Goal: Answer question/provide support: Share knowledge or assist other users

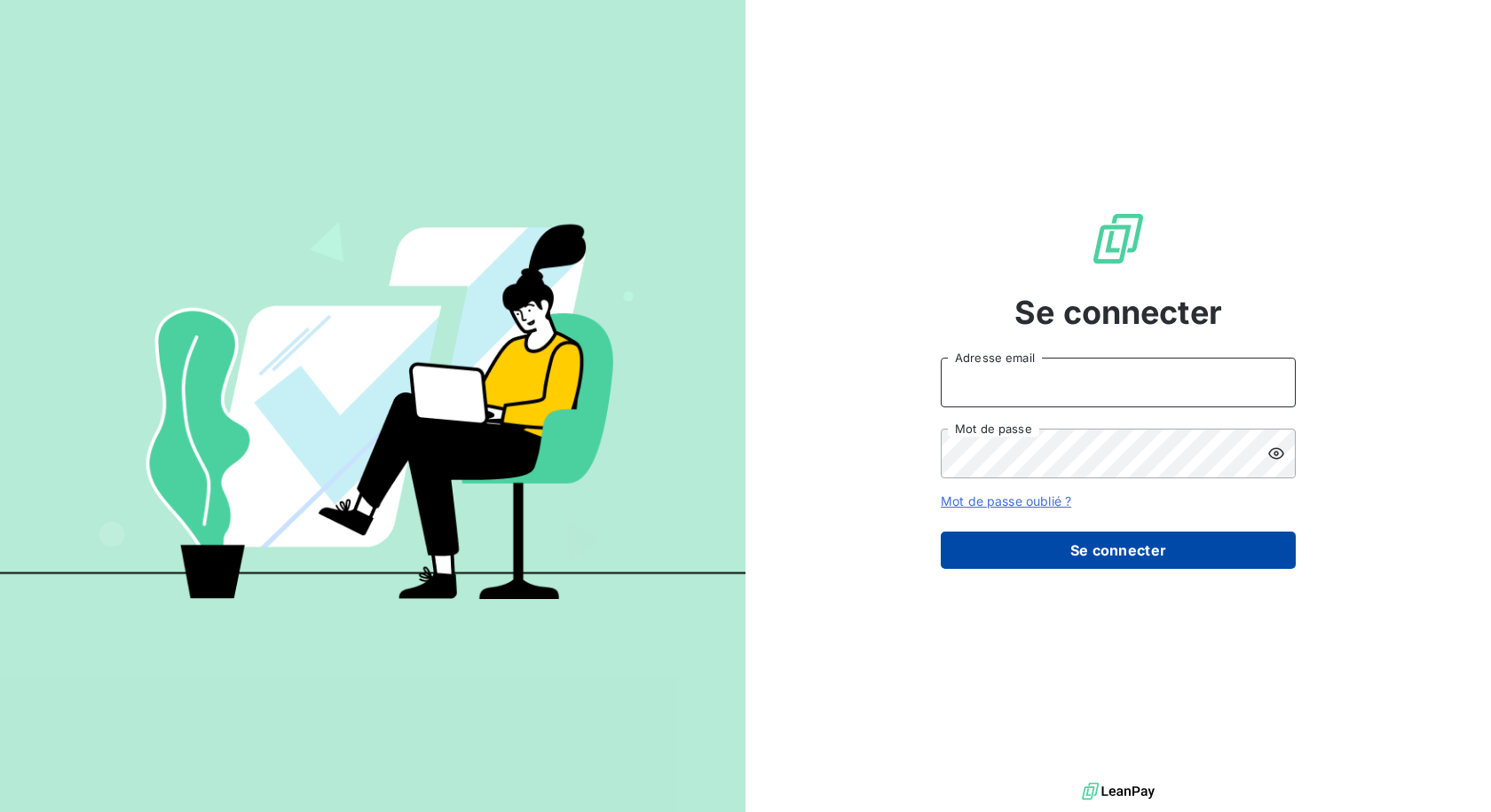
type input "[EMAIL_ADDRESS][DOMAIN_NAME]"
click at [1085, 541] on button "Se connecter" at bounding box center [1118, 550] width 355 height 37
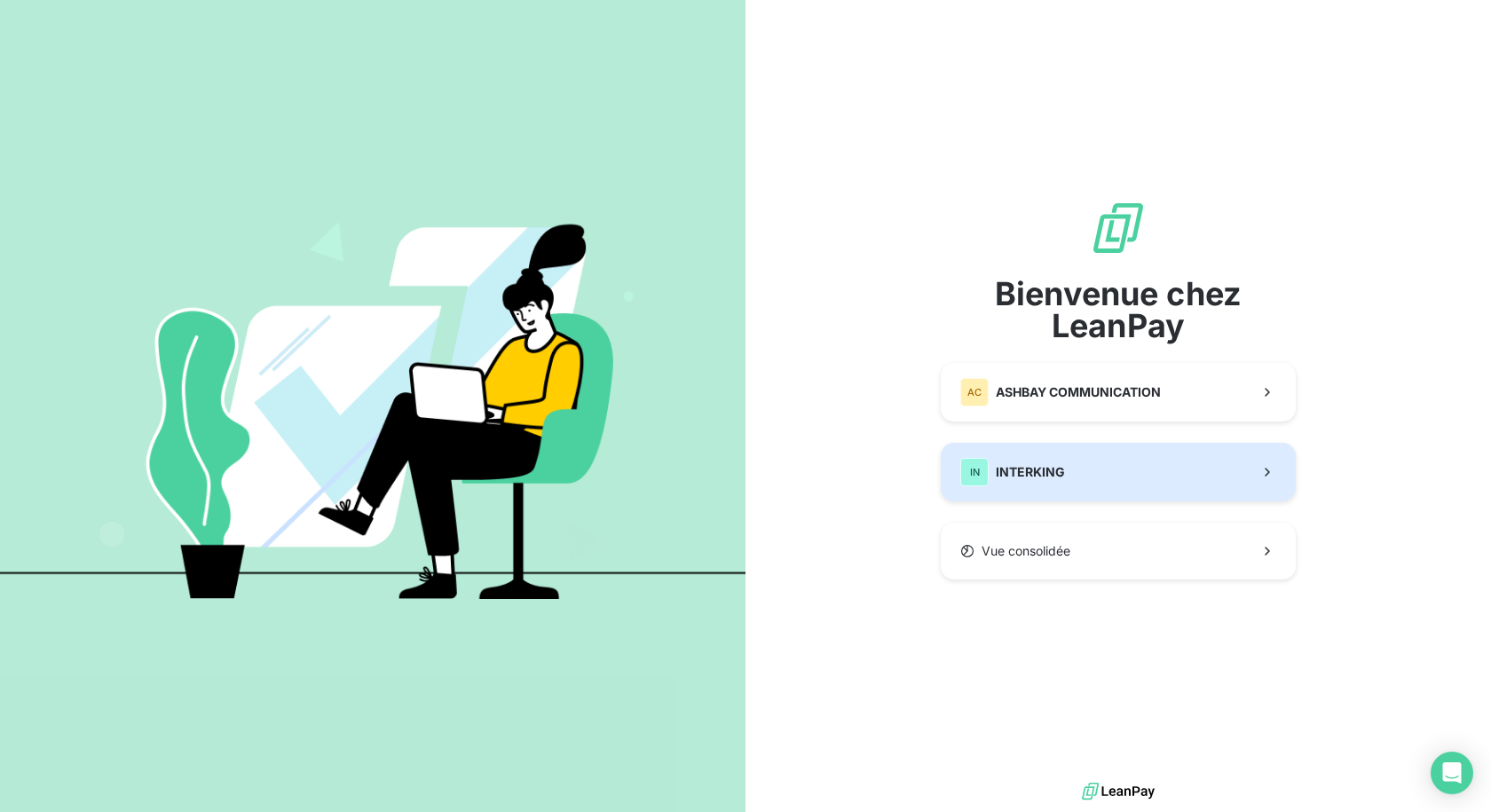
click at [1074, 474] on button "IN INTERKING" at bounding box center [1118, 472] width 355 height 58
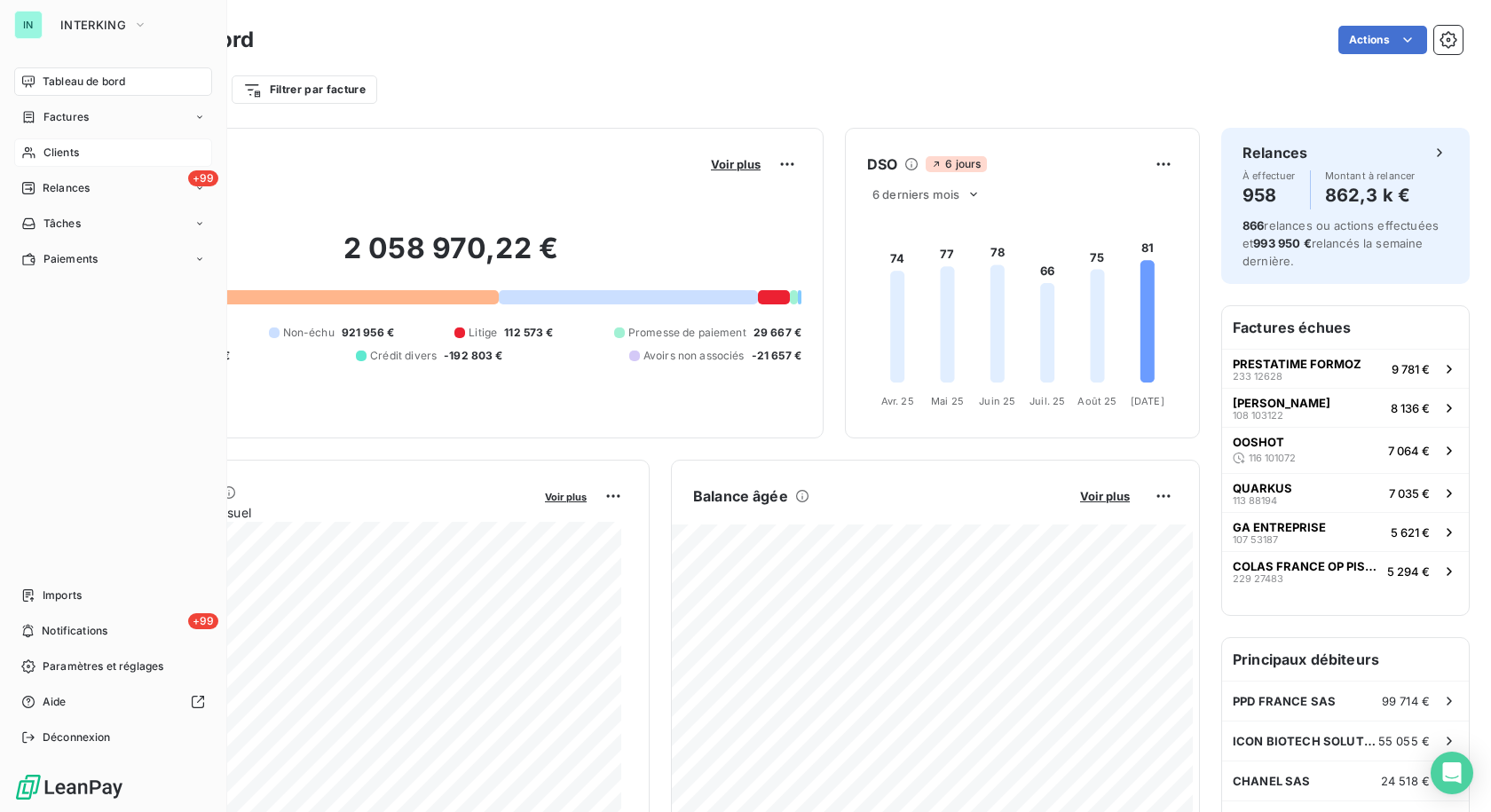
click at [53, 153] on span "Clients" at bounding box center [60, 152] width 35 height 16
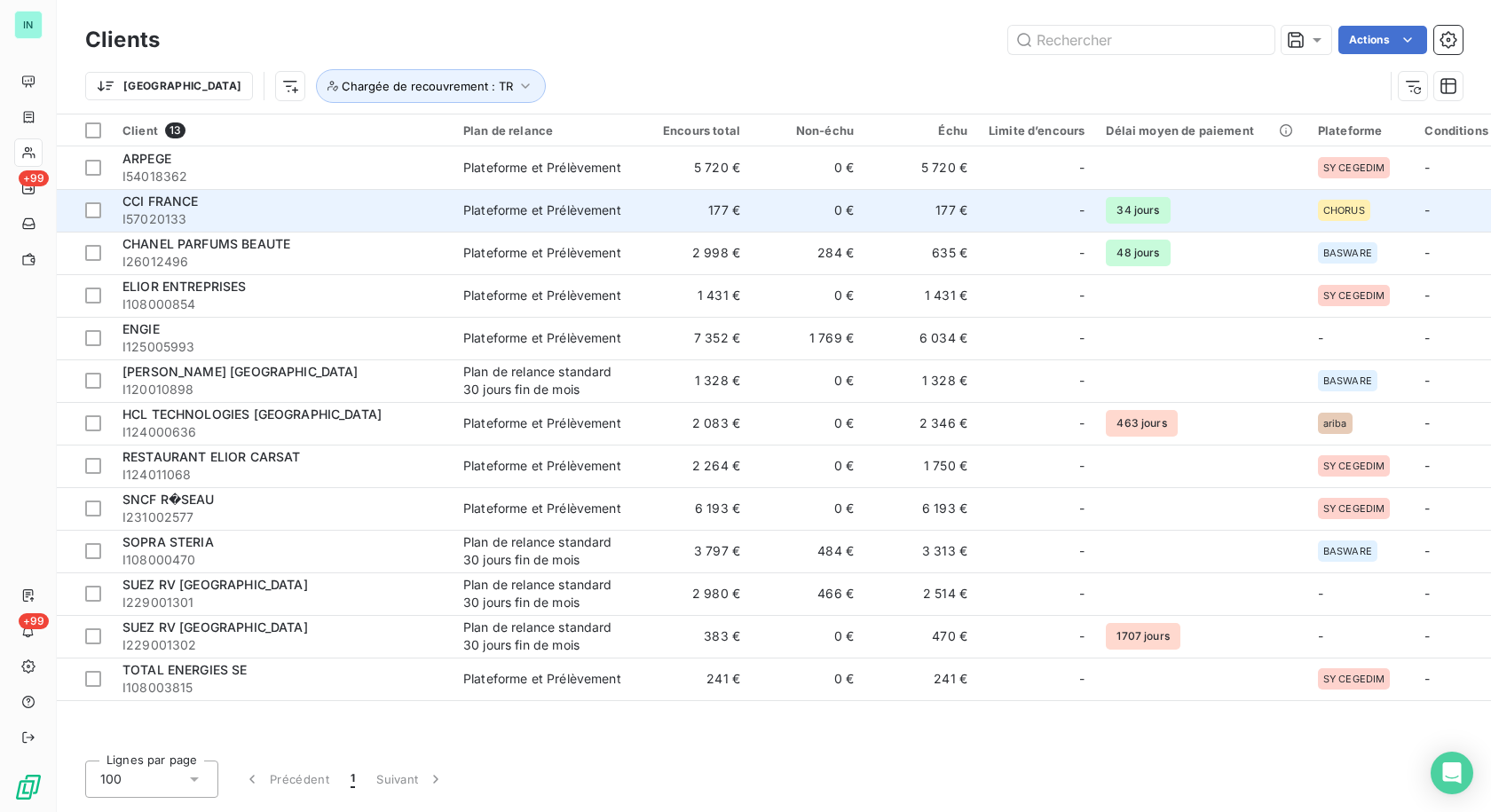
click at [186, 206] on span "CCI FRANCE" at bounding box center [161, 201] width 77 height 15
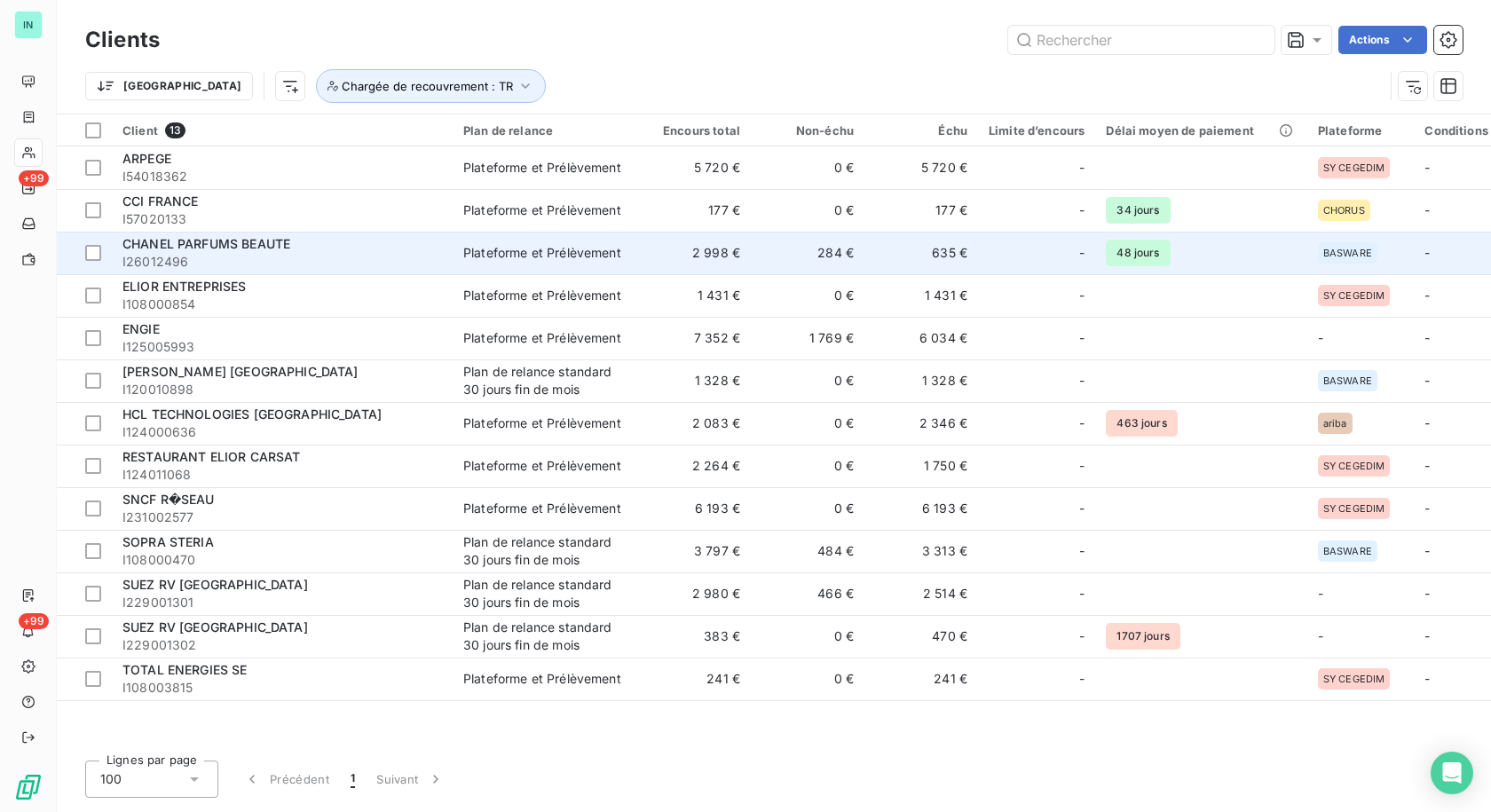
click at [208, 254] on span "I26012496" at bounding box center [282, 261] width 320 height 18
click at [97, 254] on div at bounding box center [93, 252] width 16 height 16
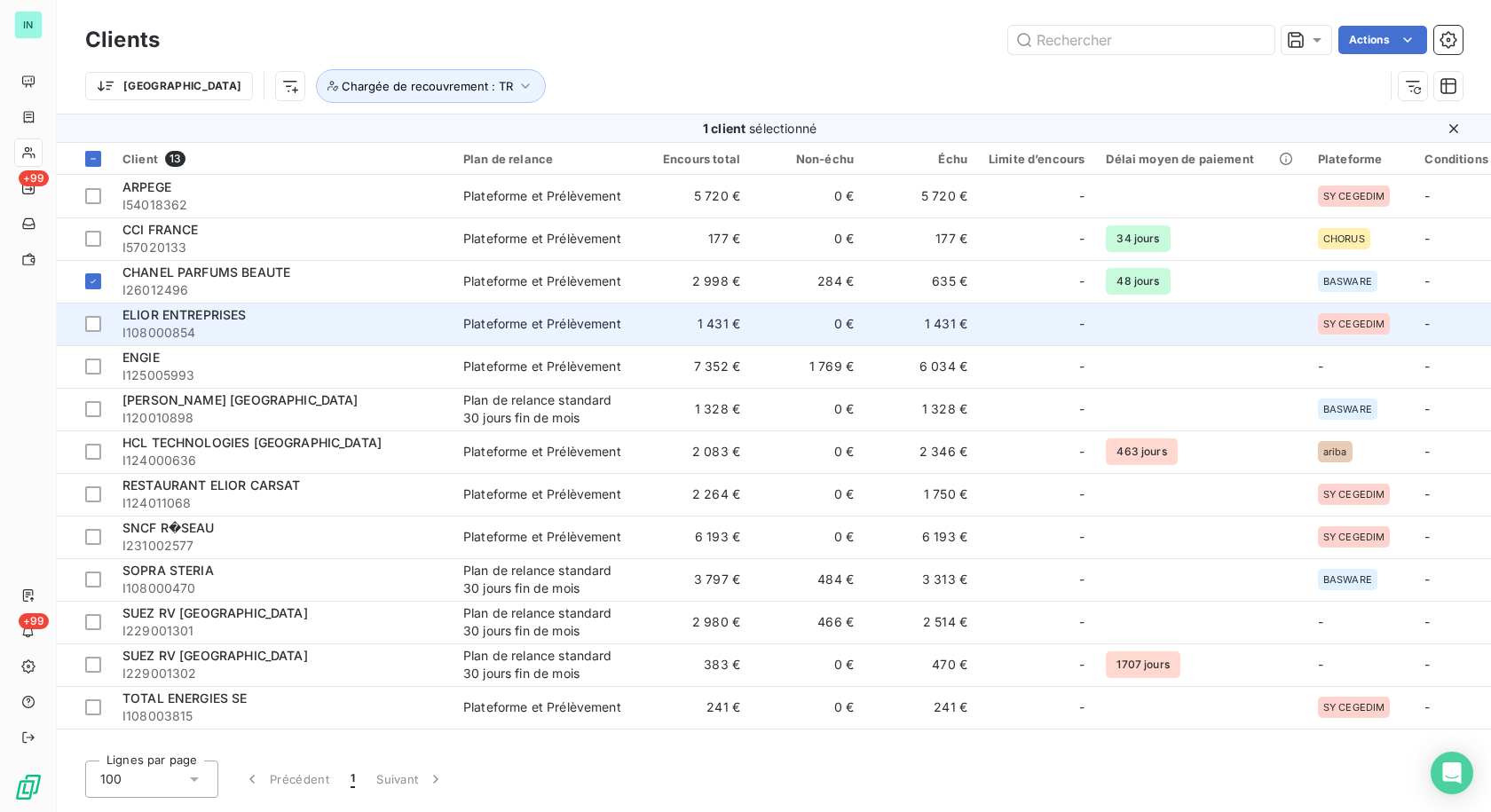
click at [236, 309] on span "ELIOR ENTREPRISES" at bounding box center [185, 315] width 124 height 15
click at [96, 324] on div at bounding box center [93, 323] width 16 height 16
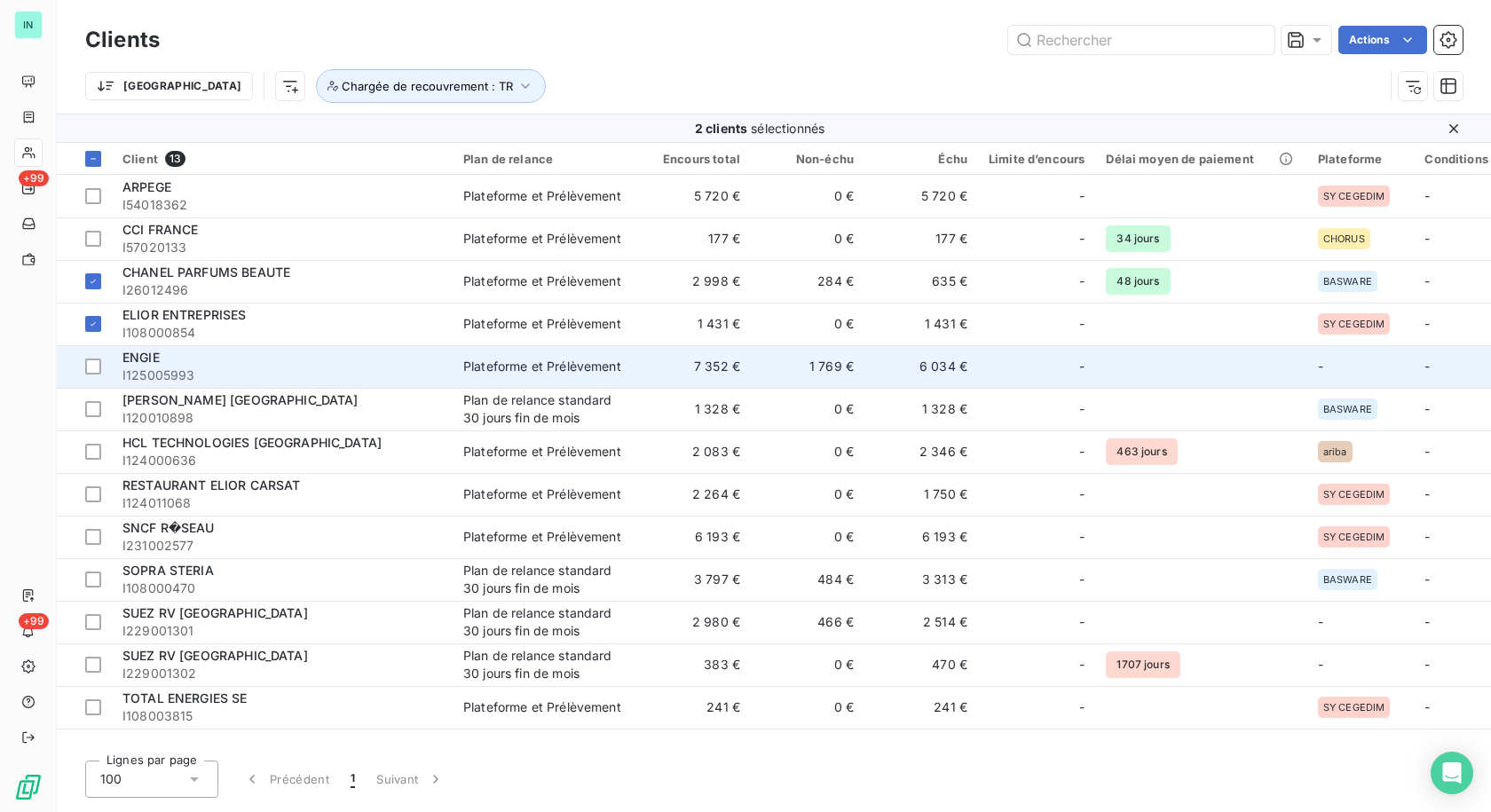
click at [161, 361] on div "ENGIE" at bounding box center [282, 357] width 320 height 18
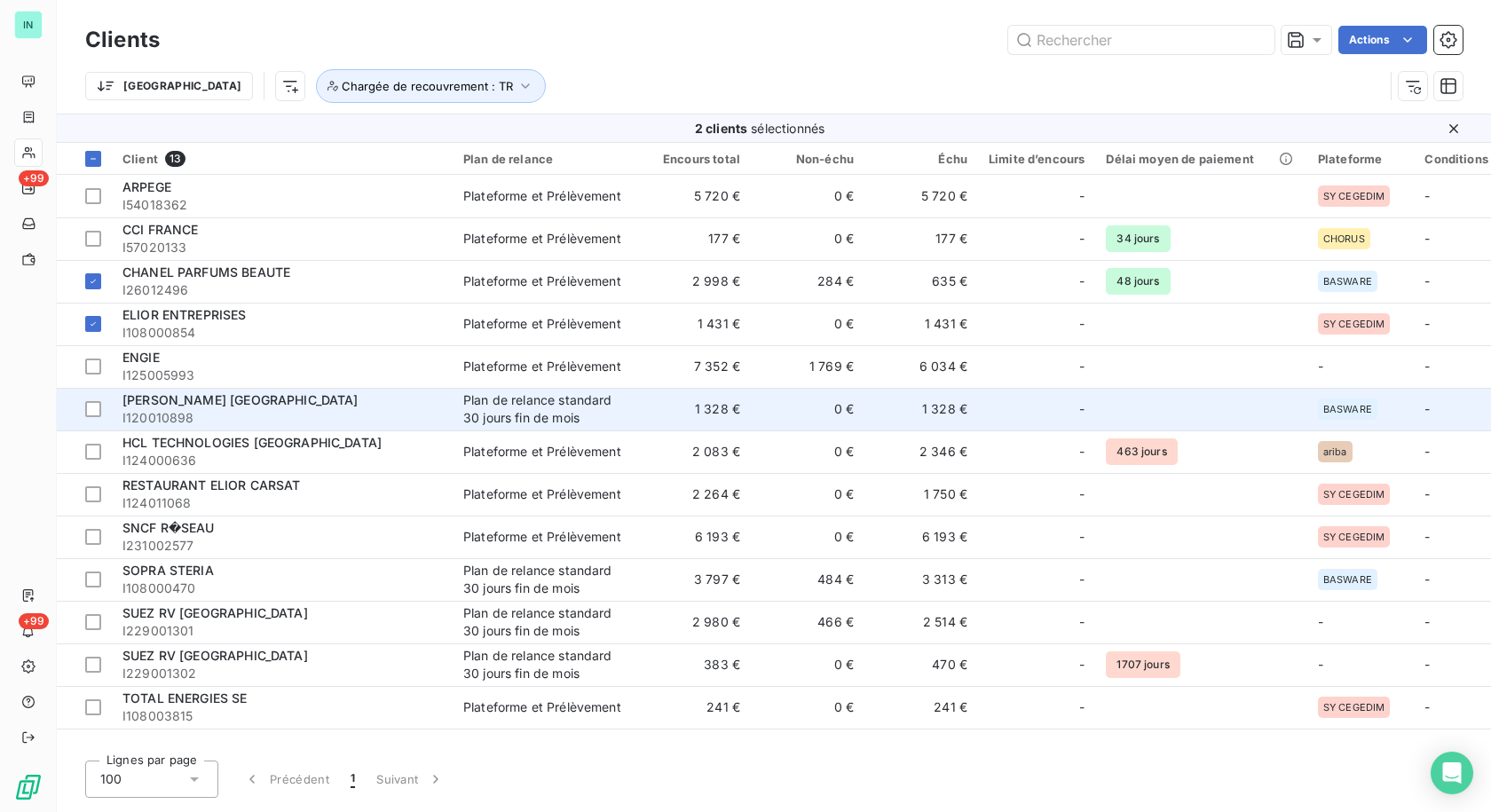
click at [231, 406] on span "[PERSON_NAME] [GEOGRAPHIC_DATA]" at bounding box center [240, 400] width 236 height 15
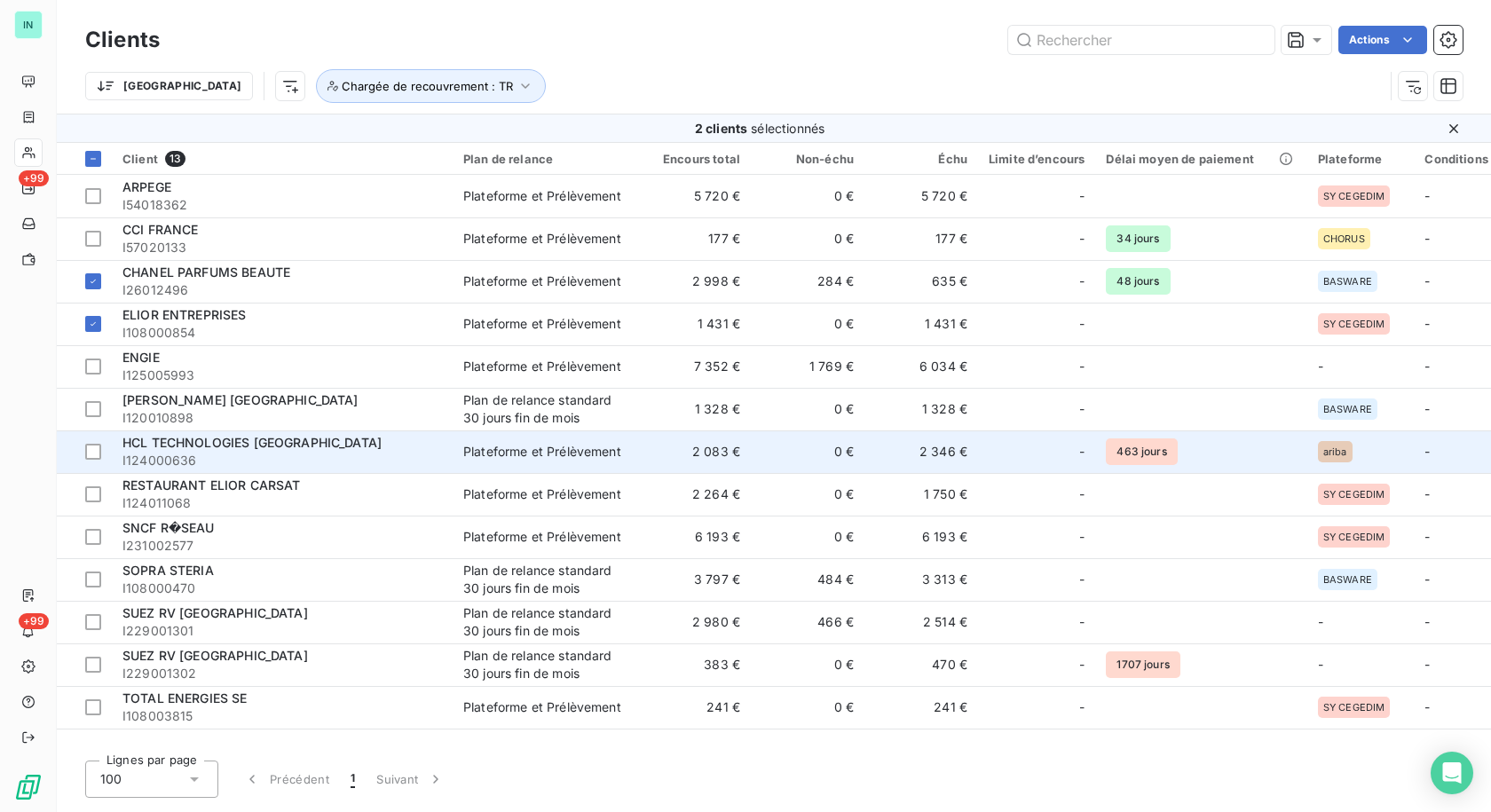
click at [197, 450] on div "HCL TECHNOLOGIES [GEOGRAPHIC_DATA]" at bounding box center [282, 443] width 320 height 18
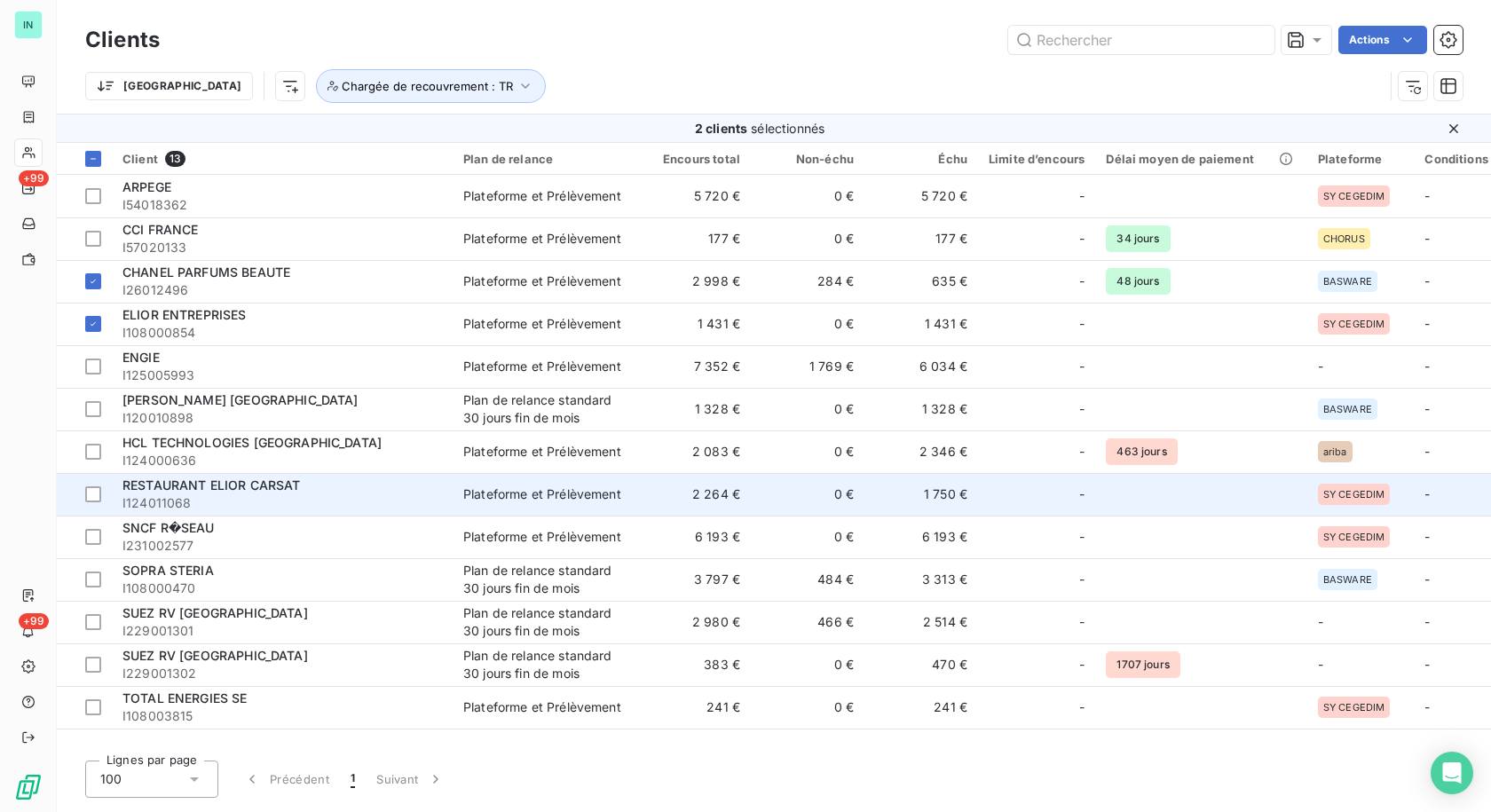
click at [235, 494] on span "I124011068" at bounding box center [282, 503] width 320 height 18
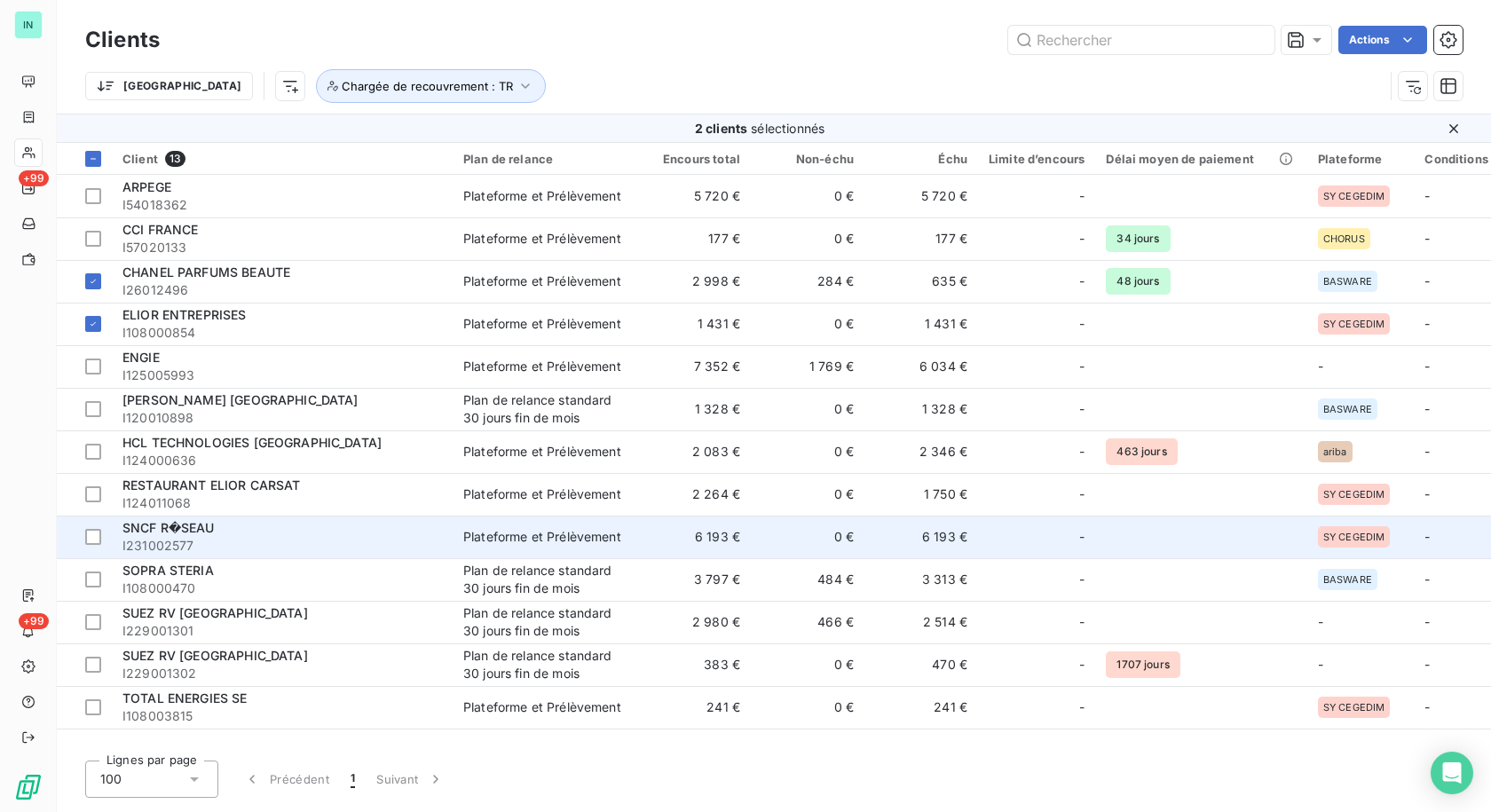
drag, startPoint x: 233, startPoint y: 525, endPoint x: 234, endPoint y: 516, distance: 9.1
click at [234, 516] on td "SNCF R�SEAU I231002577" at bounding box center [282, 537] width 341 height 43
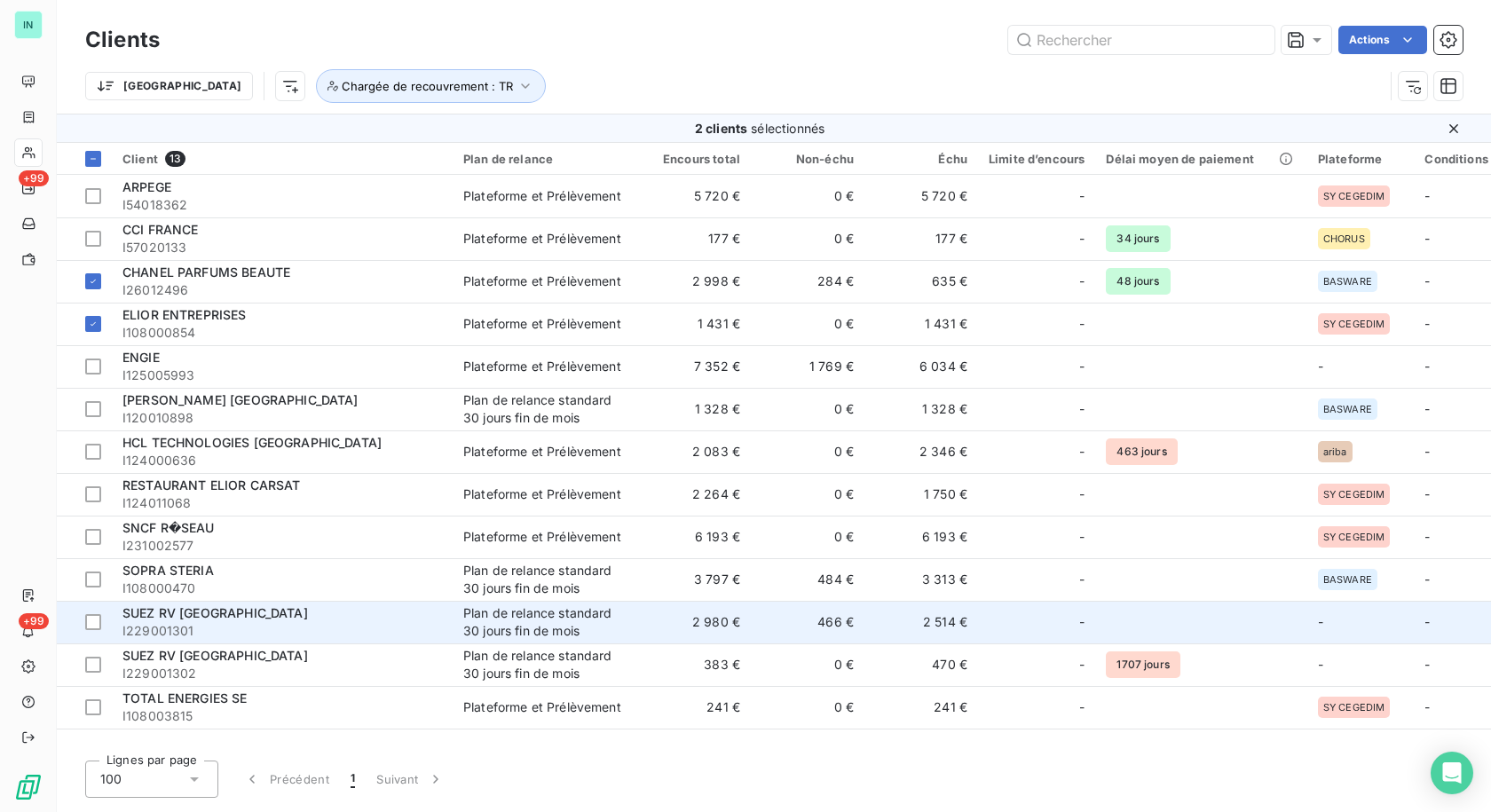
click at [213, 617] on span "SUEZ RV [GEOGRAPHIC_DATA]" at bounding box center [215, 612] width 186 height 15
click at [96, 624] on div at bounding box center [93, 622] width 16 height 16
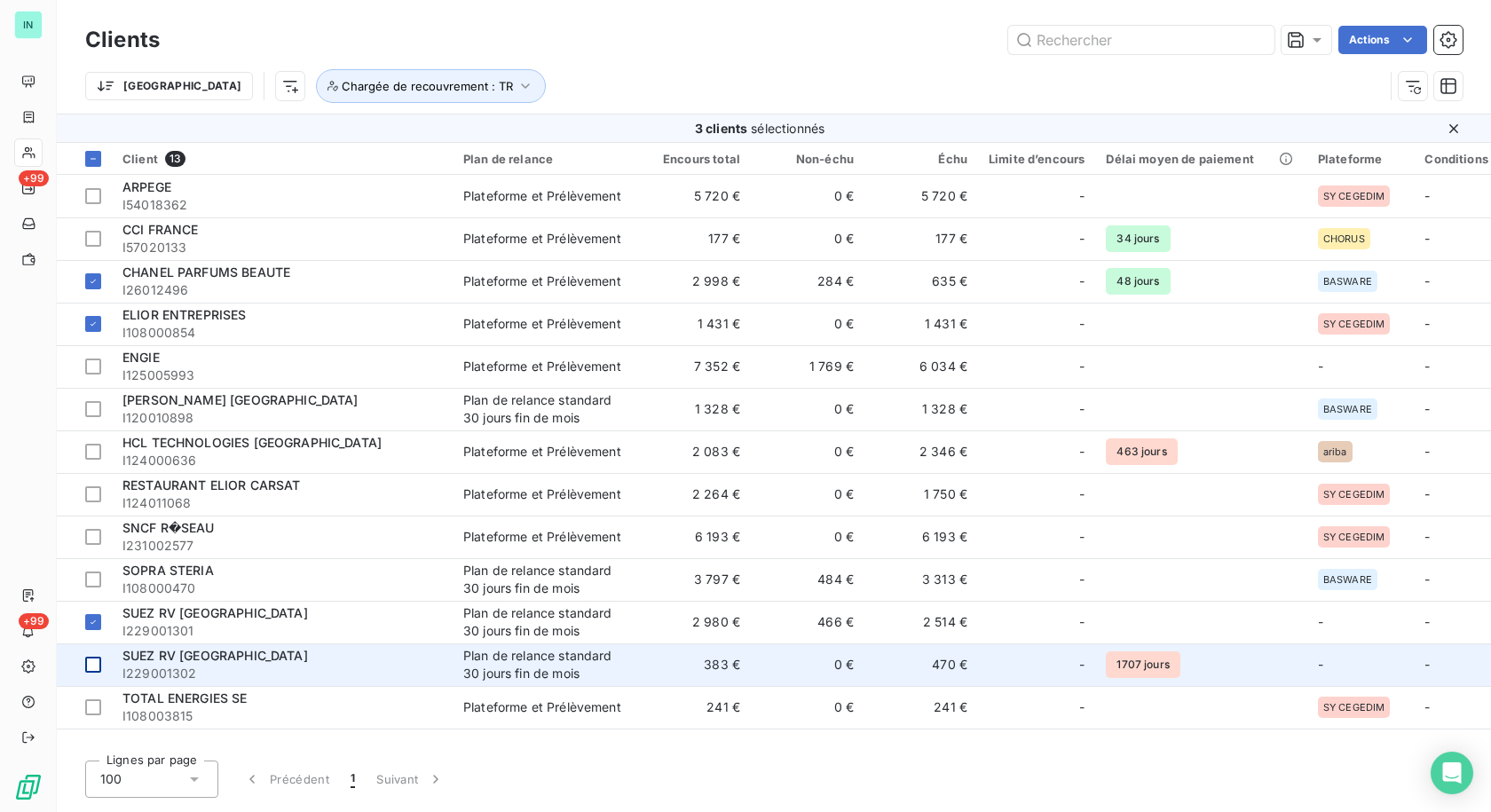
click at [88, 663] on div at bounding box center [93, 664] width 16 height 16
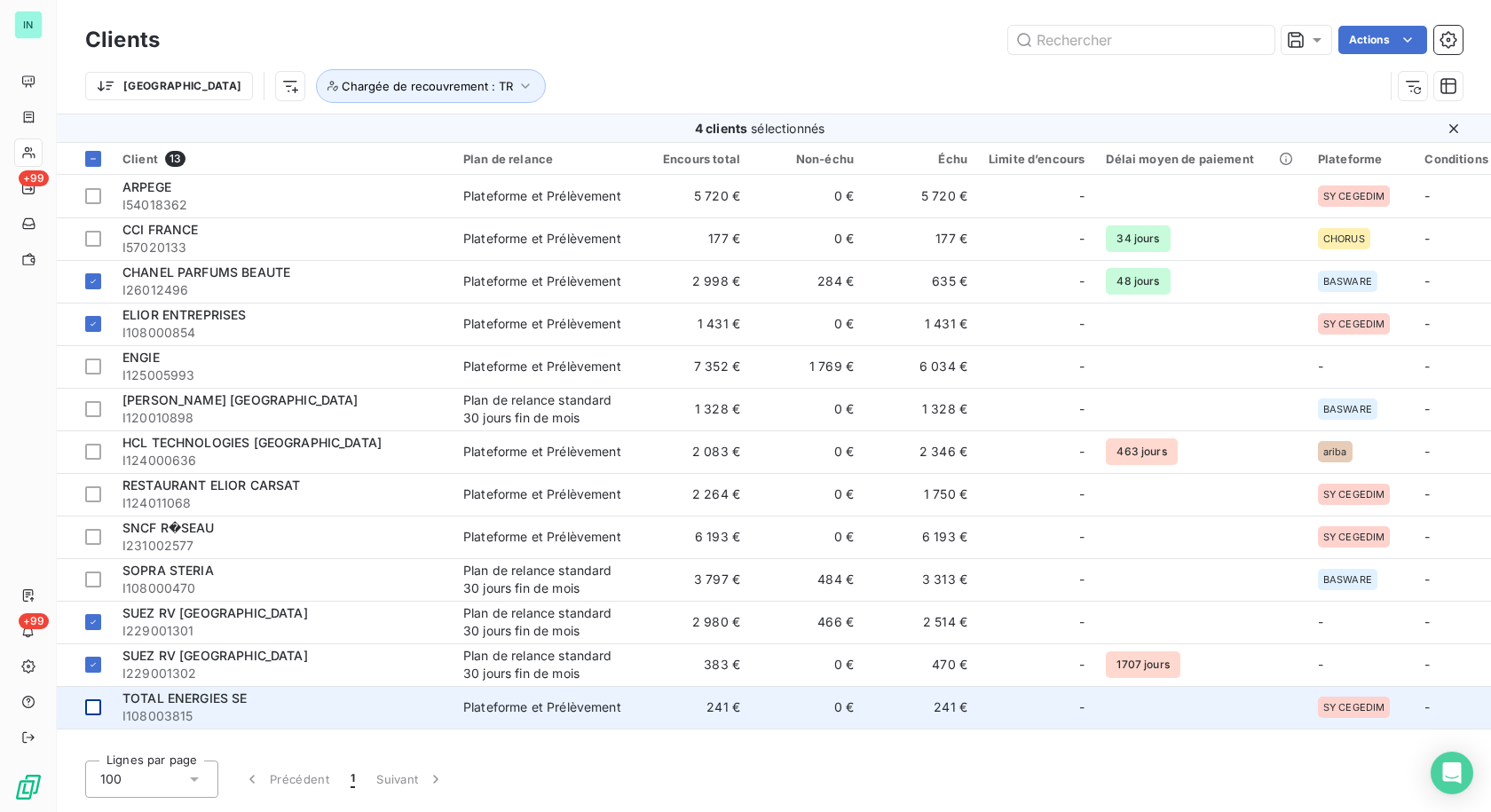
click at [93, 699] on div at bounding box center [93, 707] width 16 height 16
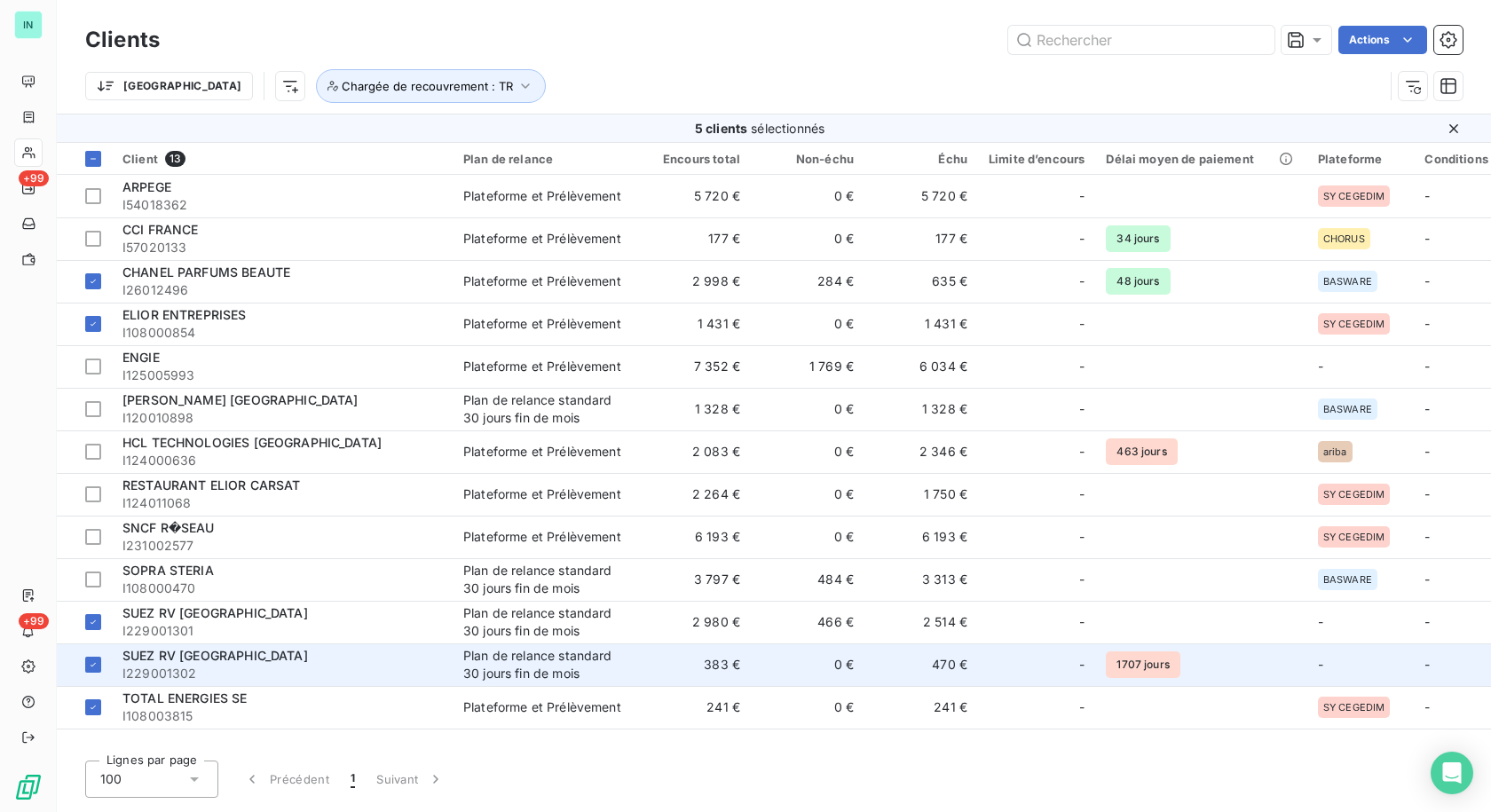
click at [195, 676] on span "I229001302" at bounding box center [282, 673] width 320 height 18
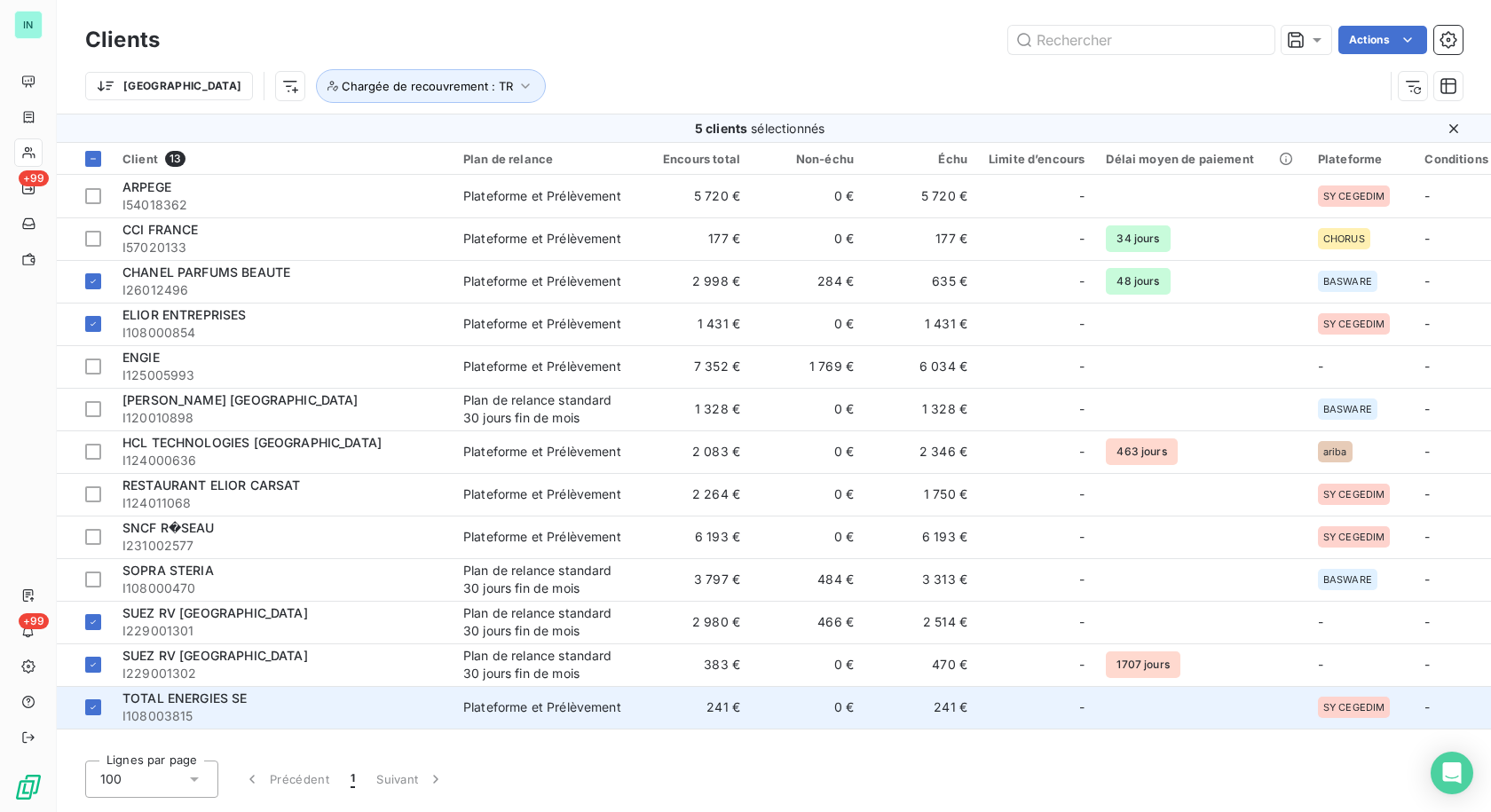
click at [182, 718] on span "I108003815" at bounding box center [282, 715] width 320 height 18
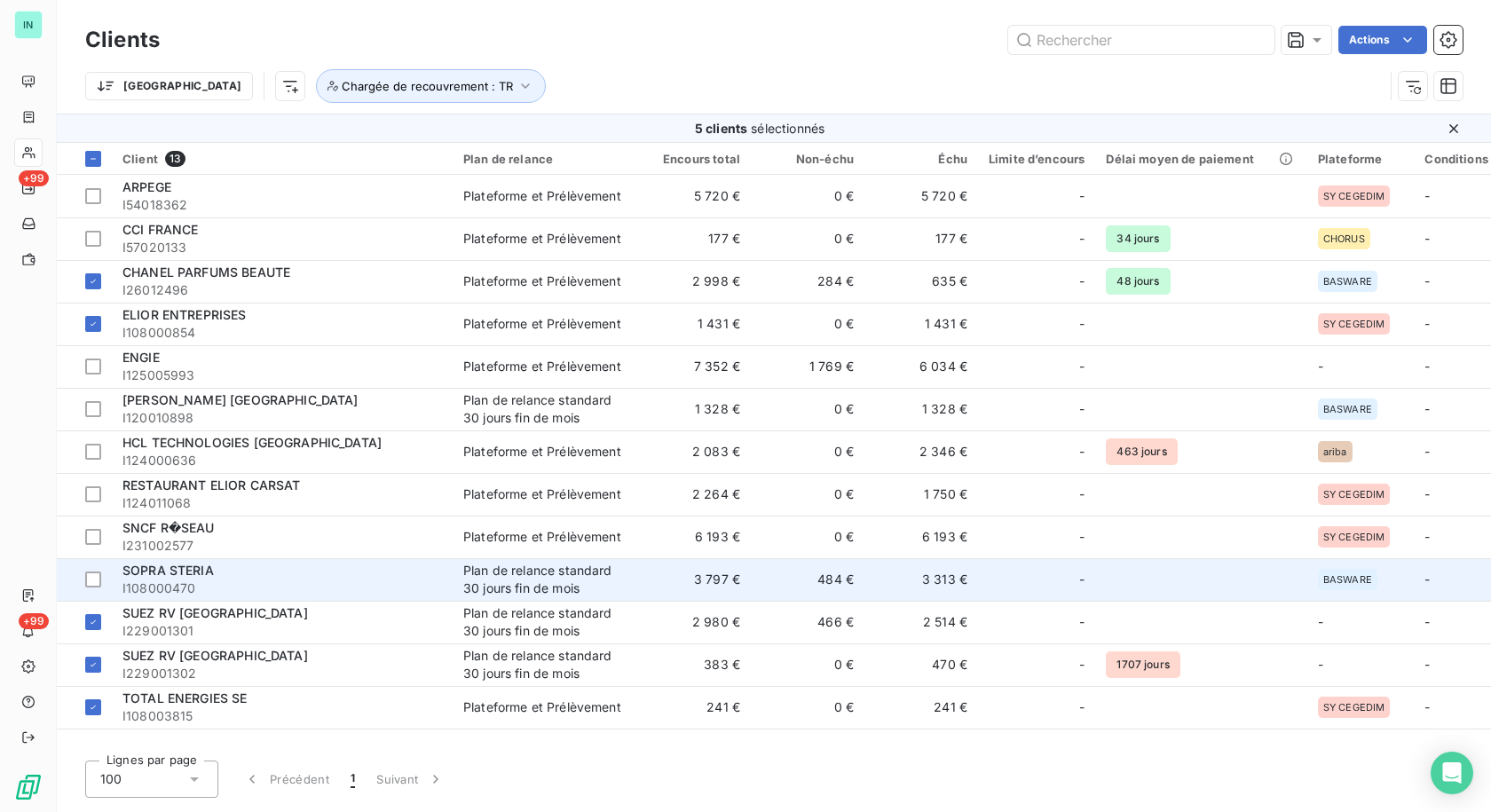
click at [288, 582] on span "I108000470" at bounding box center [282, 588] width 320 height 18
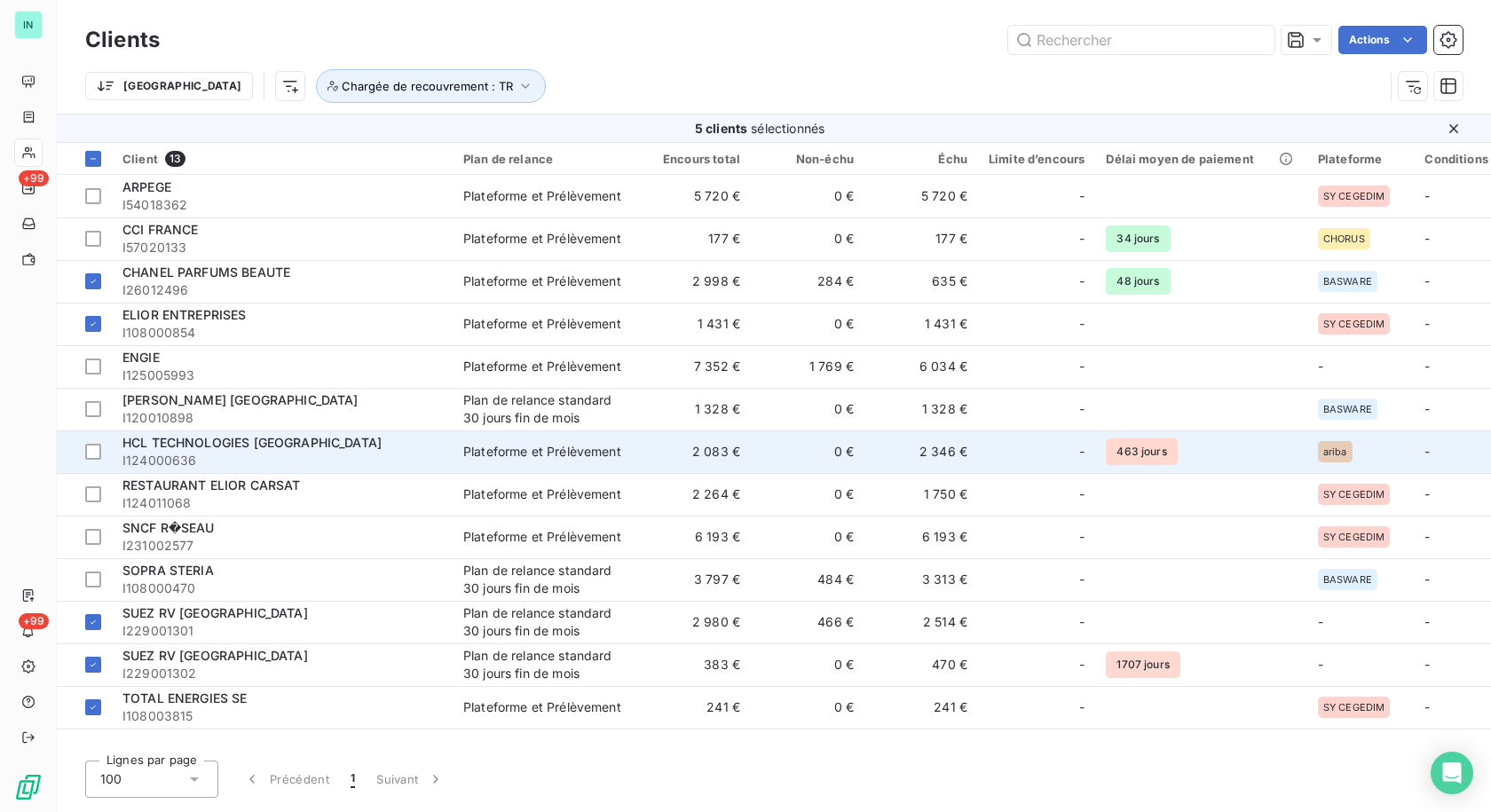
click at [332, 448] on div "HCL TECHNOLOGIES [GEOGRAPHIC_DATA]" at bounding box center [282, 443] width 320 height 18
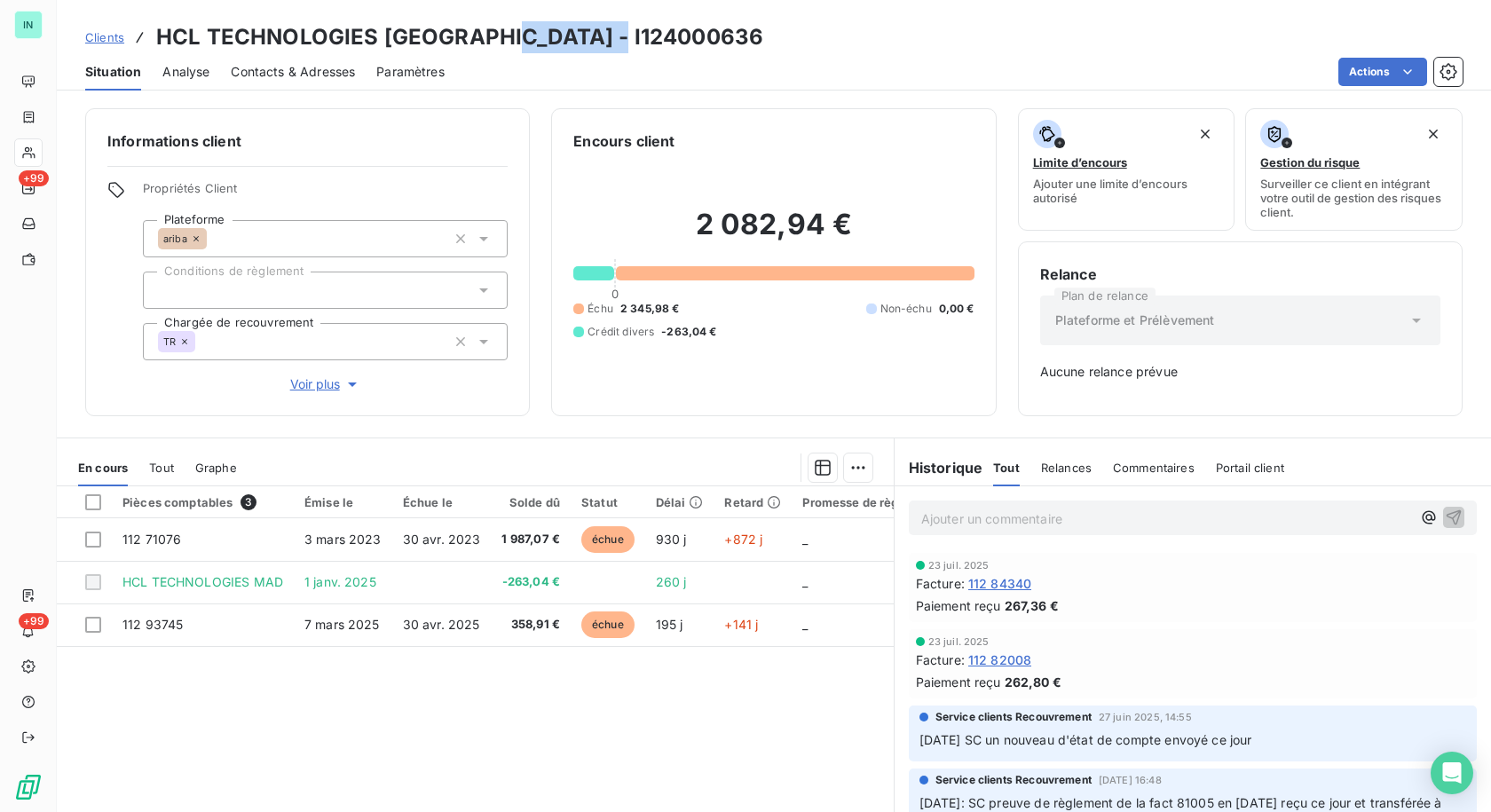
drag, startPoint x: 622, startPoint y: 40, endPoint x: 496, endPoint y: 43, distance: 126.0
click at [496, 43] on div "Clients HCL TECHNOLOGIES [GEOGRAPHIC_DATA] - I124000636" at bounding box center [773, 36] width 1435 height 32
copy h3 "124000636"
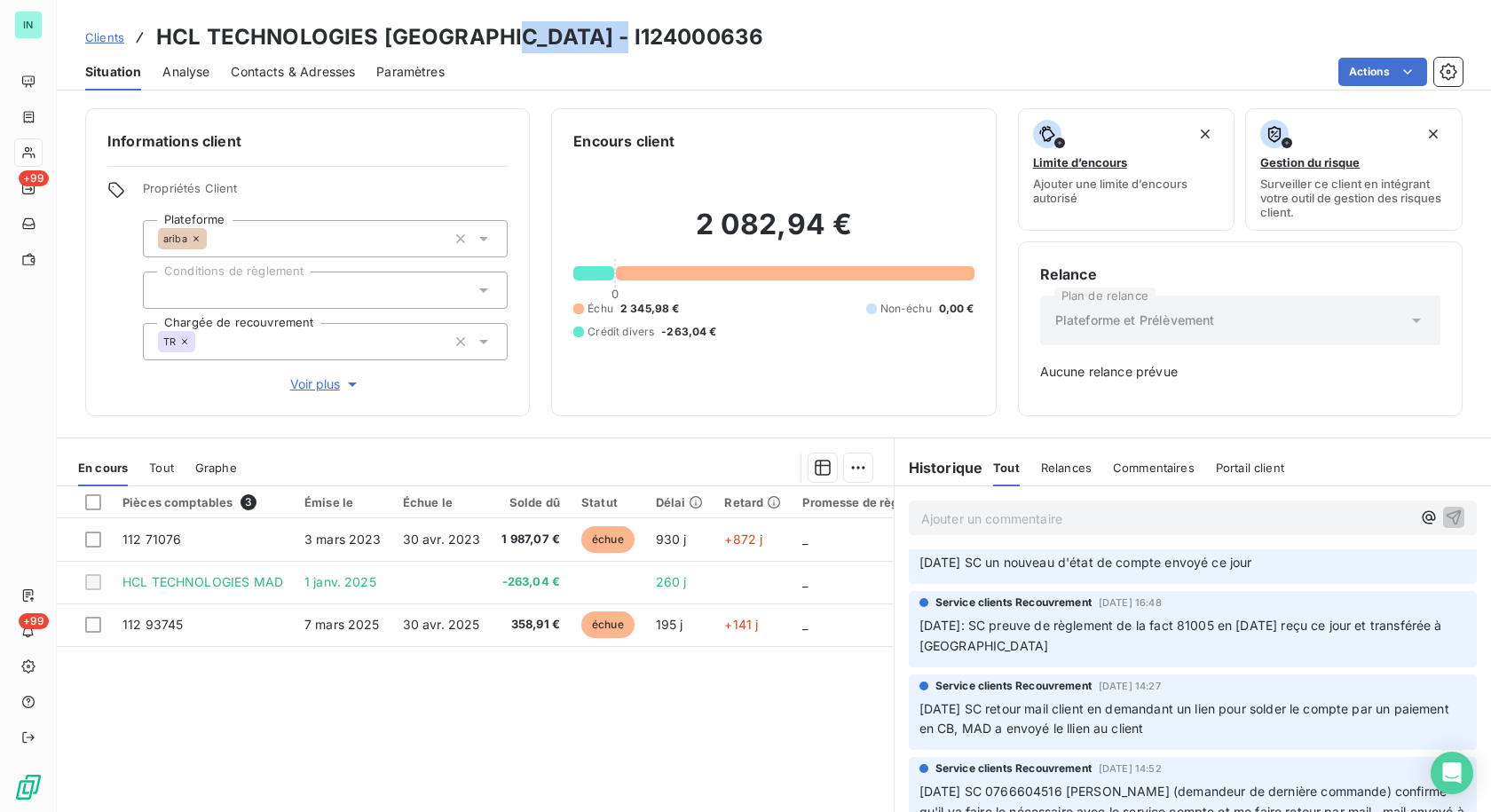
scroll to position [69, 0]
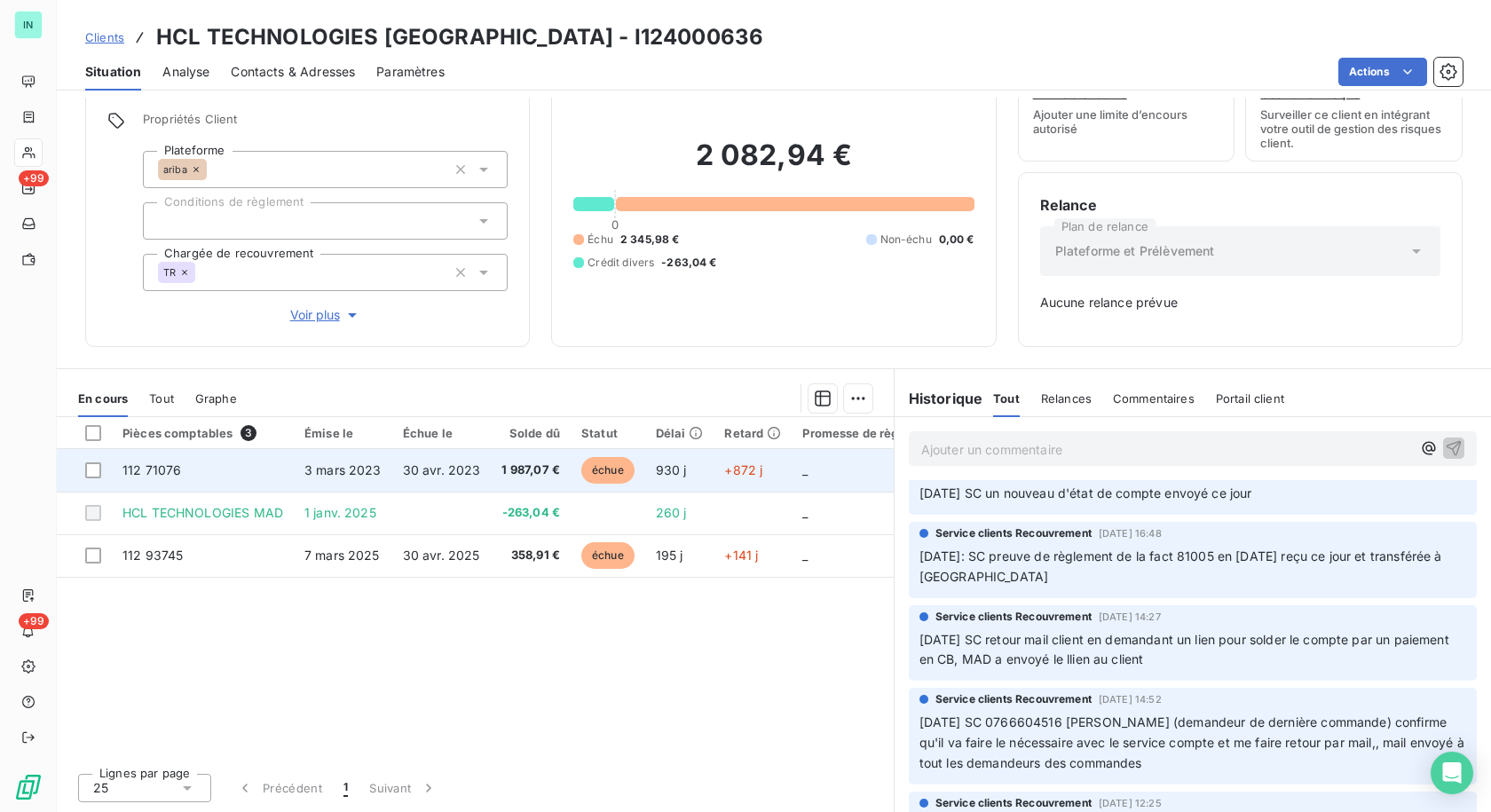
click at [141, 470] on span "112 71076" at bounding box center [151, 470] width 58 height 15
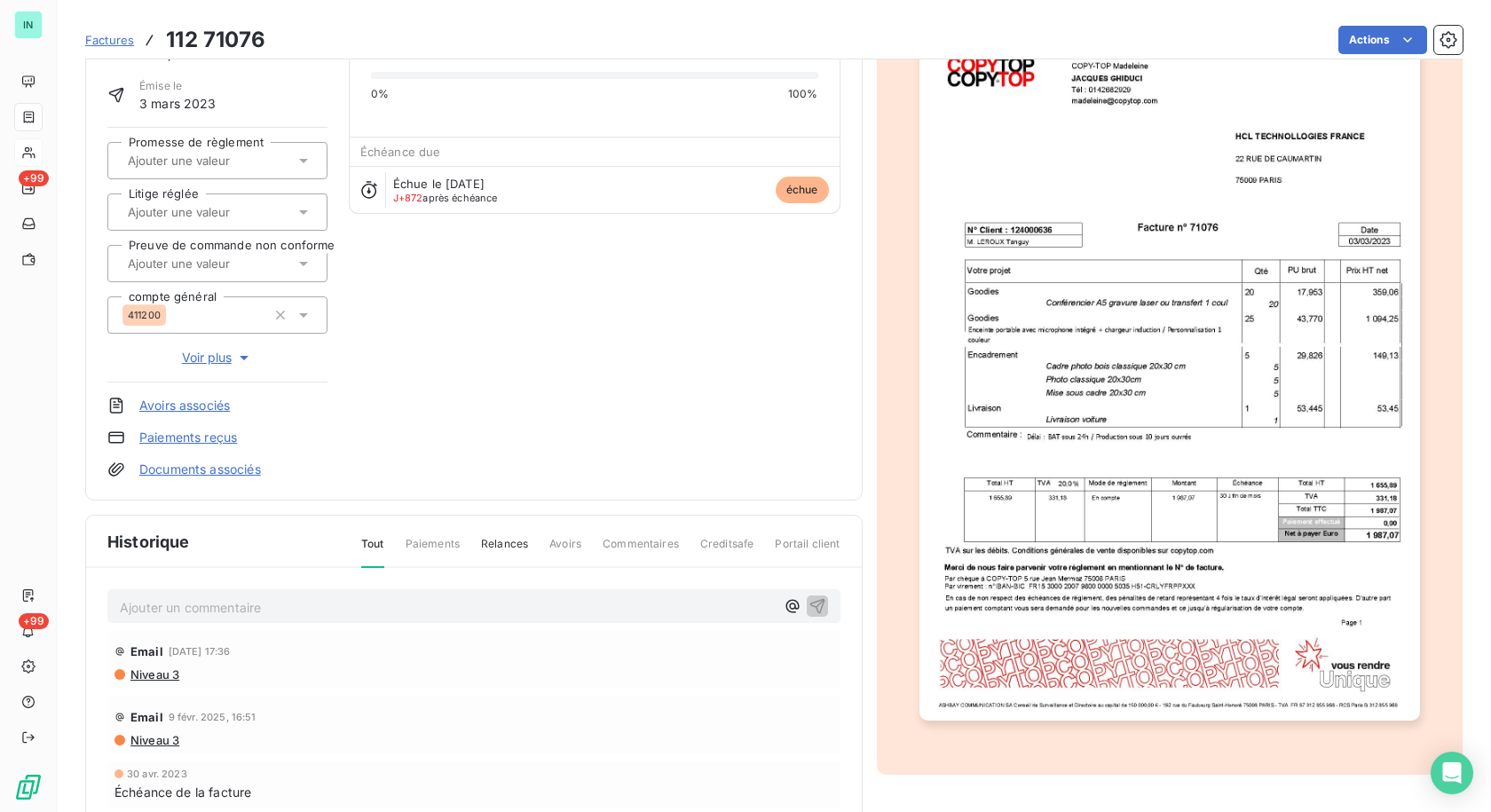
scroll to position [178, 0]
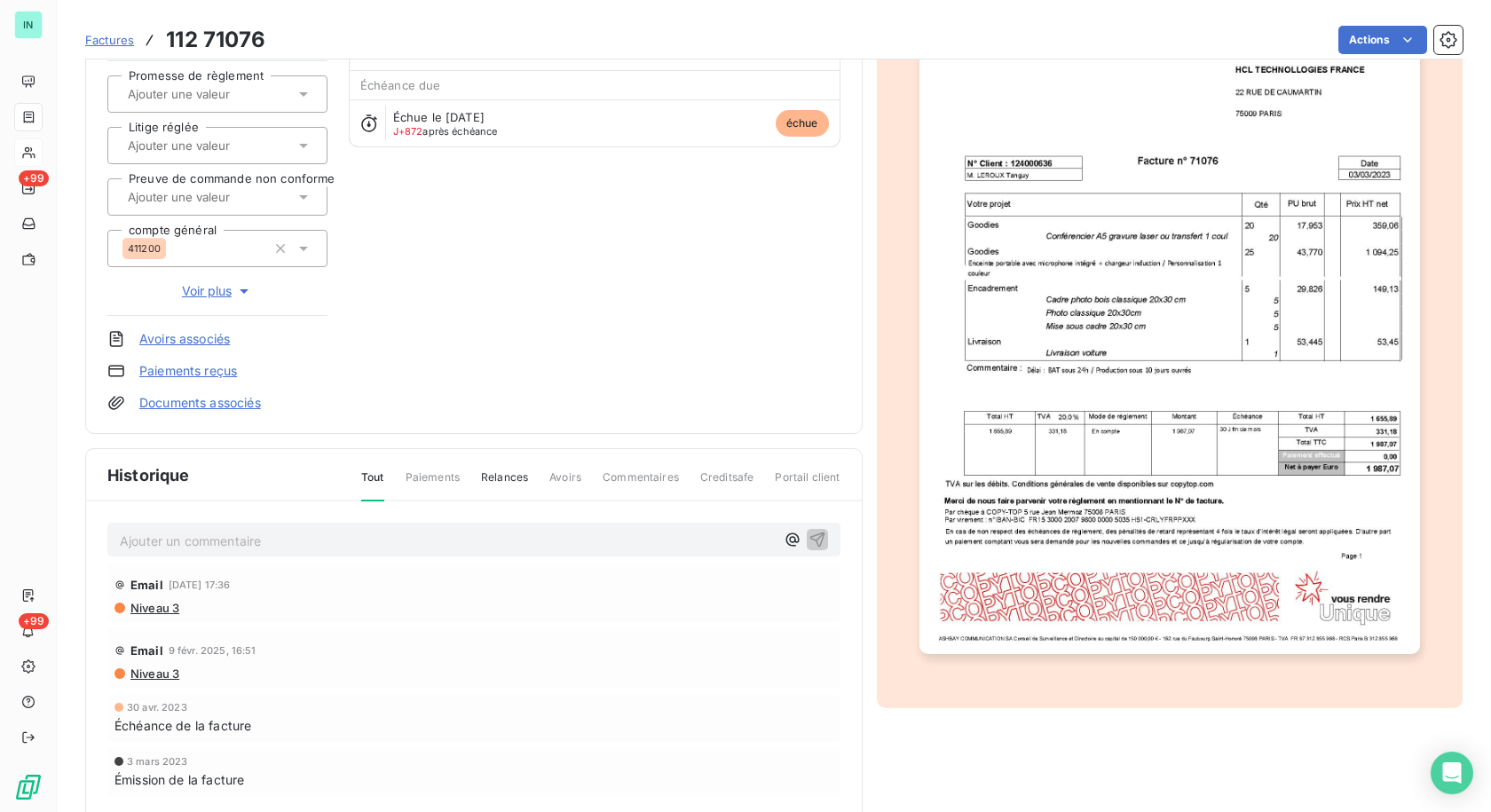
click at [211, 539] on p "Ajouter un commentaire ﻿" at bounding box center [447, 540] width 655 height 22
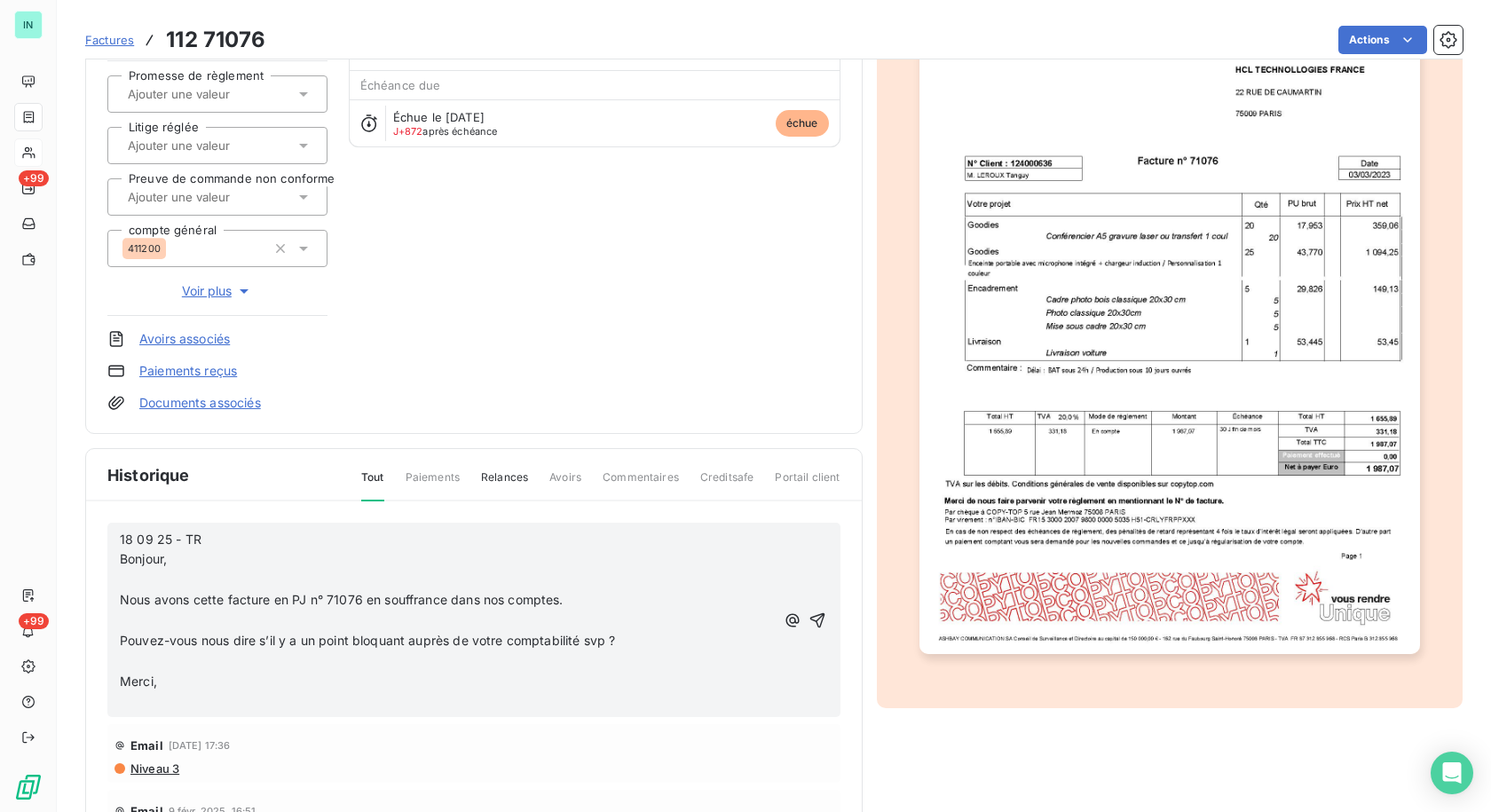
click at [125, 582] on p "﻿" at bounding box center [447, 579] width 655 height 20
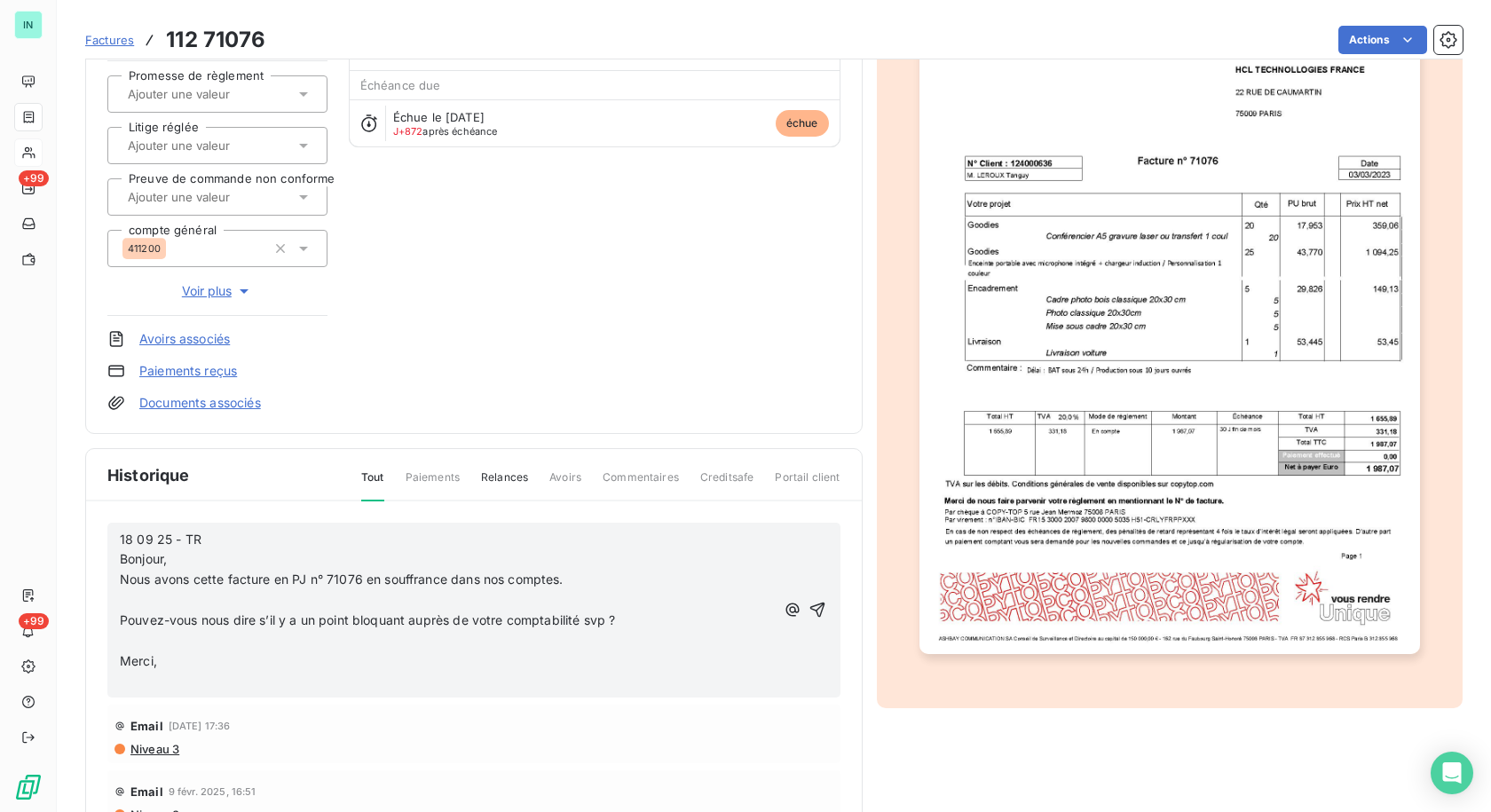
click at [123, 596] on p "﻿" at bounding box center [447, 600] width 655 height 20
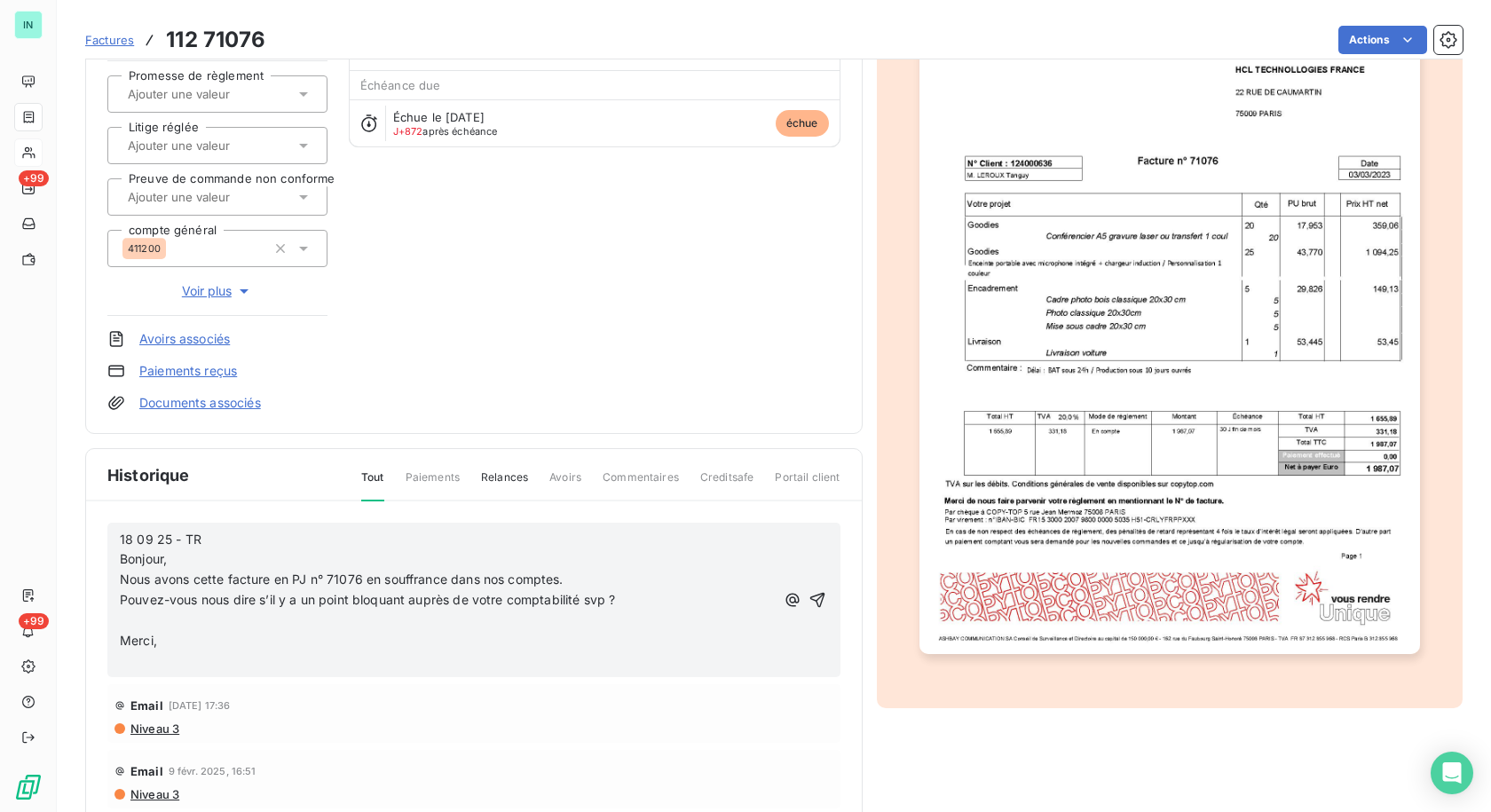
click at [125, 617] on p "﻿" at bounding box center [447, 620] width 655 height 20
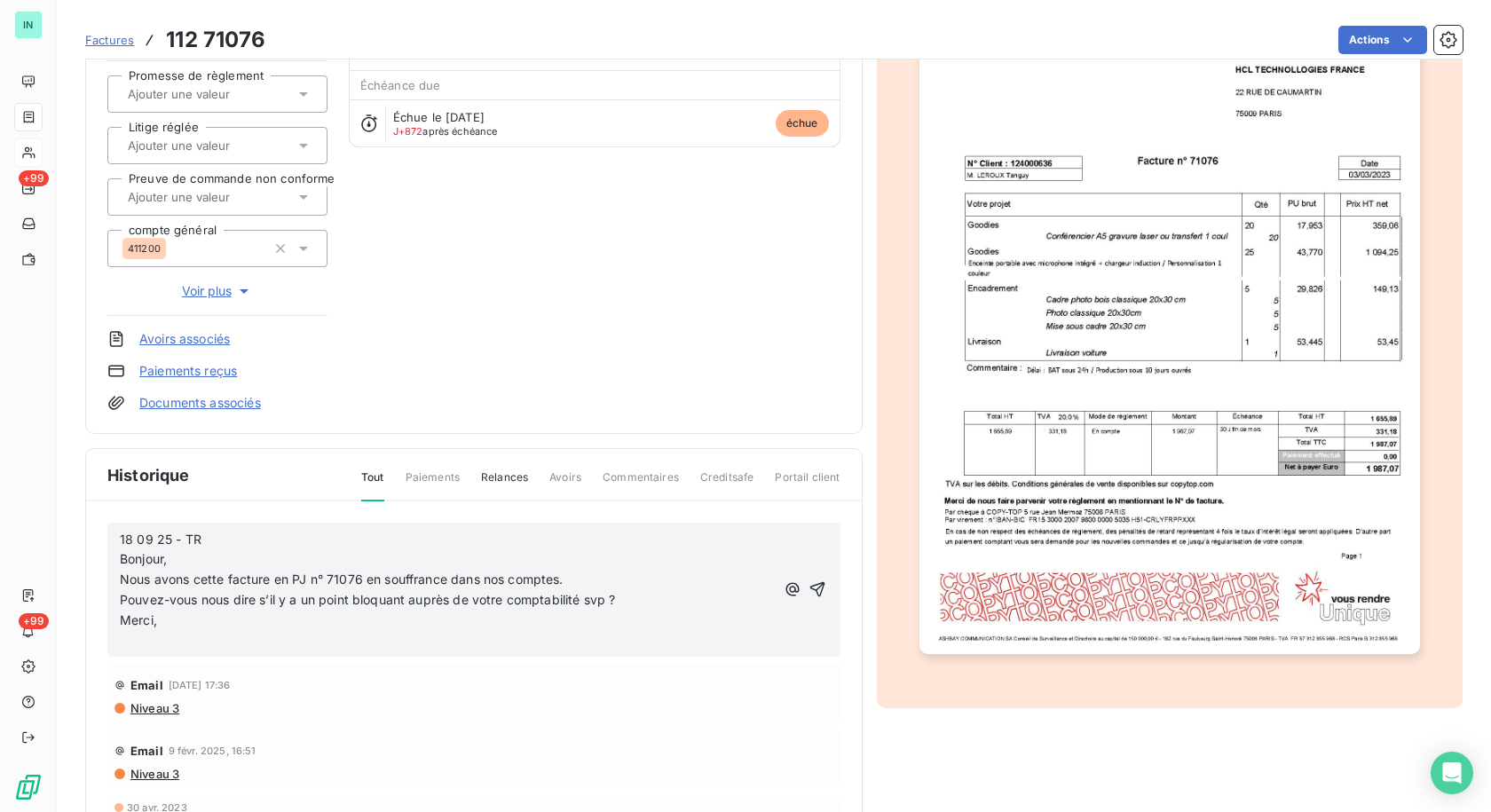
click at [122, 642] on p "﻿" at bounding box center [447, 640] width 655 height 20
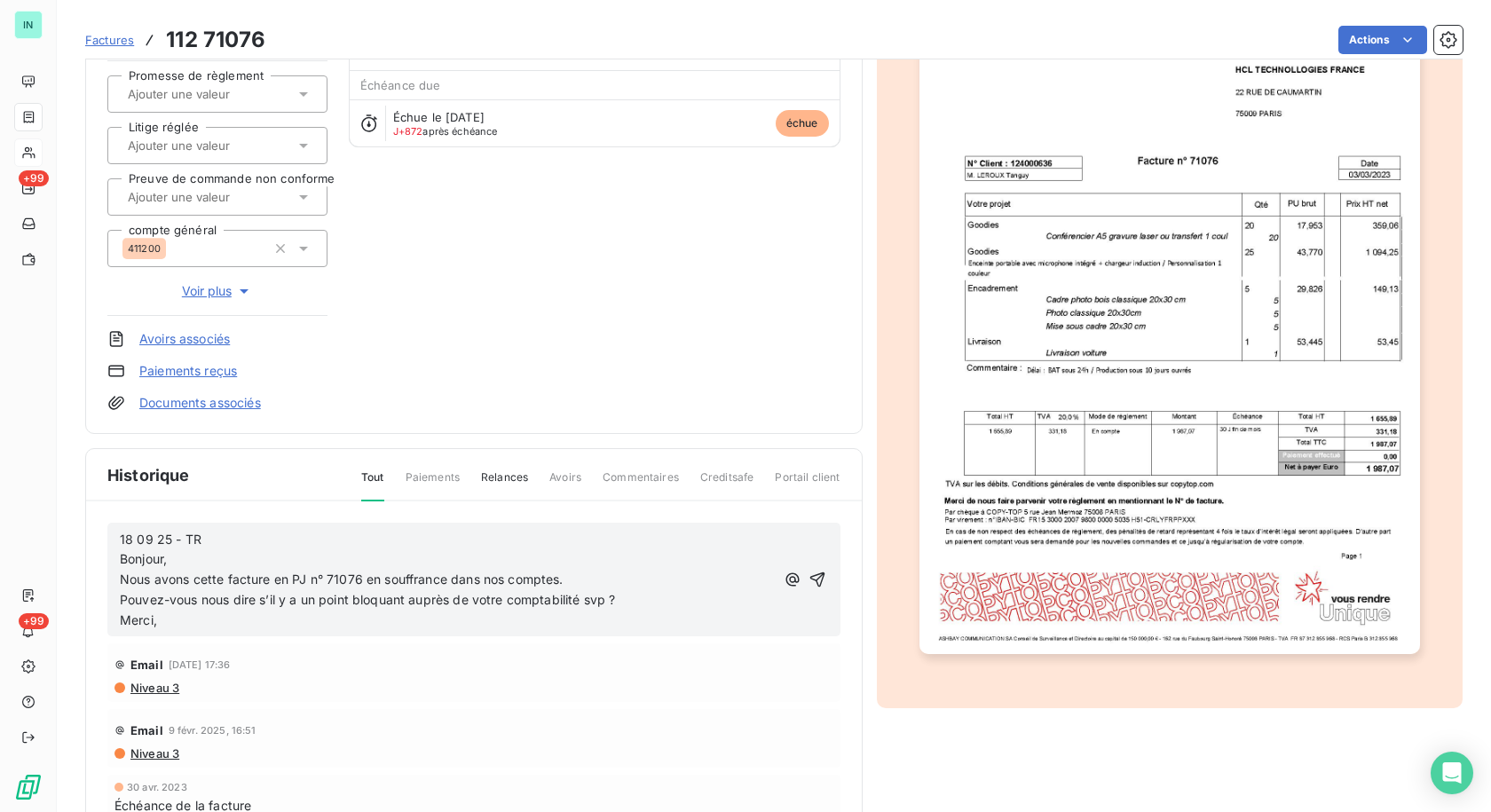
click at [220, 536] on p "18 09 25 - TR Bonjour," at bounding box center [447, 550] width 655 height 41
click at [252, 546] on p "18 09 25 - TR mail à Bonjour," at bounding box center [447, 550] width 655 height 41
click at [809, 571] on icon "button" at bounding box center [817, 579] width 18 height 18
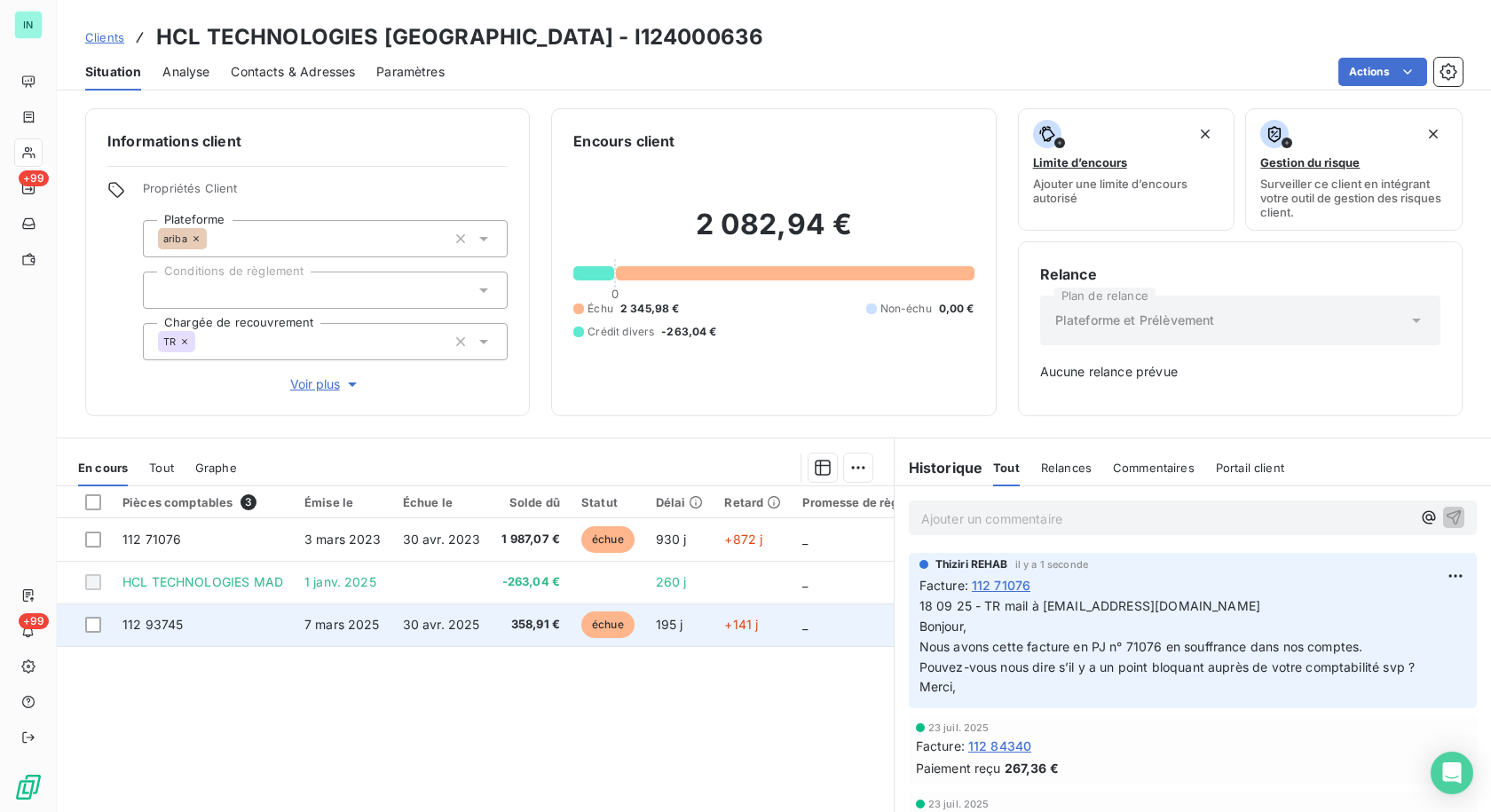
click at [137, 629] on span "112 93745" at bounding box center [152, 625] width 60 height 15
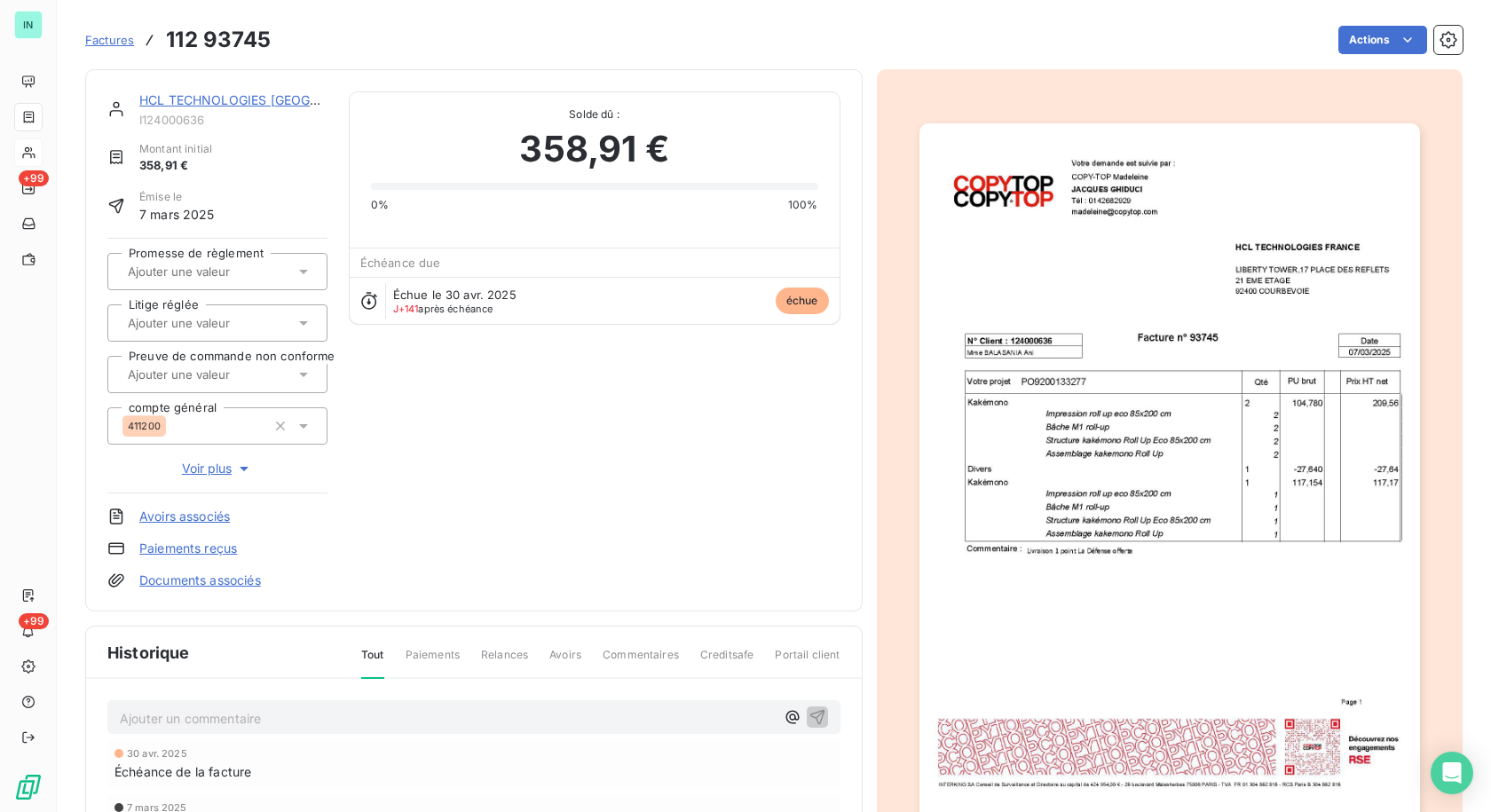
drag, startPoint x: 168, startPoint y: 716, endPoint x: 213, endPoint y: 707, distance: 45.9
click at [169, 716] on p "Ajouter un commentaire ﻿" at bounding box center [447, 717] width 655 height 22
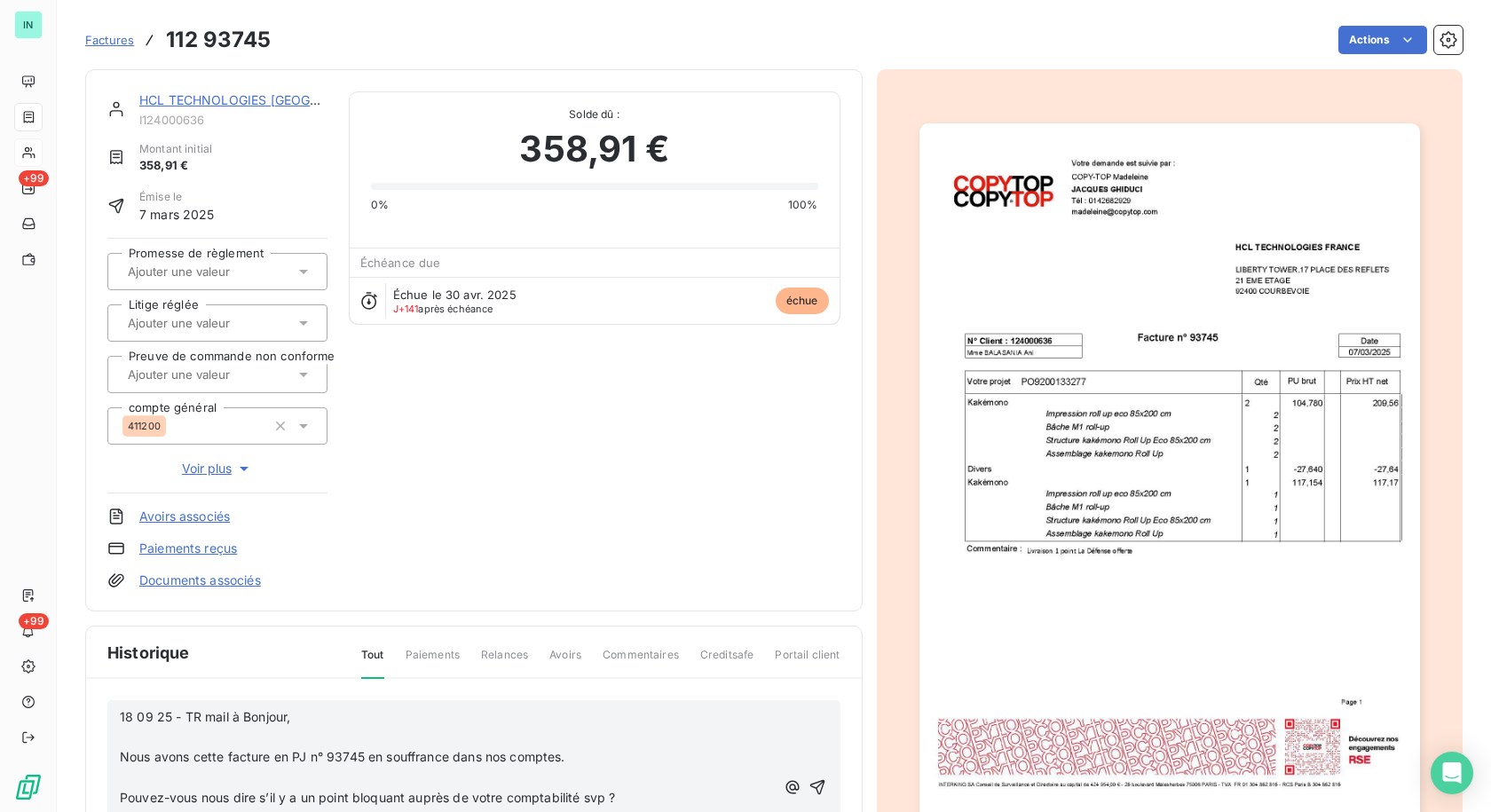
click at [250, 715] on span "18 09 25 - TR mail à Bonjour," at bounding box center [205, 716] width 170 height 15
click at [245, 718] on span "18 09 25 - TR mail à Bonjour," at bounding box center [205, 716] width 170 height 15
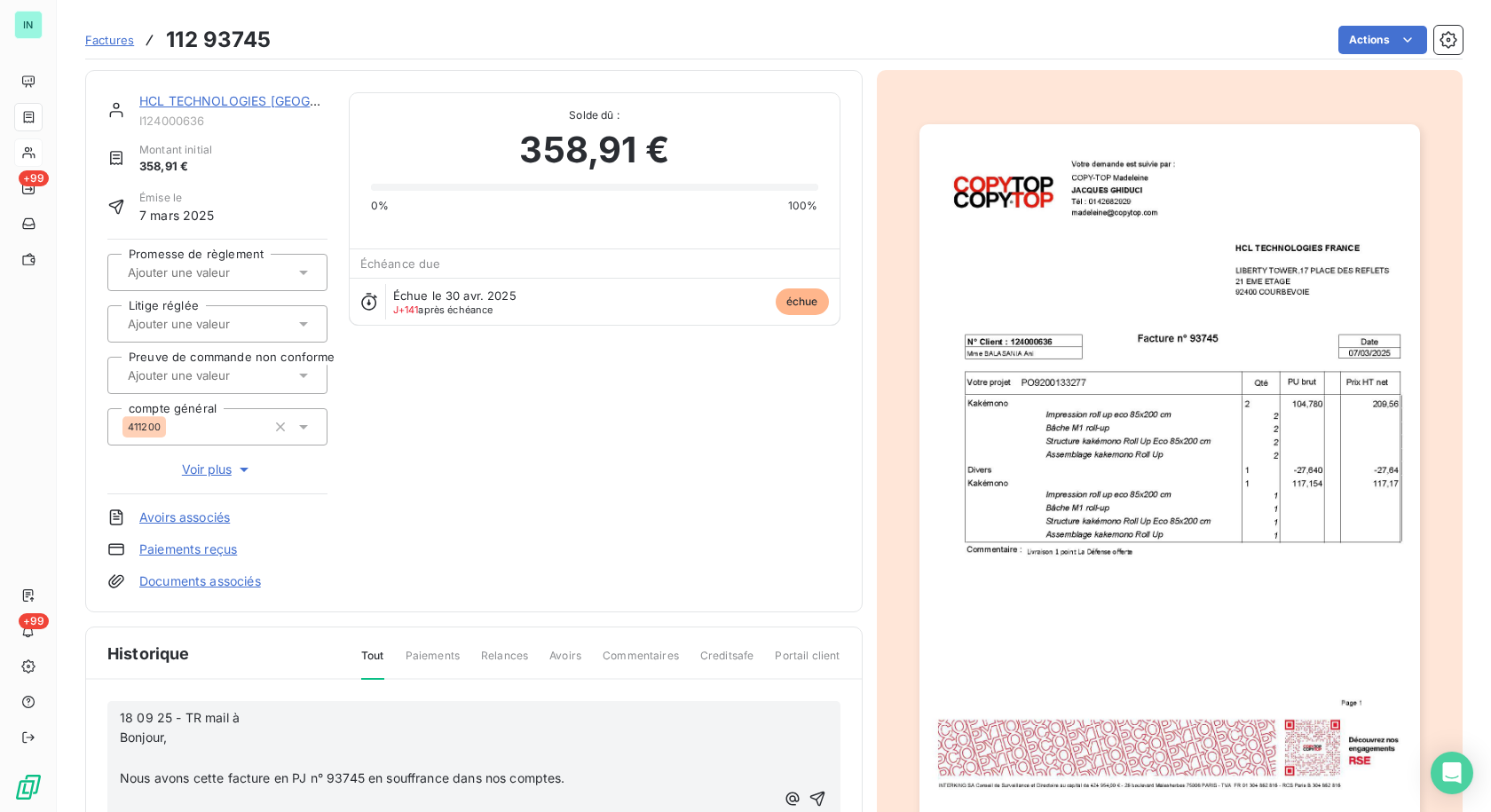
scroll to position [255, 0]
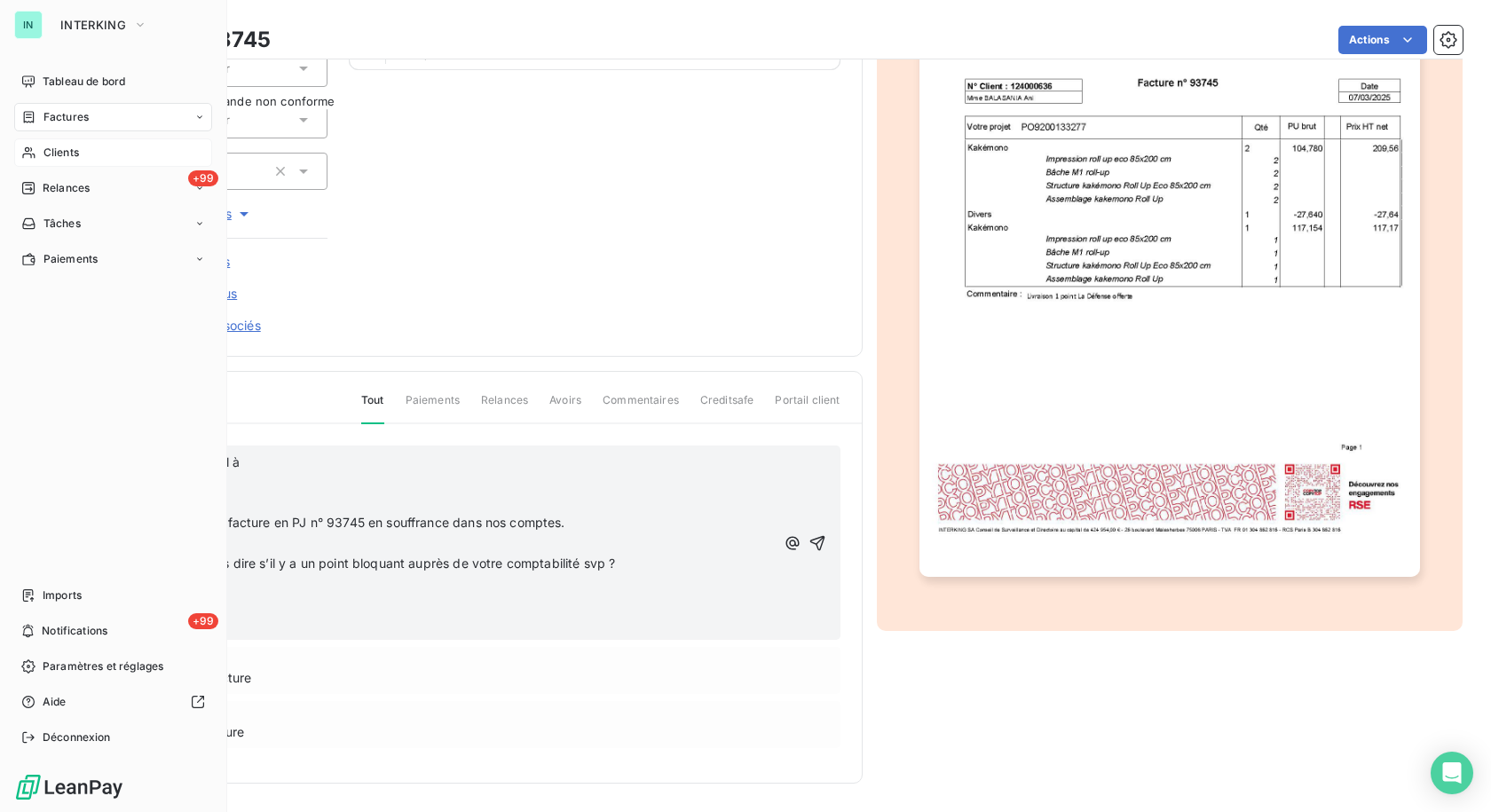
click at [215, 508] on div "IN INTERKING Tableau de bord Factures Clients +99 Relances Tâches Paiements Imp…" at bounding box center [113, 406] width 227 height 812
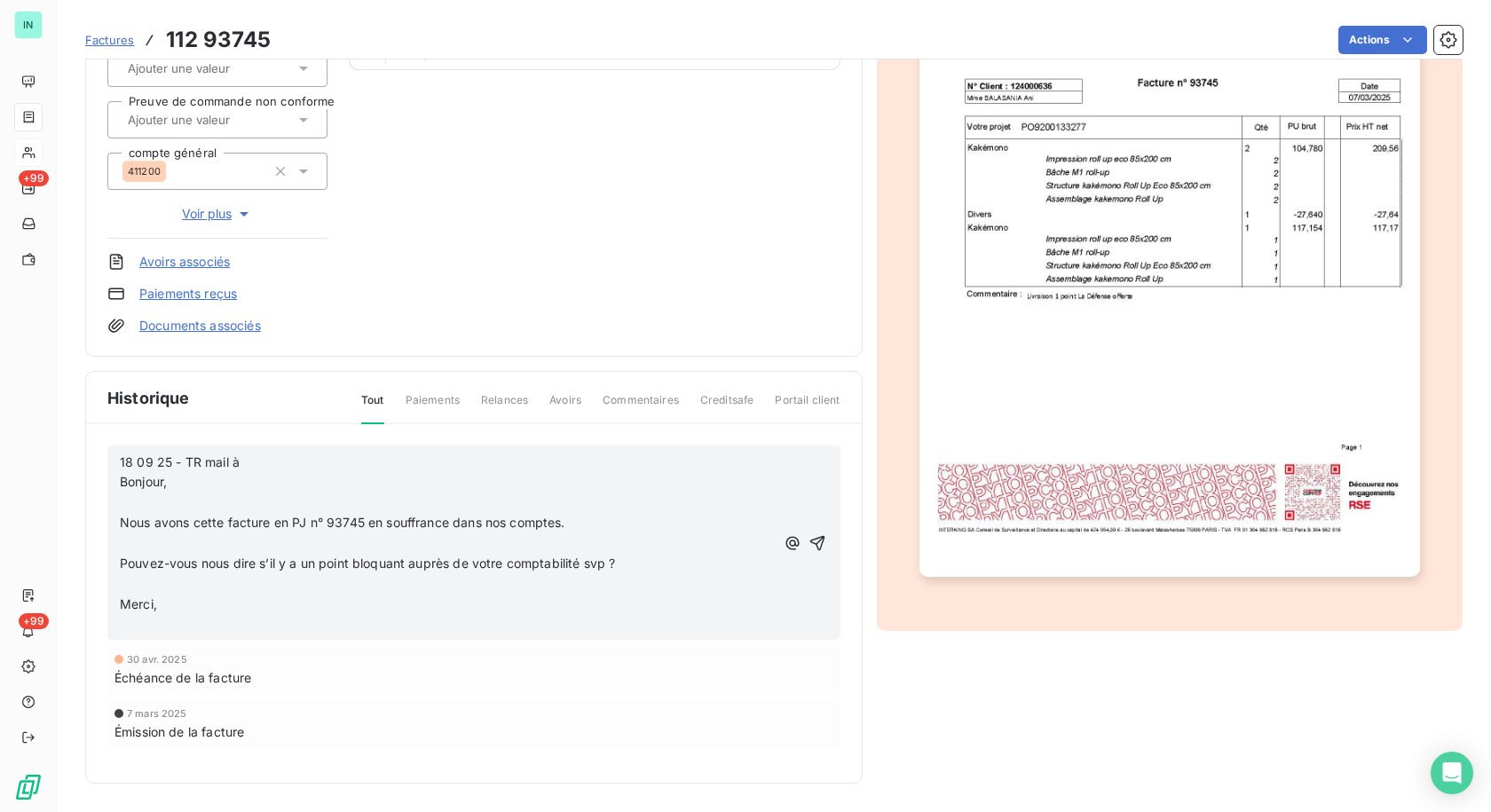
click at [292, 500] on p "﻿" at bounding box center [447, 502] width 655 height 20
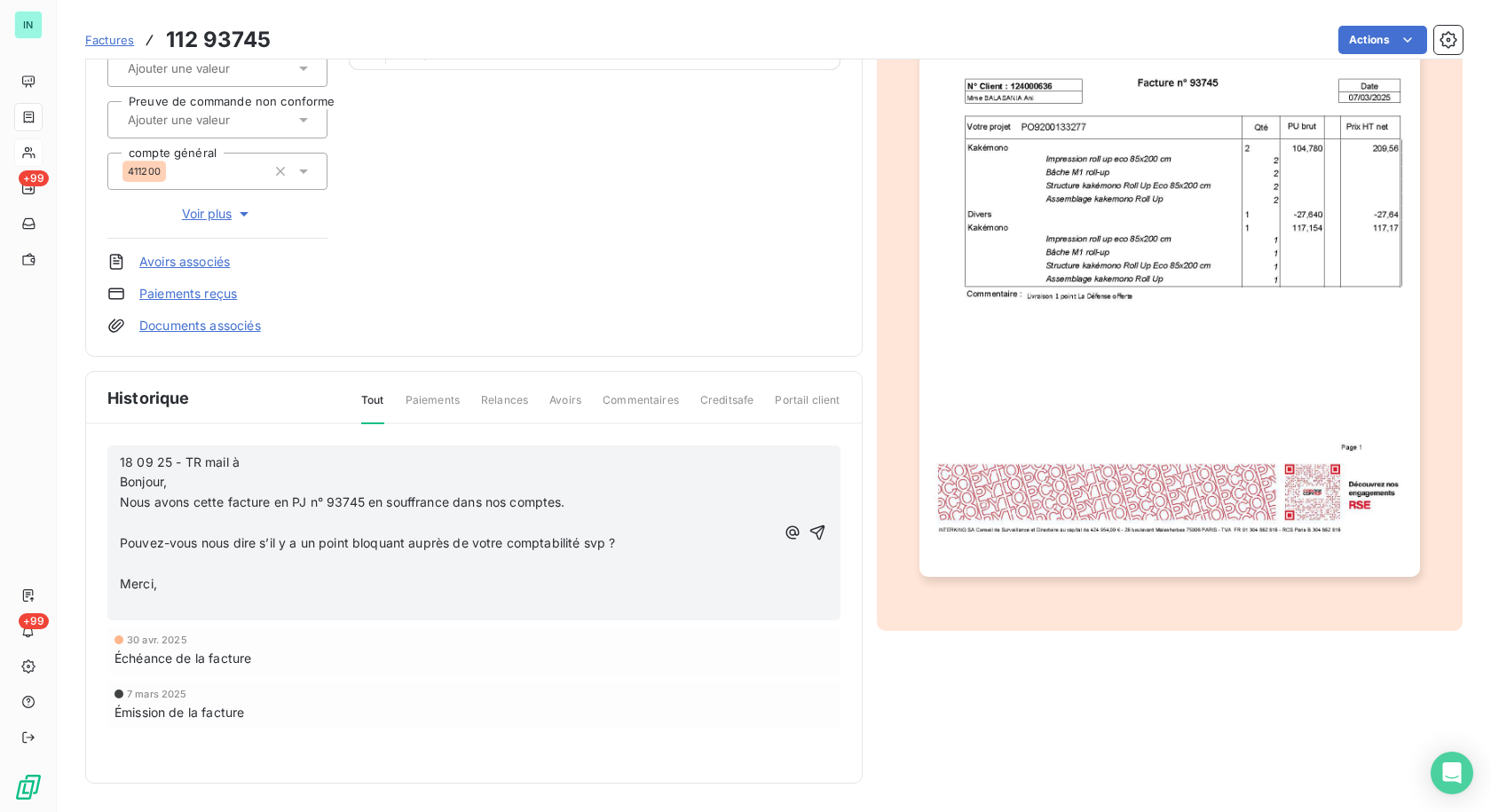
click at [128, 518] on p "﻿" at bounding box center [447, 522] width 655 height 20
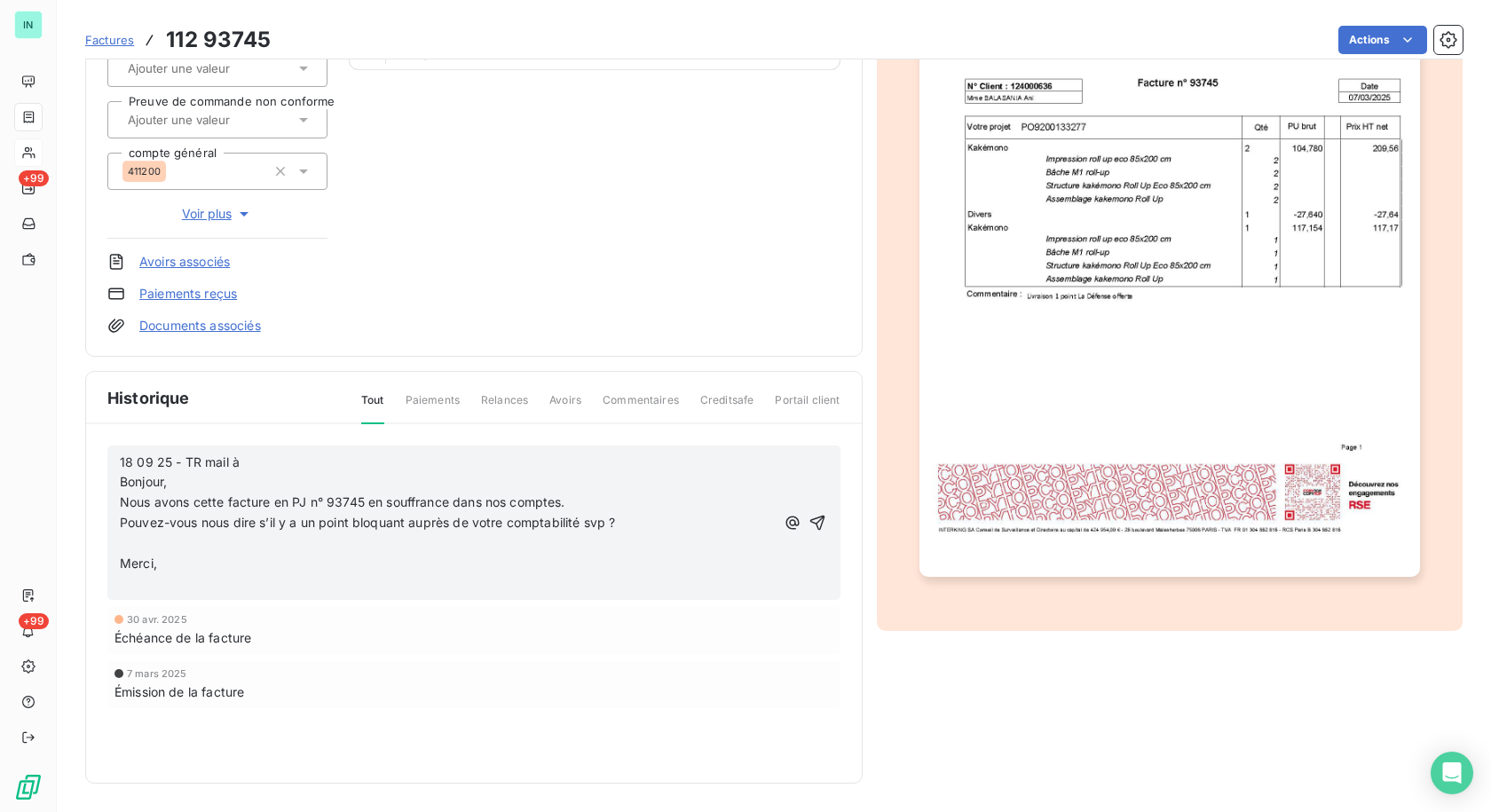
click at [128, 536] on p "﻿" at bounding box center [447, 542] width 655 height 20
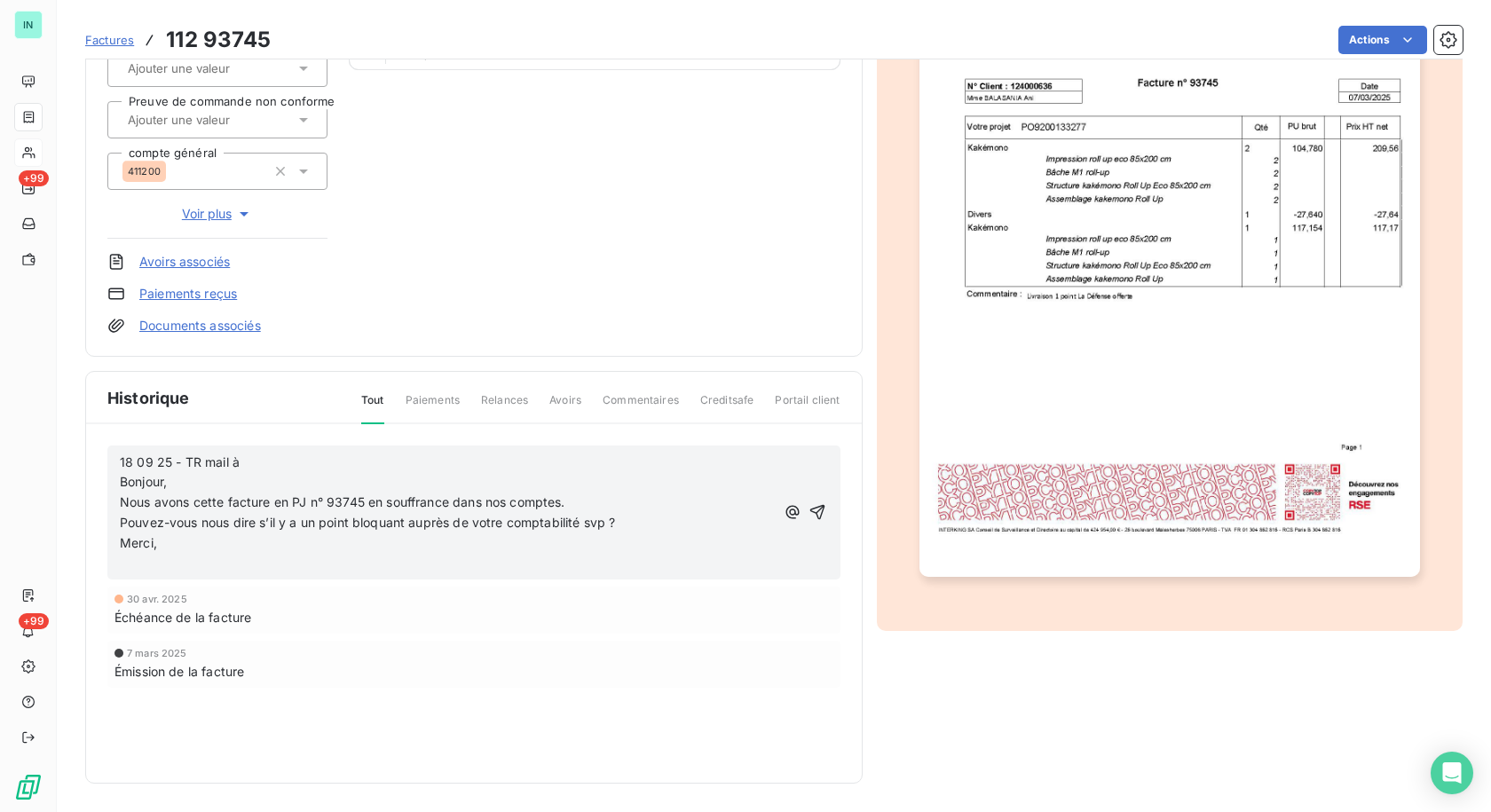
click at [126, 565] on p at bounding box center [447, 563] width 655 height 20
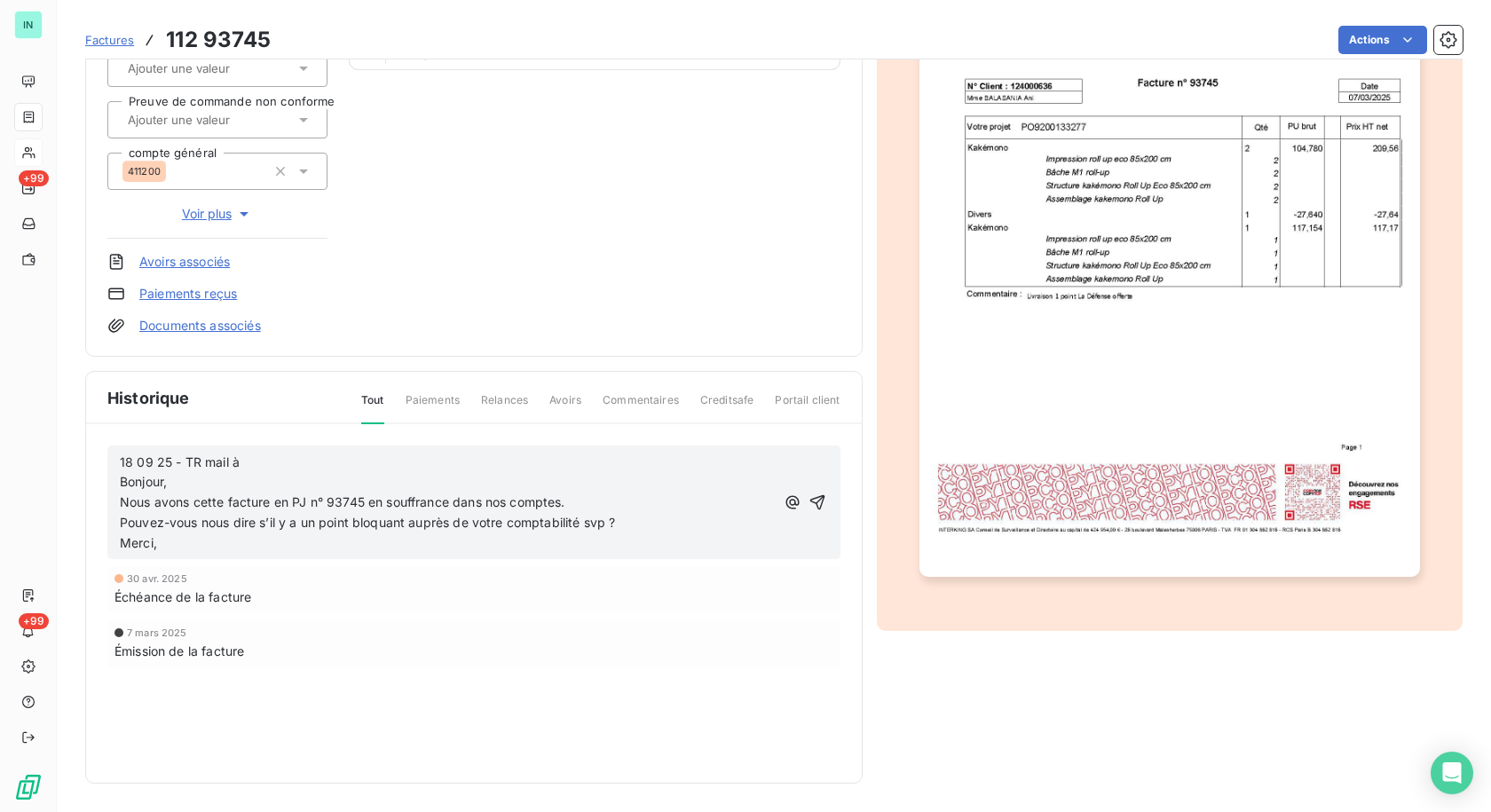
drag, startPoint x: 274, startPoint y: 469, endPoint x: 385, endPoint y: 691, distance: 248.2
click at [274, 468] on p "18 09 25 - TR mail à Bonjour," at bounding box center [447, 472] width 655 height 41
click at [348, 469] on p "18 09 25 - TR mail à Bonjour," at bounding box center [447, 472] width 655 height 41
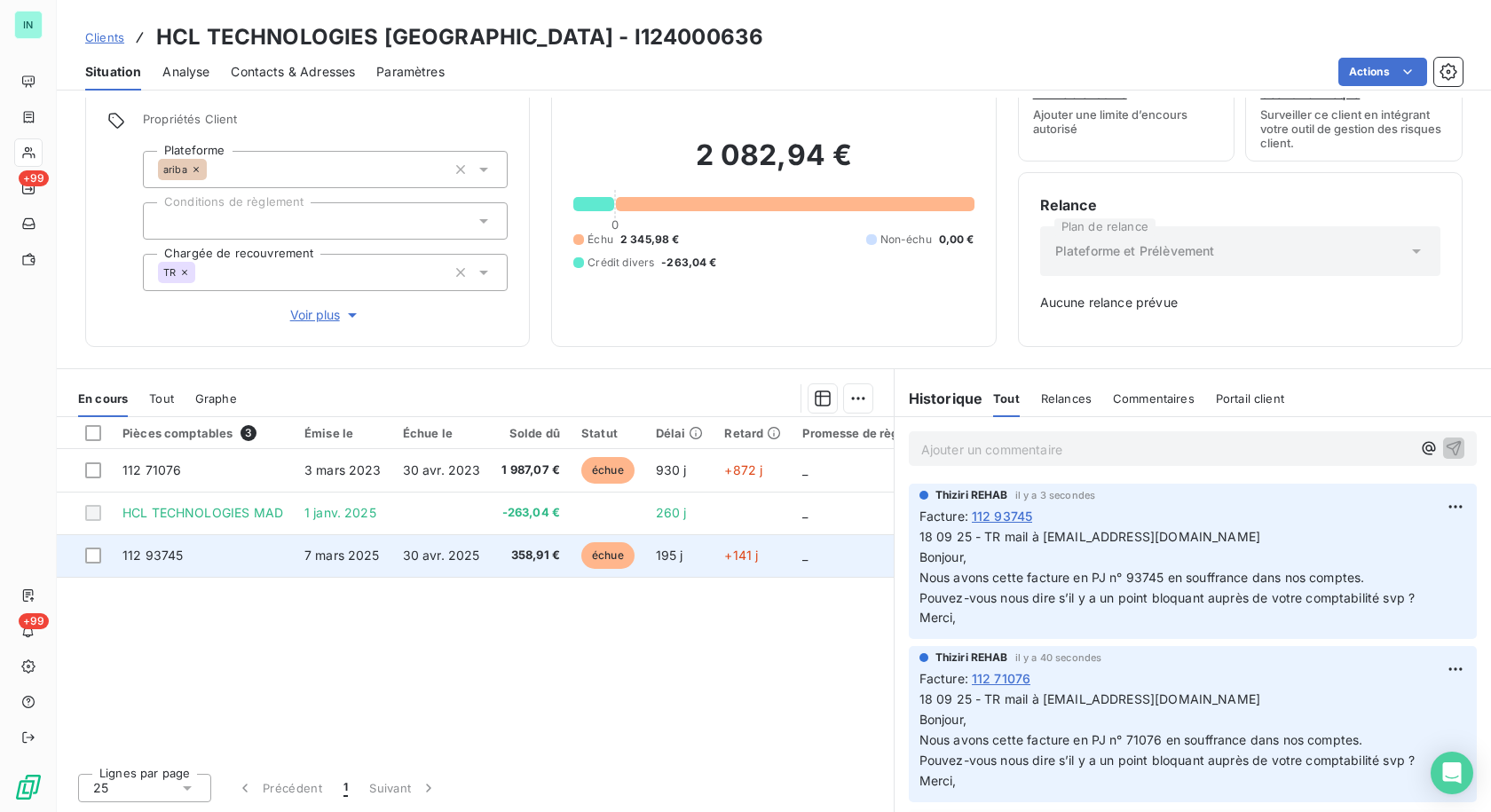
click at [175, 560] on span "112 93745" at bounding box center [152, 555] width 60 height 15
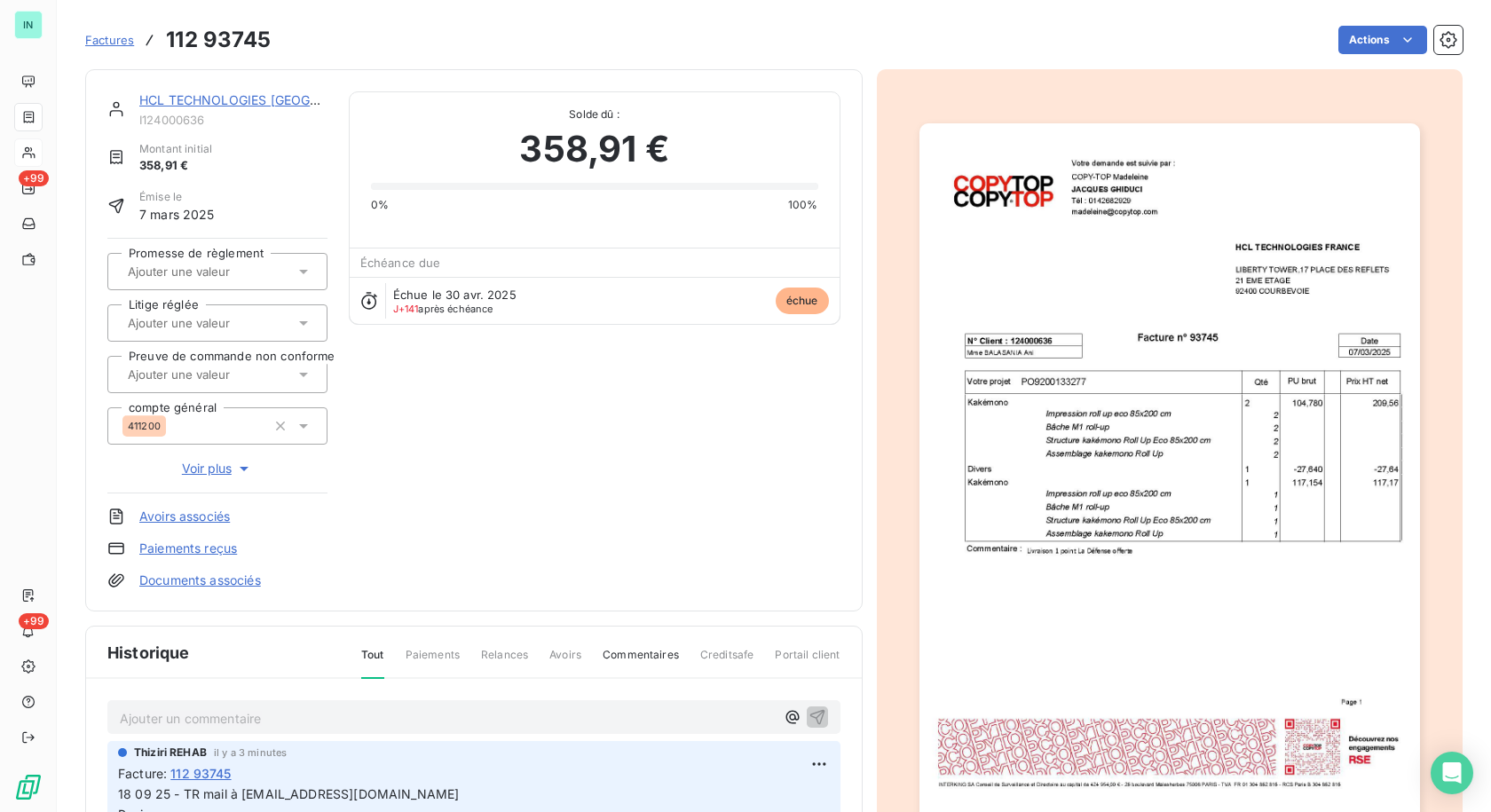
click at [190, 723] on p "Ajouter un commentaire ﻿" at bounding box center [447, 717] width 655 height 22
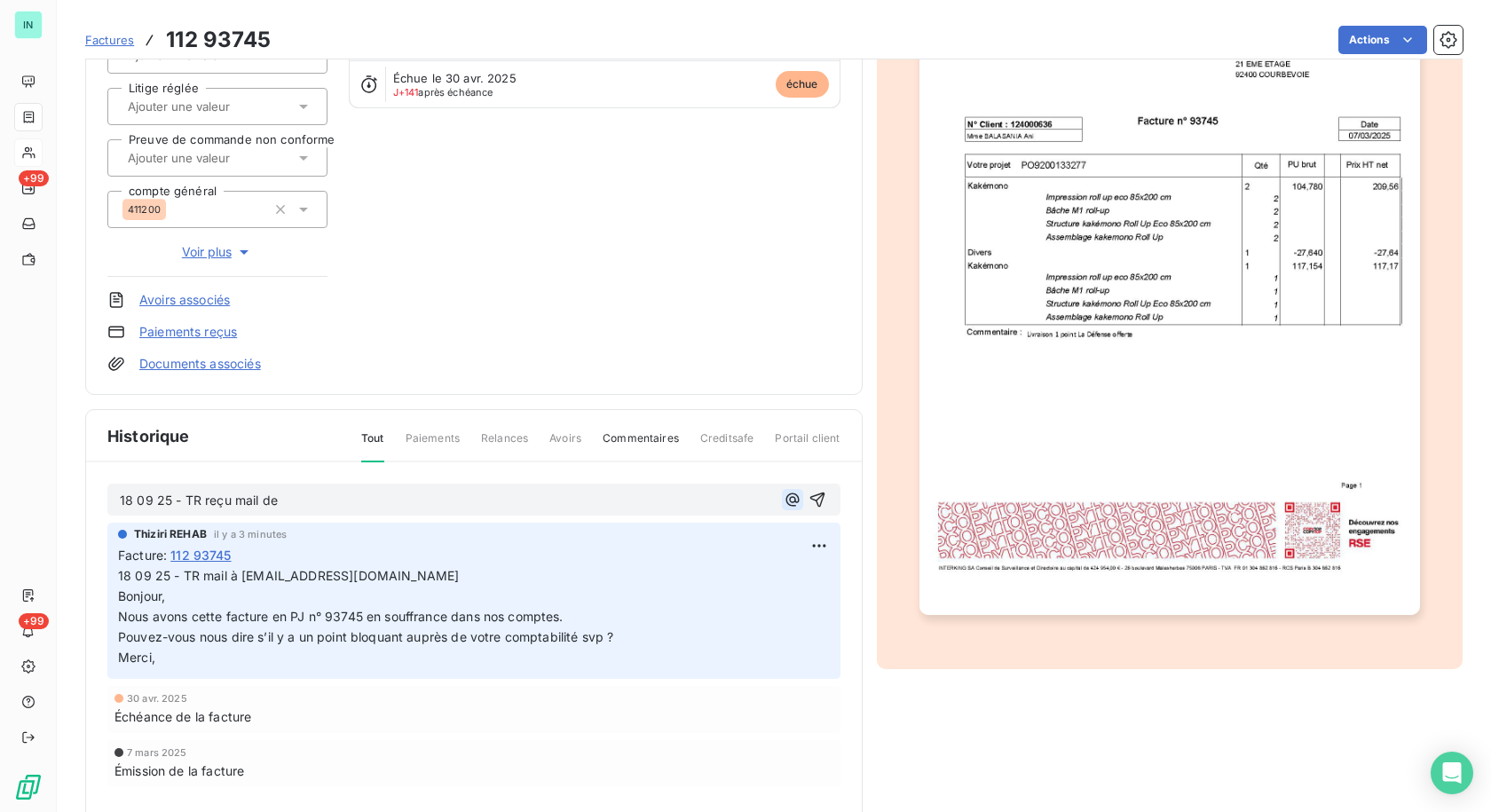
scroll to position [255, 0]
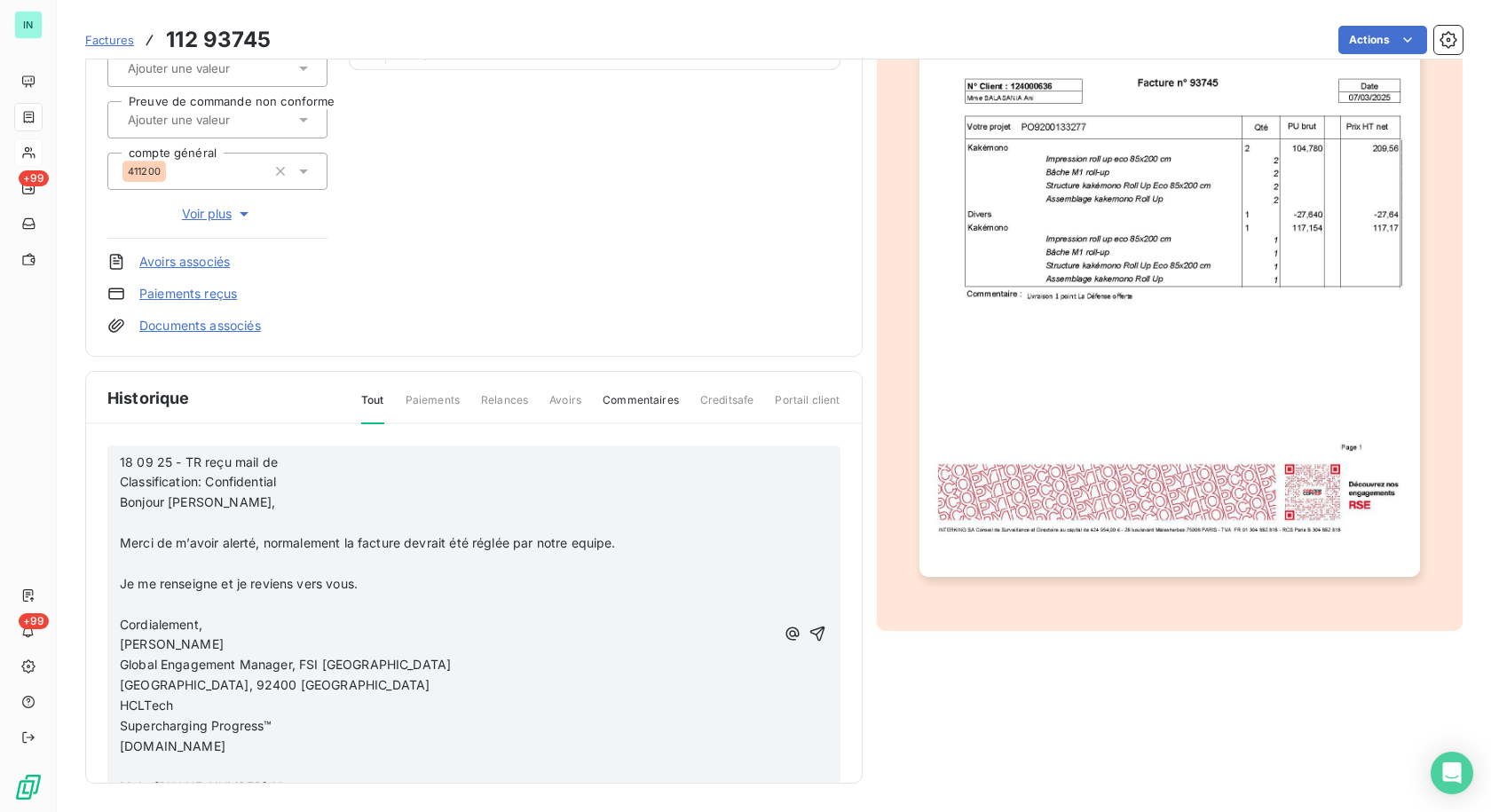
click at [176, 527] on p "﻿" at bounding box center [447, 522] width 655 height 20
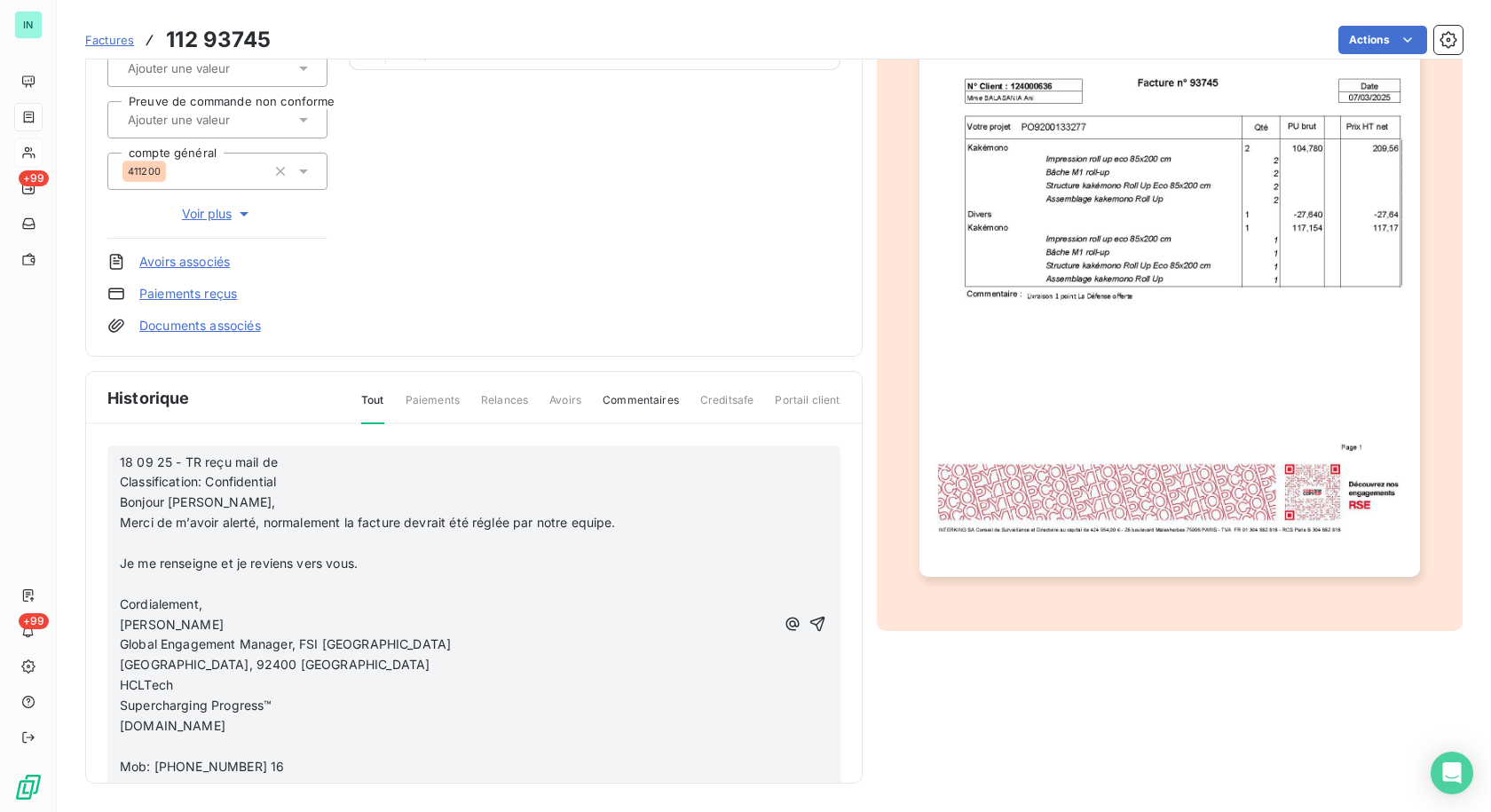
click at [145, 542] on p "﻿" at bounding box center [447, 542] width 655 height 20
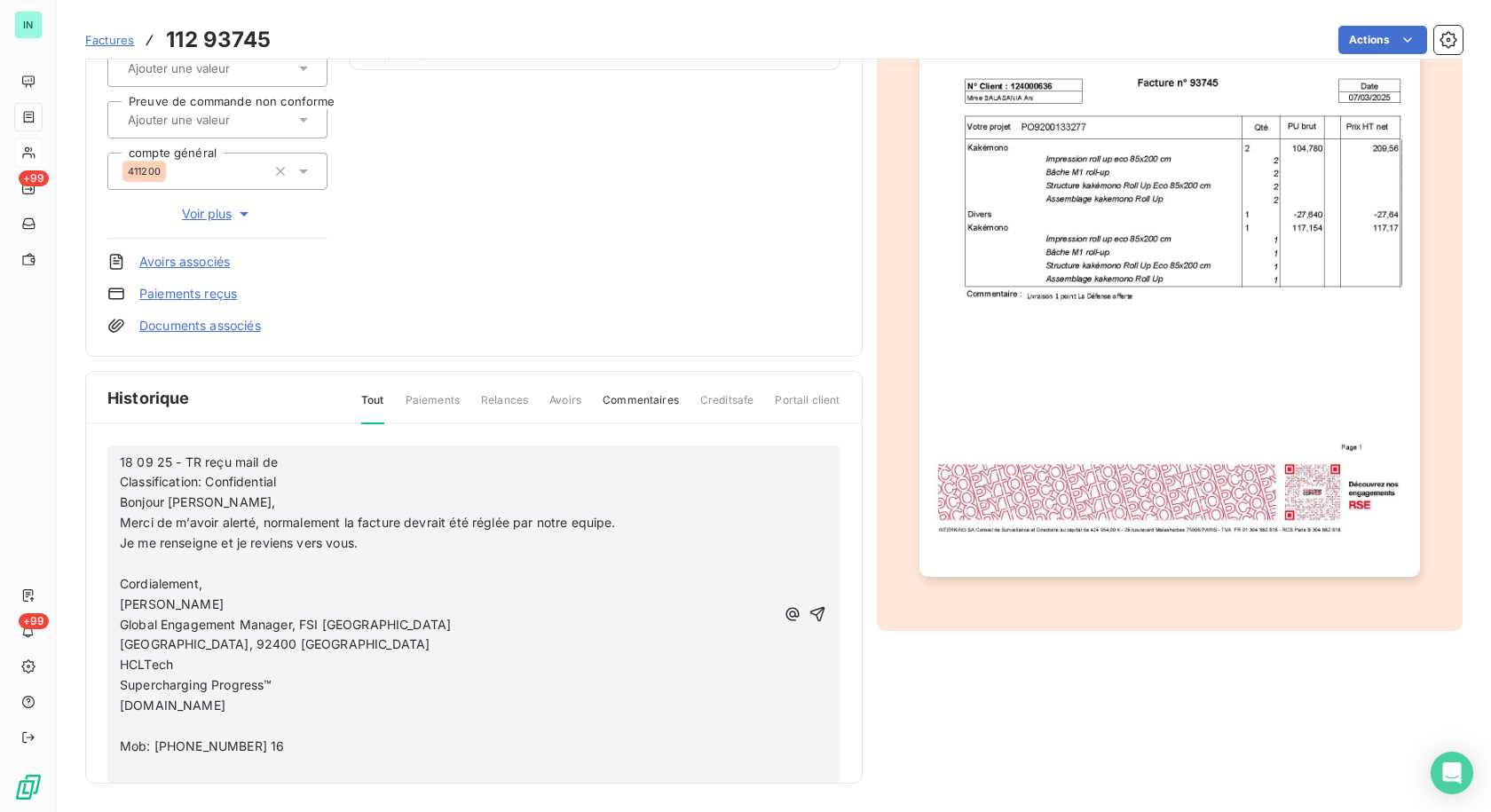
click at [129, 559] on p "﻿" at bounding box center [447, 563] width 655 height 20
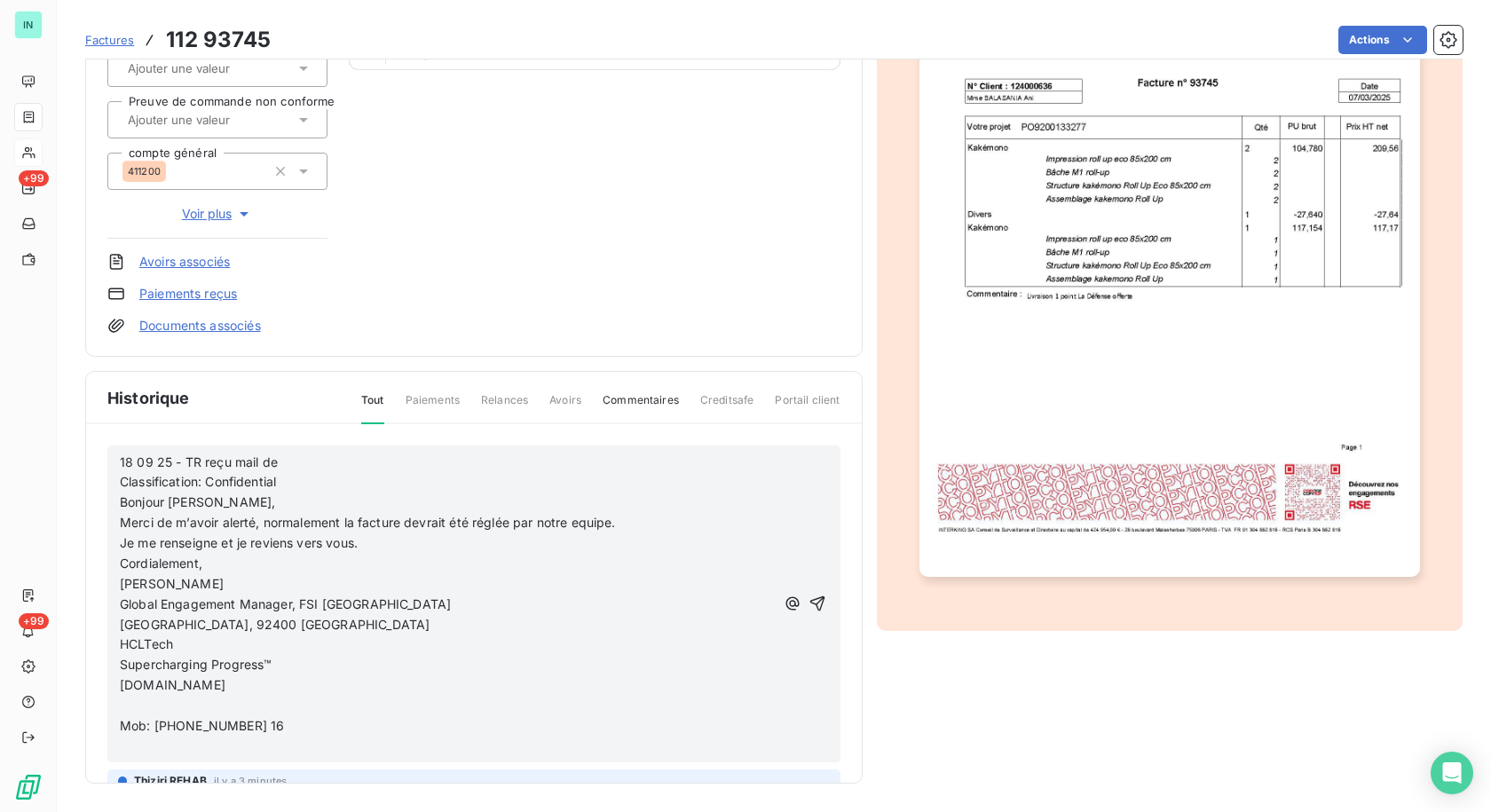
click at [127, 701] on p "﻿" at bounding box center [447, 705] width 655 height 20
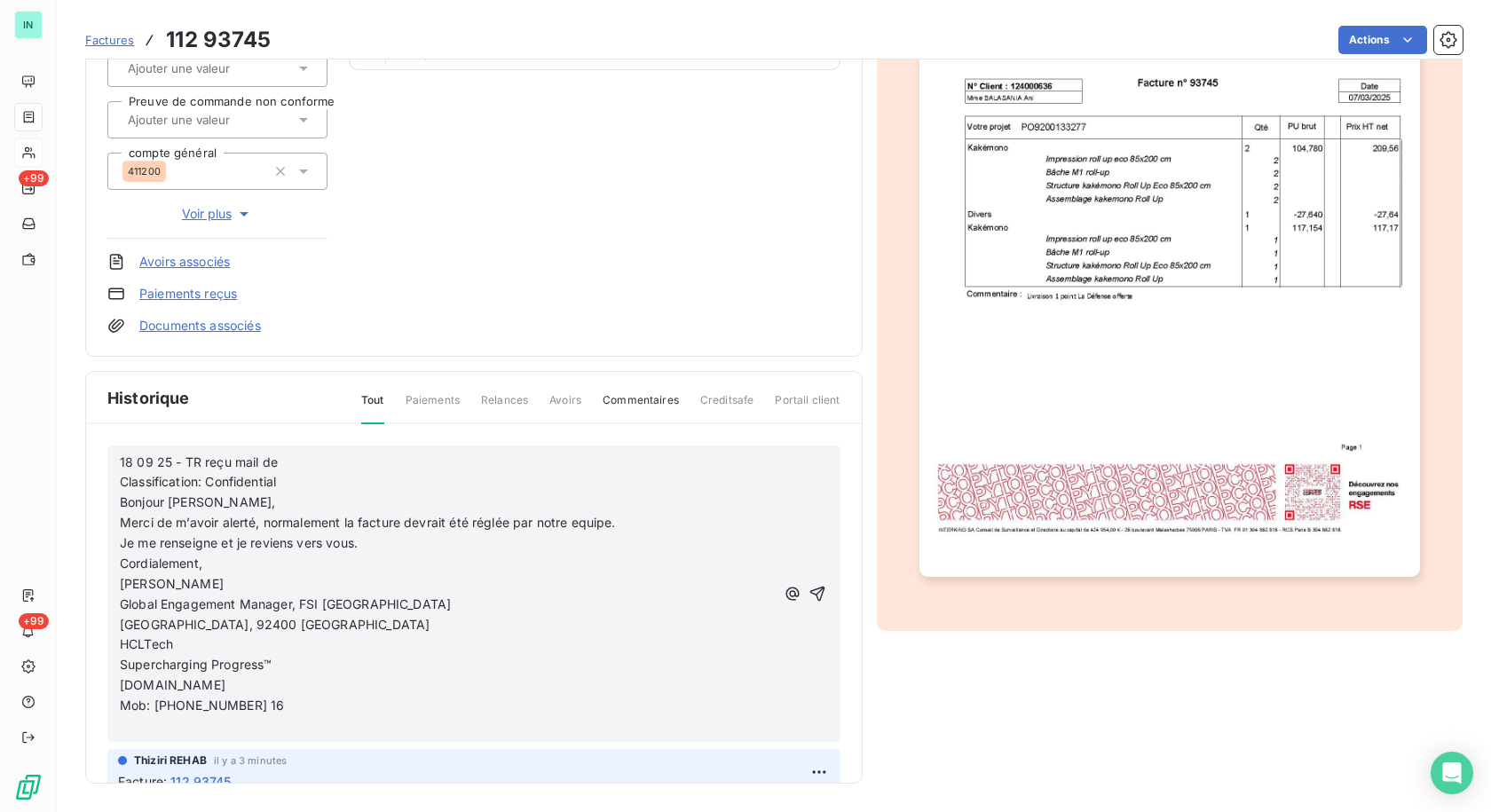
click at [124, 722] on p "﻿" at bounding box center [447, 725] width 655 height 20
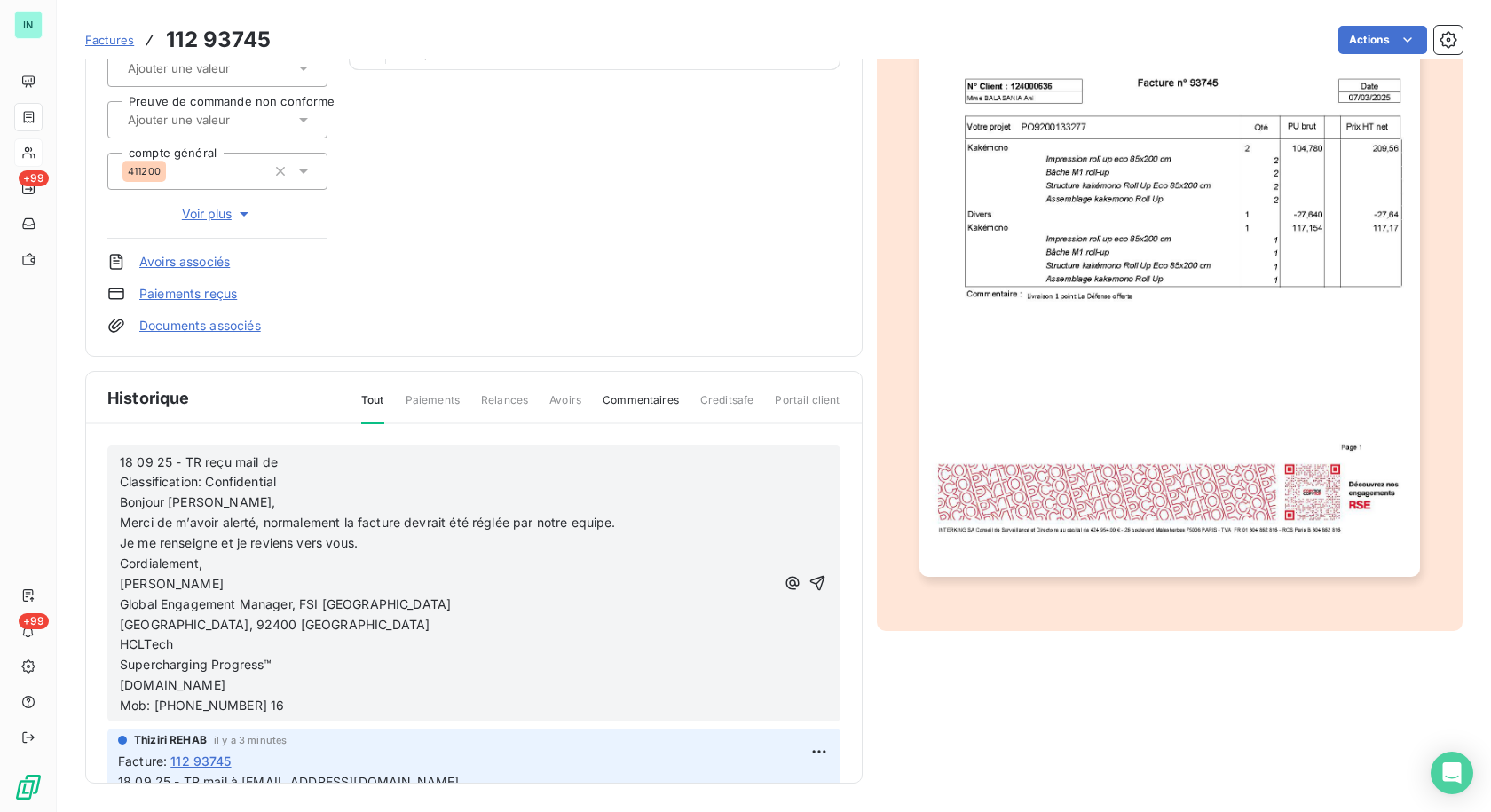
click at [348, 465] on p "18 09 25 - TR reçu mail de Classification: Confidential" at bounding box center [447, 472] width 655 height 41
click at [345, 463] on p "18 09 25 - TR reçu mail de Classification: Confidential" at bounding box center [447, 472] width 655 height 41
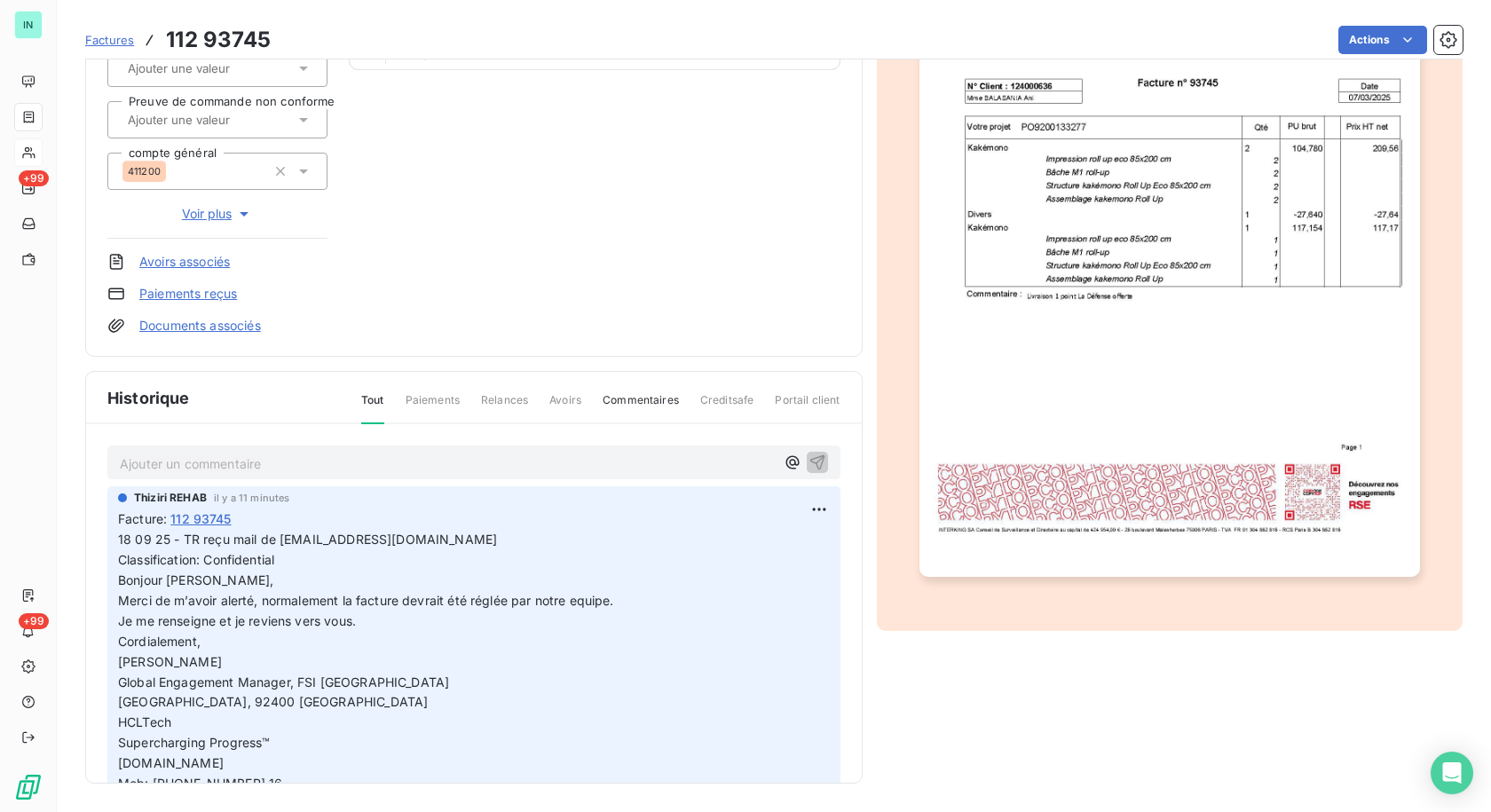
click at [253, 461] on p "Ajouter un commentaire ﻿" at bounding box center [447, 463] width 655 height 22
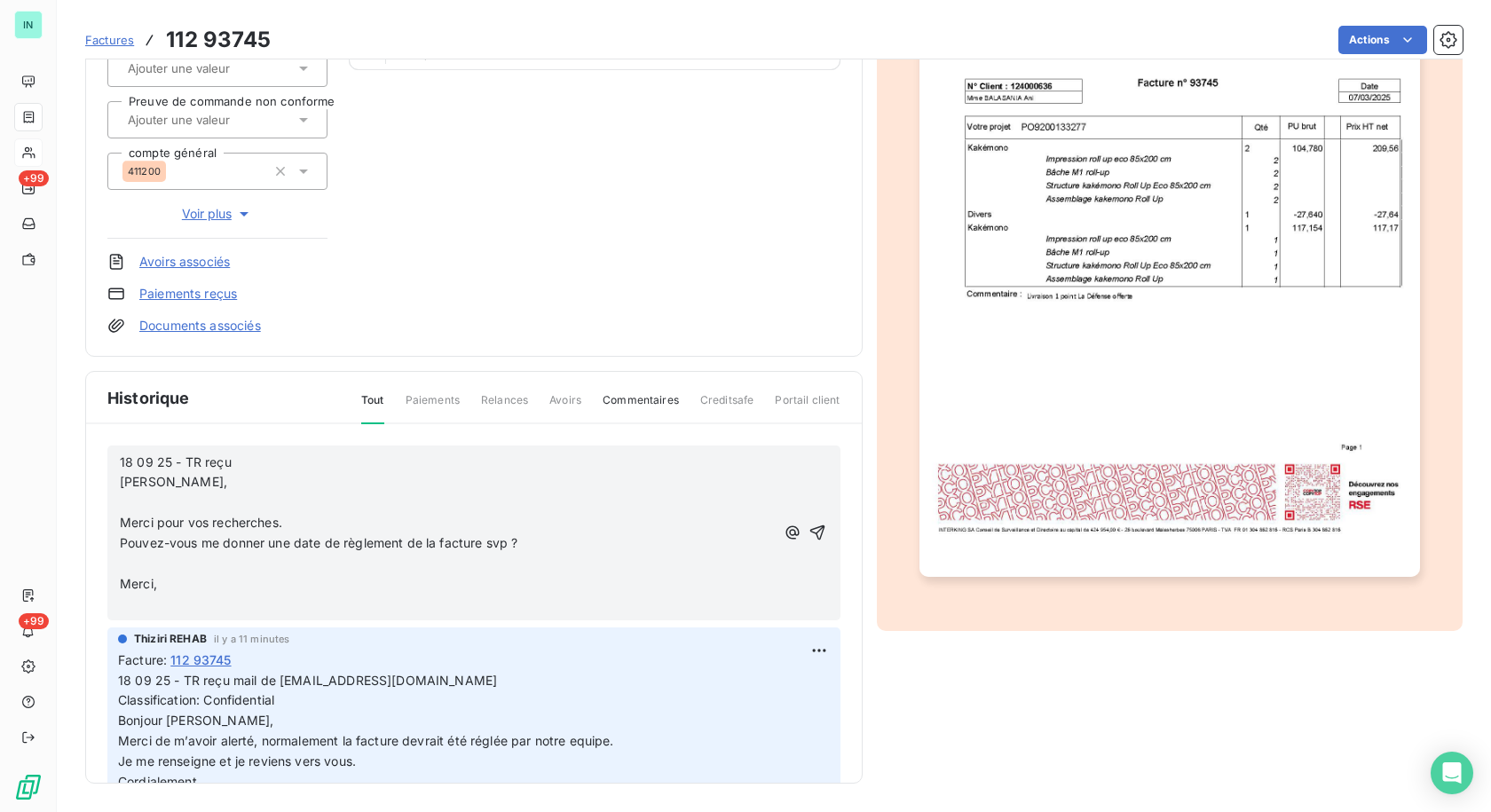
click at [142, 496] on p "﻿" at bounding box center [447, 502] width 655 height 20
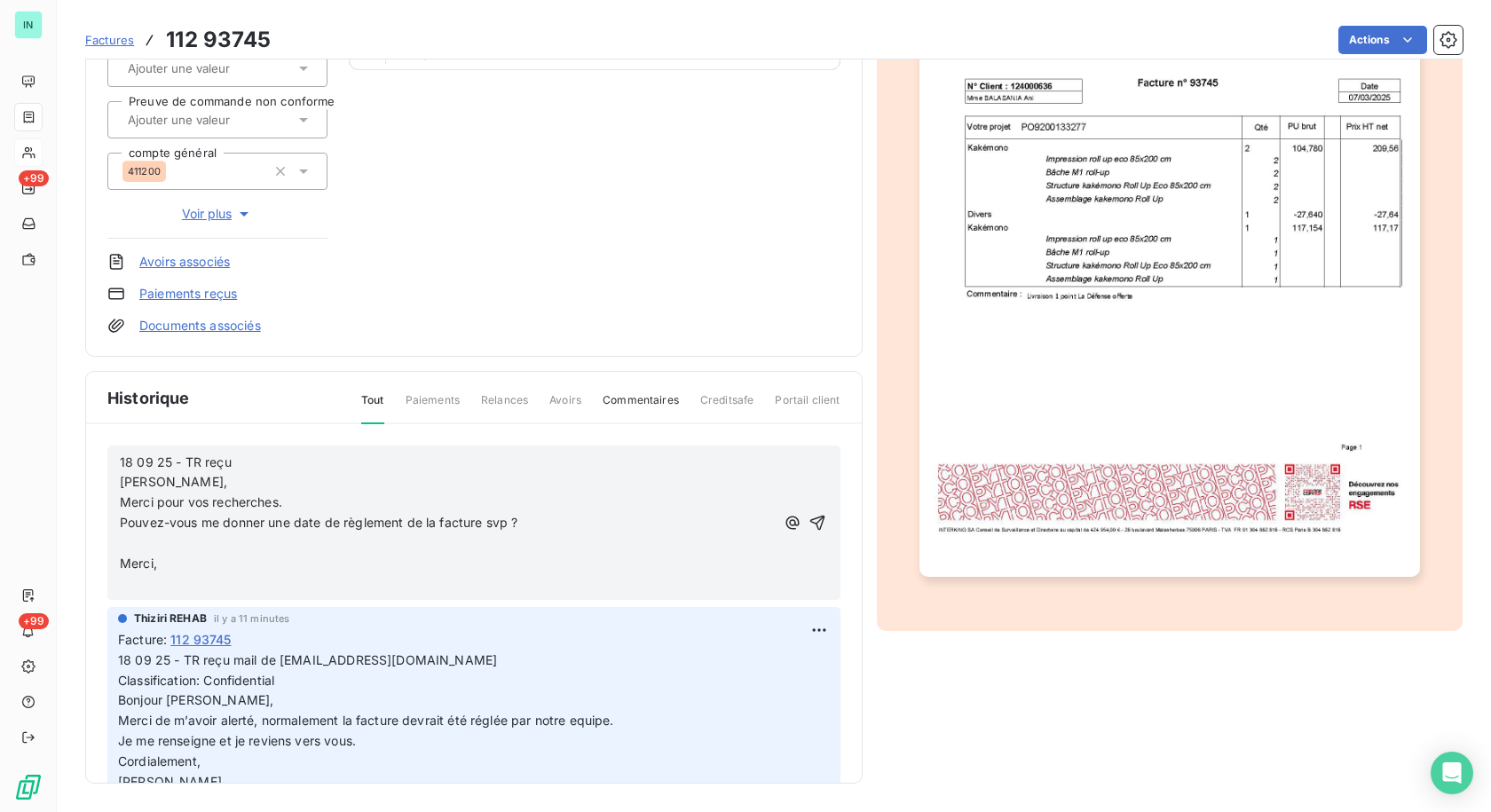
click at [126, 530] on span "Pouvez-vous me donner une date de règlement de la facture svp ?" at bounding box center [318, 522] width 397 height 15
click at [125, 545] on p "﻿" at bounding box center [447, 542] width 655 height 20
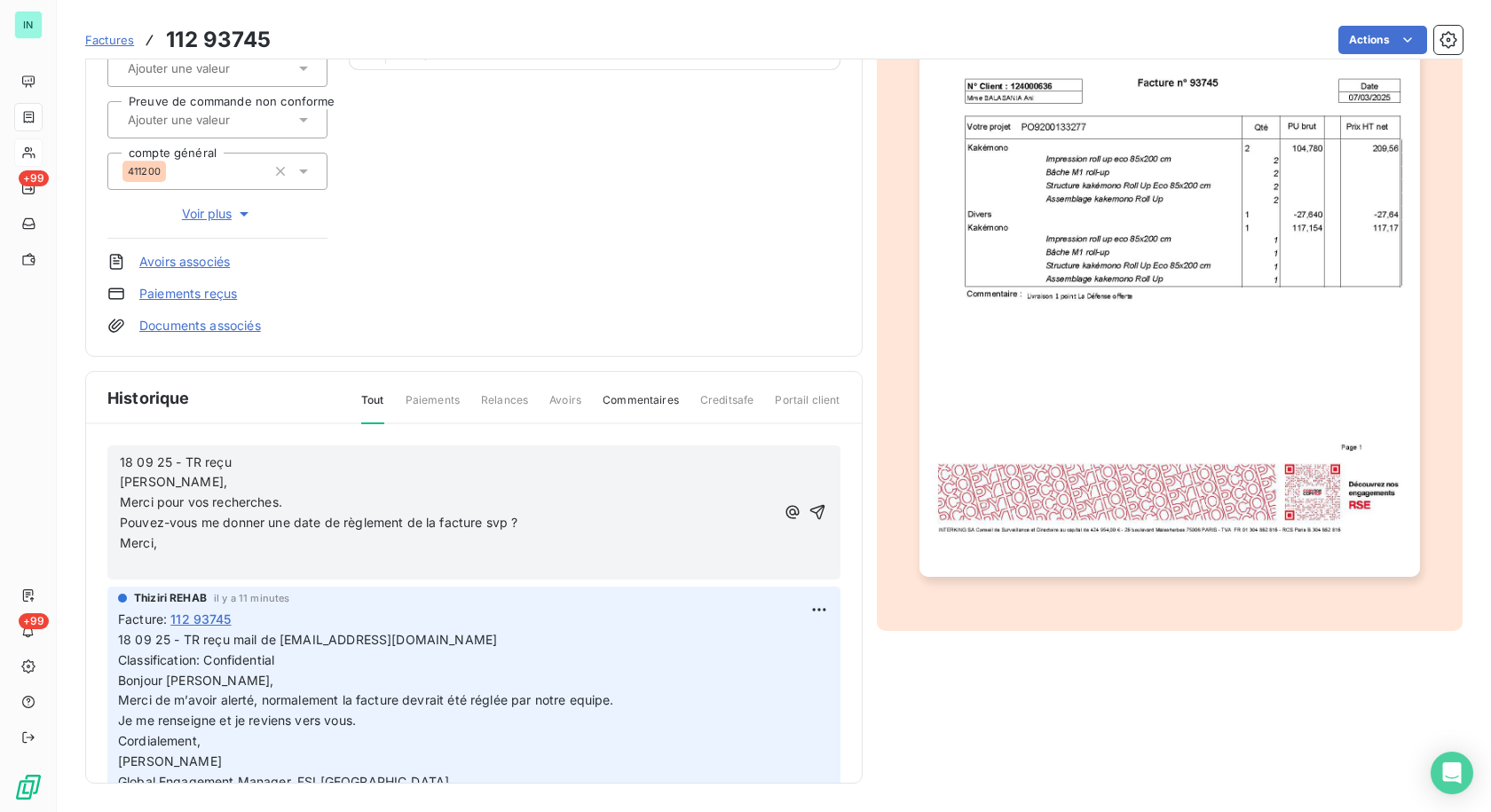
click at [126, 559] on p "﻿" at bounding box center [447, 563] width 655 height 20
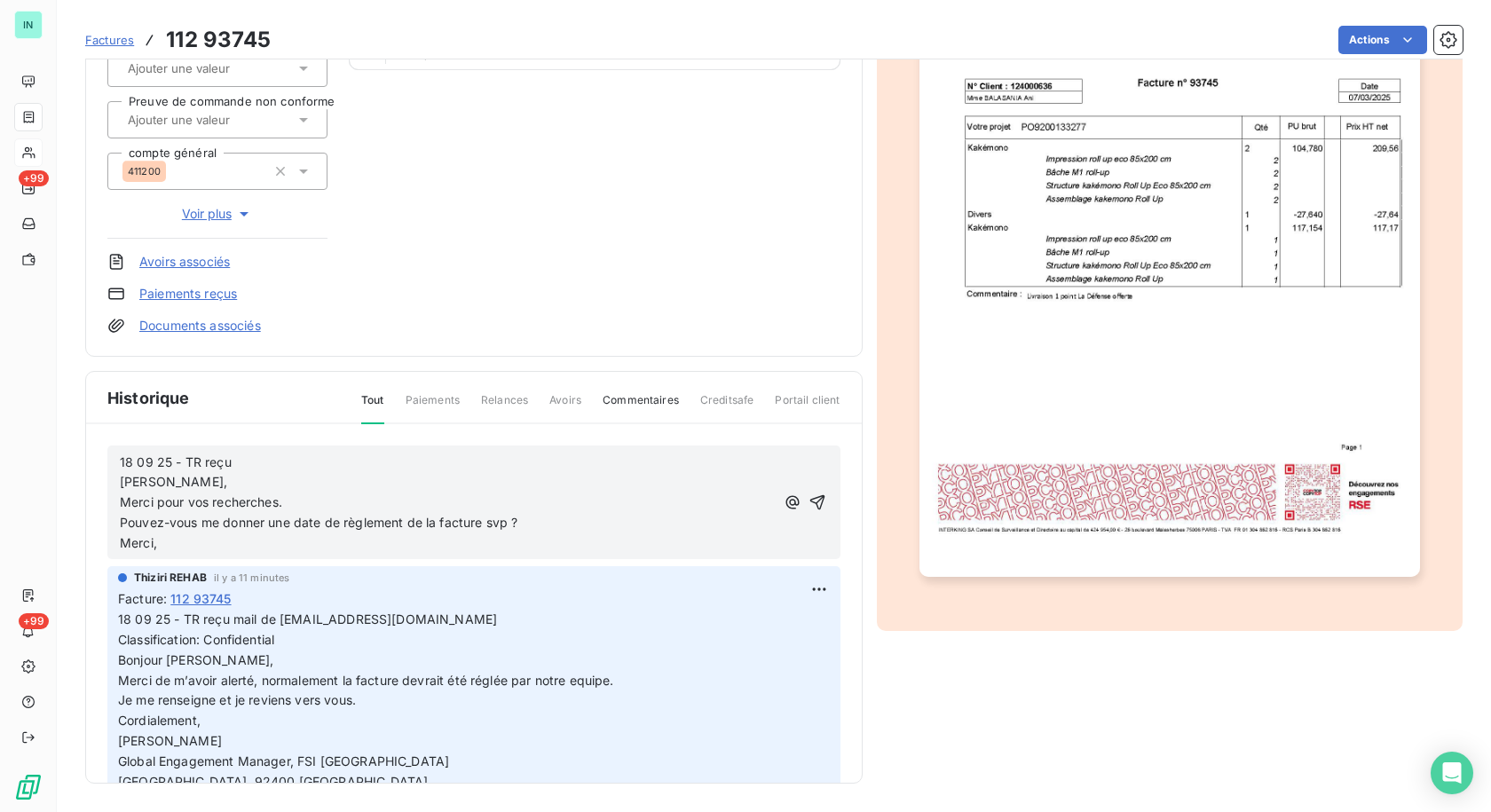
click at [237, 465] on p "18 09 25 - TR reçu [PERSON_NAME]," at bounding box center [447, 472] width 655 height 41
drag, startPoint x: 478, startPoint y: 619, endPoint x: 233, endPoint y: 616, distance: 245.0
click at [233, 616] on p "18 09 25 - TR reçu mail de [EMAIL_ADDRESS][DOMAIN_NAME] Classification: Confide…" at bounding box center [474, 740] width 712 height 263
copy span "mail de [PERSON_NAME][EMAIL_ADDRESS][DOMAIN_NAME]"
click at [255, 452] on p "18 09 25 - TR reçu [PERSON_NAME]," at bounding box center [447, 472] width 655 height 41
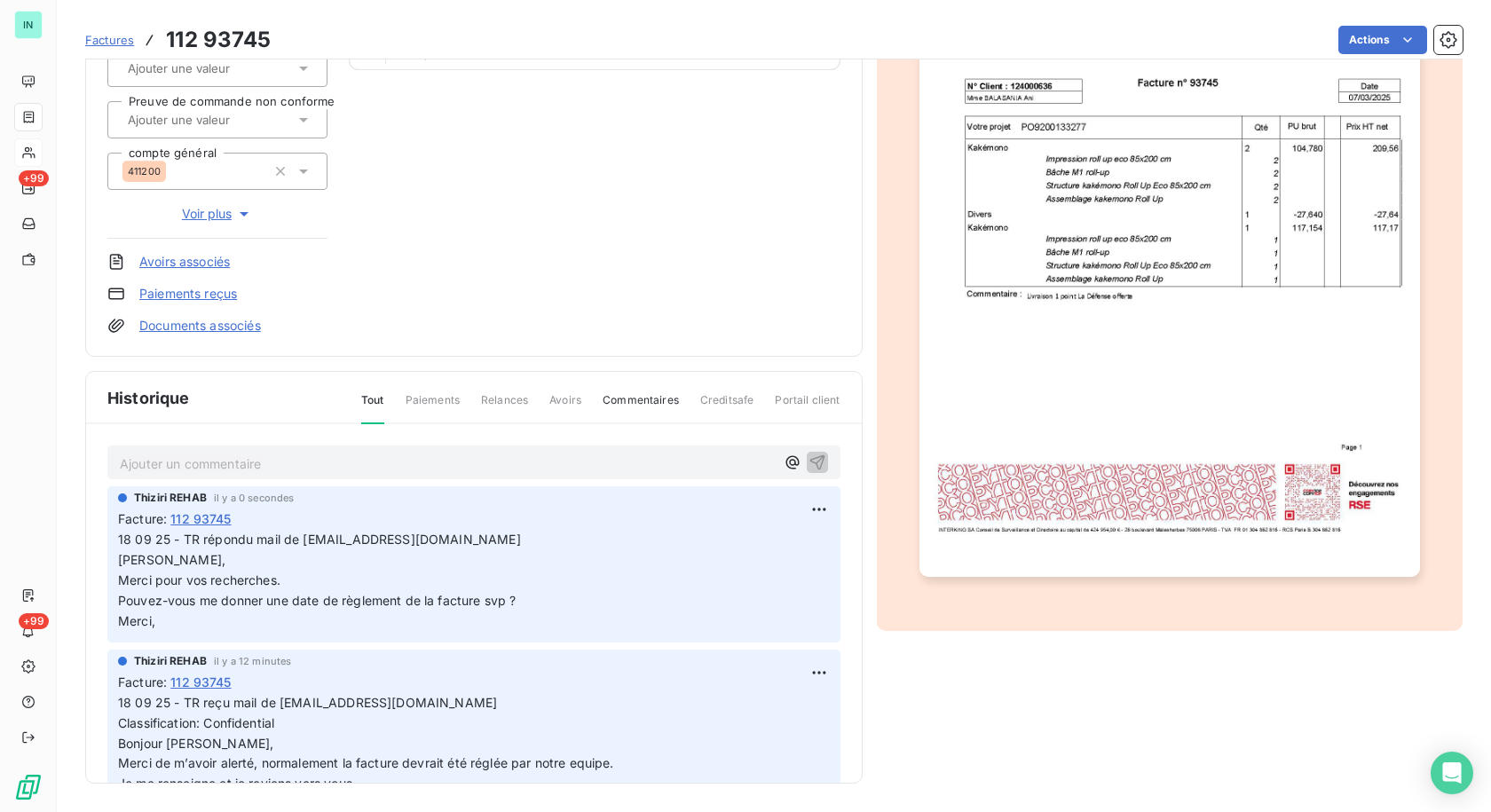
click at [813, 507] on div "[PERSON_NAME] REHAB il y a 0 secondes Facture : 112 93745 18 09 25 - TR répondu…" at bounding box center [474, 563] width 733 height 155
click at [799, 506] on html "IN +99 +99 Factures 112 93745 Actions HCL TECHNOLOGIES [GEOGRAPHIC_DATA] I12400…" at bounding box center [746, 406] width 1491 height 812
click at [731, 548] on div "Editer" at bounding box center [756, 548] width 100 height 29
click at [300, 539] on span "18 09 25 - TR répondu mail de [EMAIL_ADDRESS][DOMAIN_NAME] [PERSON_NAME]," at bounding box center [319, 549] width 403 height 35
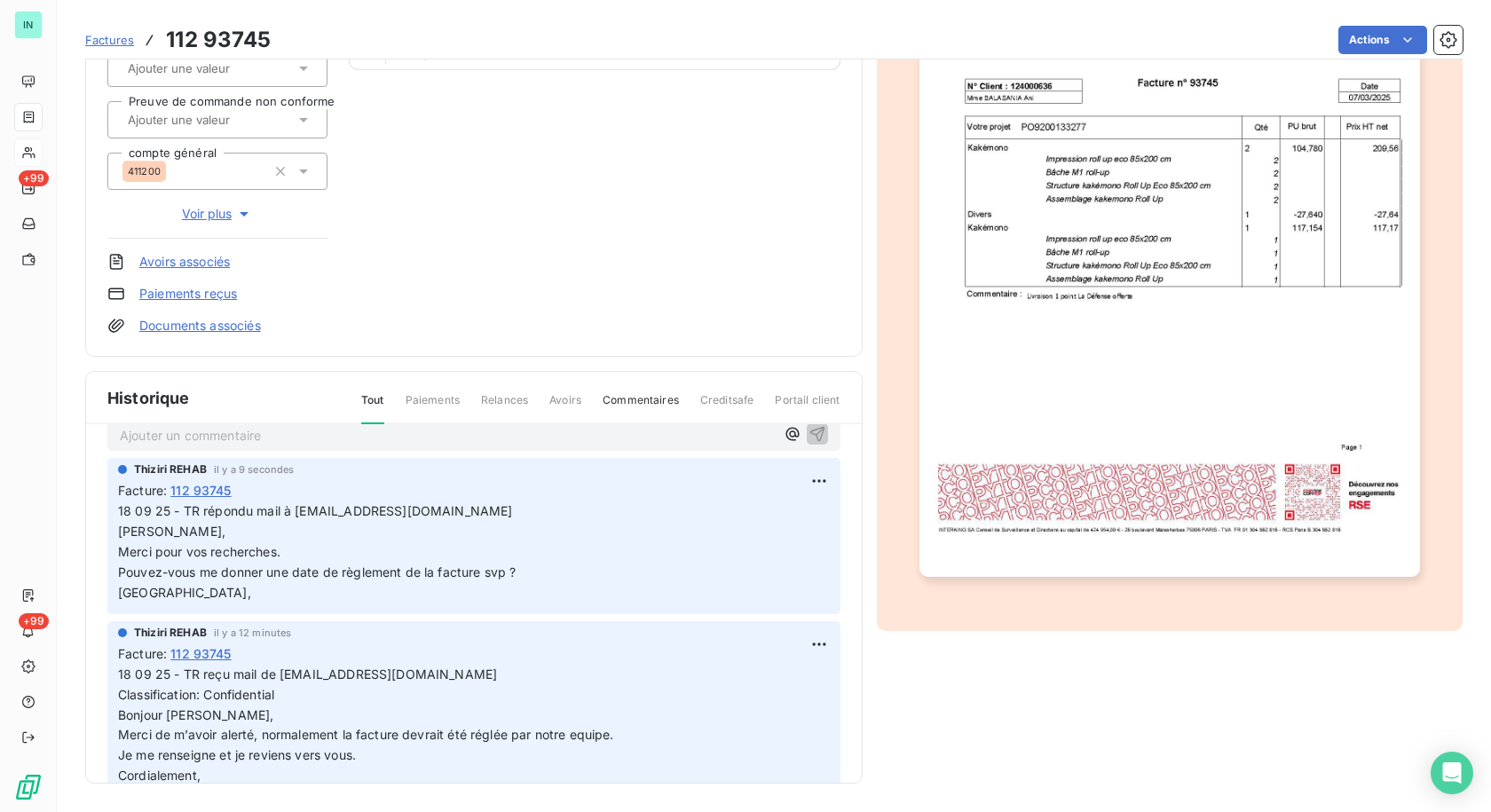
scroll to position [0, 0]
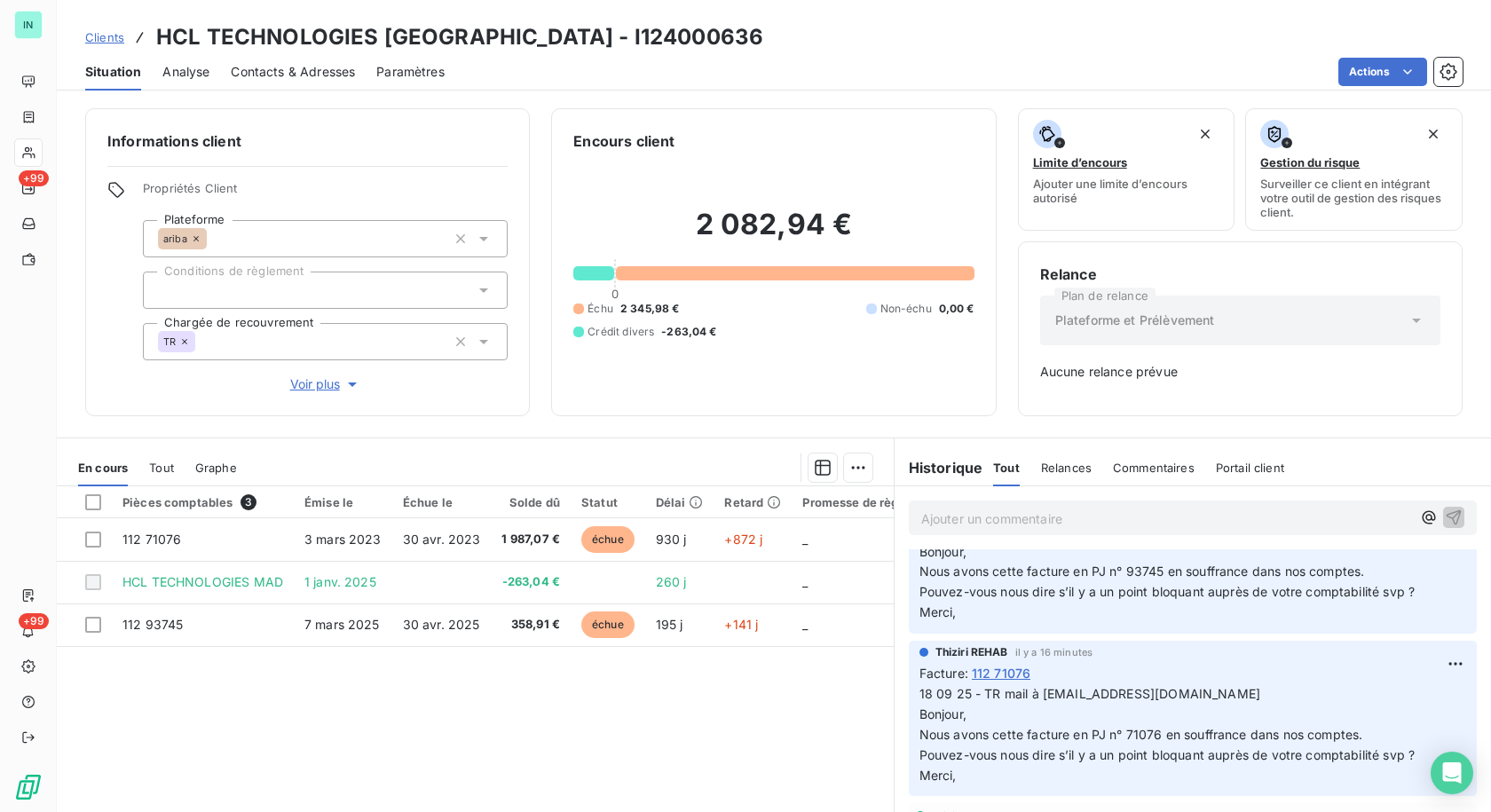
scroll to position [621, 0]
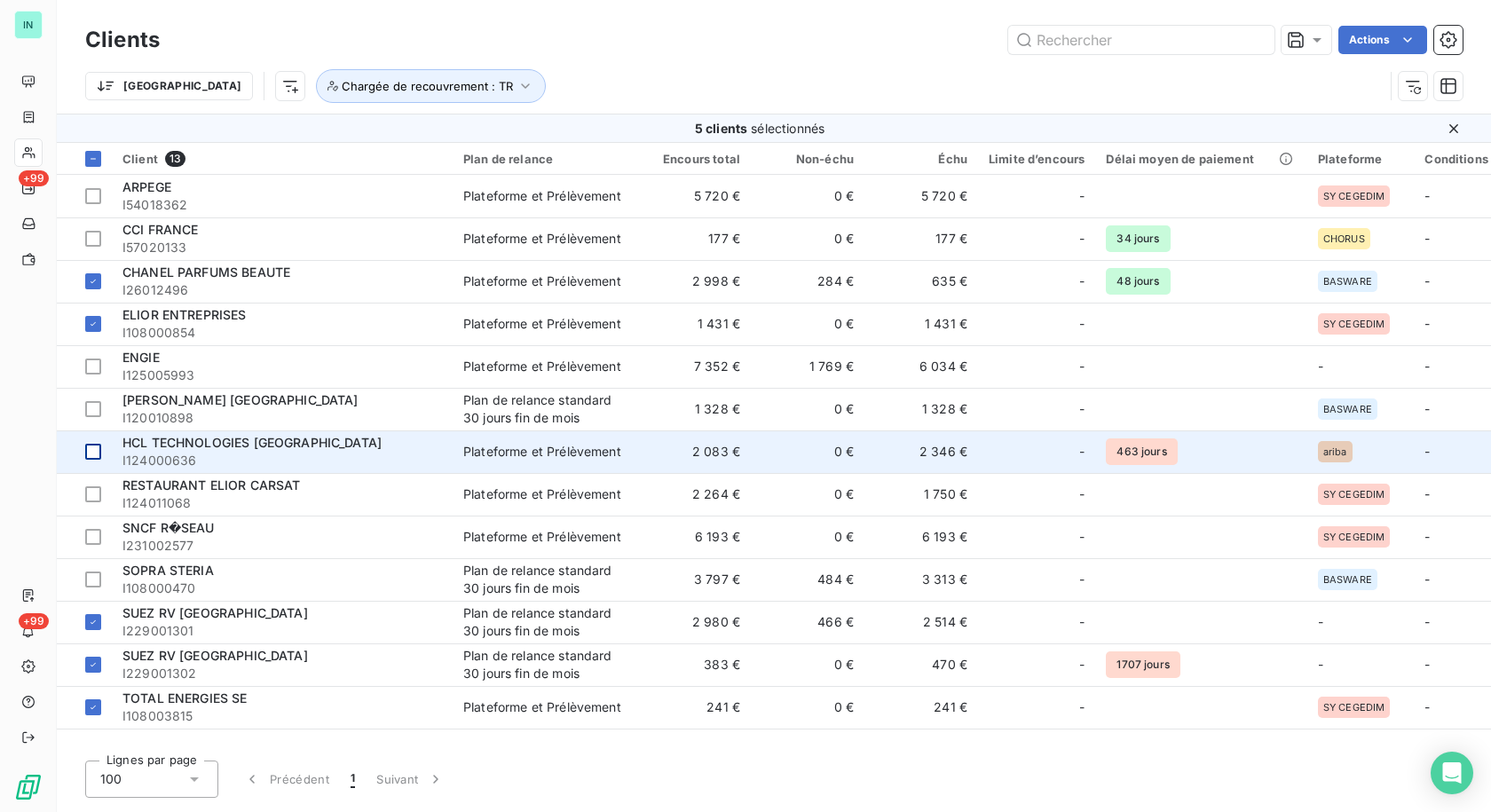
click at [90, 450] on div at bounding box center [93, 451] width 16 height 16
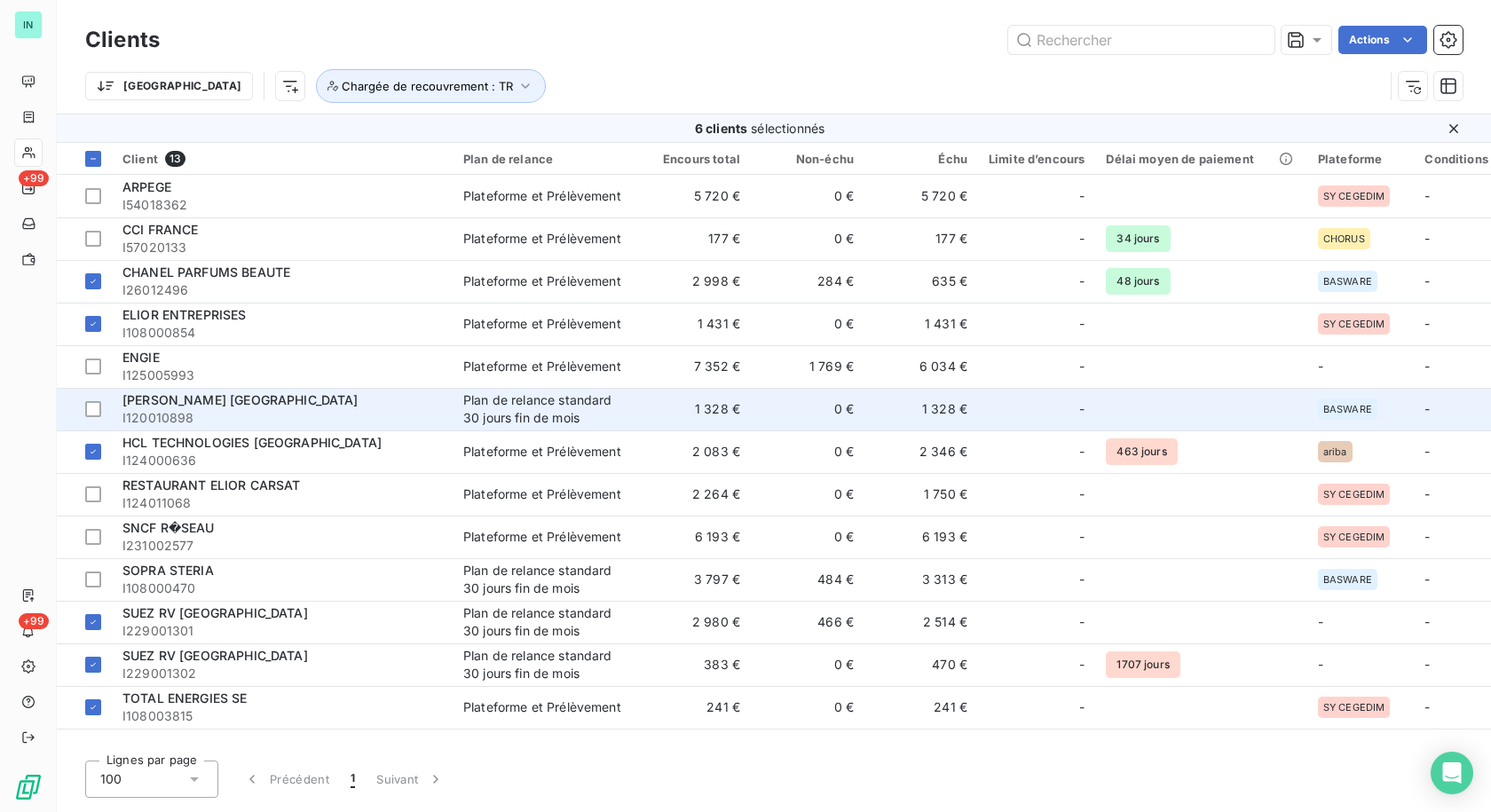
click at [165, 409] on span "I120010898" at bounding box center [282, 418] width 320 height 18
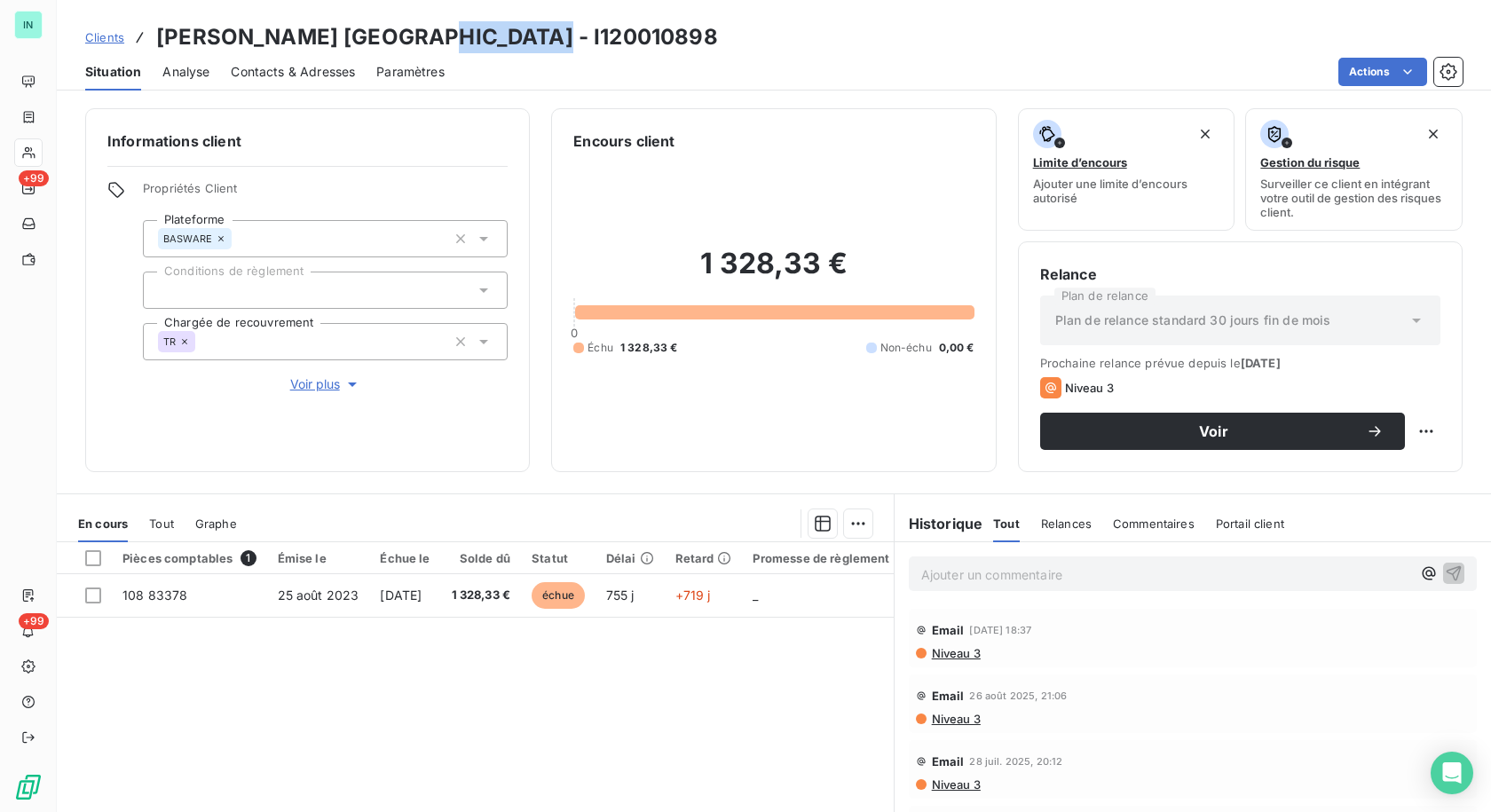
drag, startPoint x: 538, startPoint y: 28, endPoint x: 422, endPoint y: 32, distance: 116.1
click at [422, 32] on div "Clients [PERSON_NAME] [GEOGRAPHIC_DATA] - I120010898" at bounding box center [773, 36] width 1435 height 32
copy h3 "120010898"
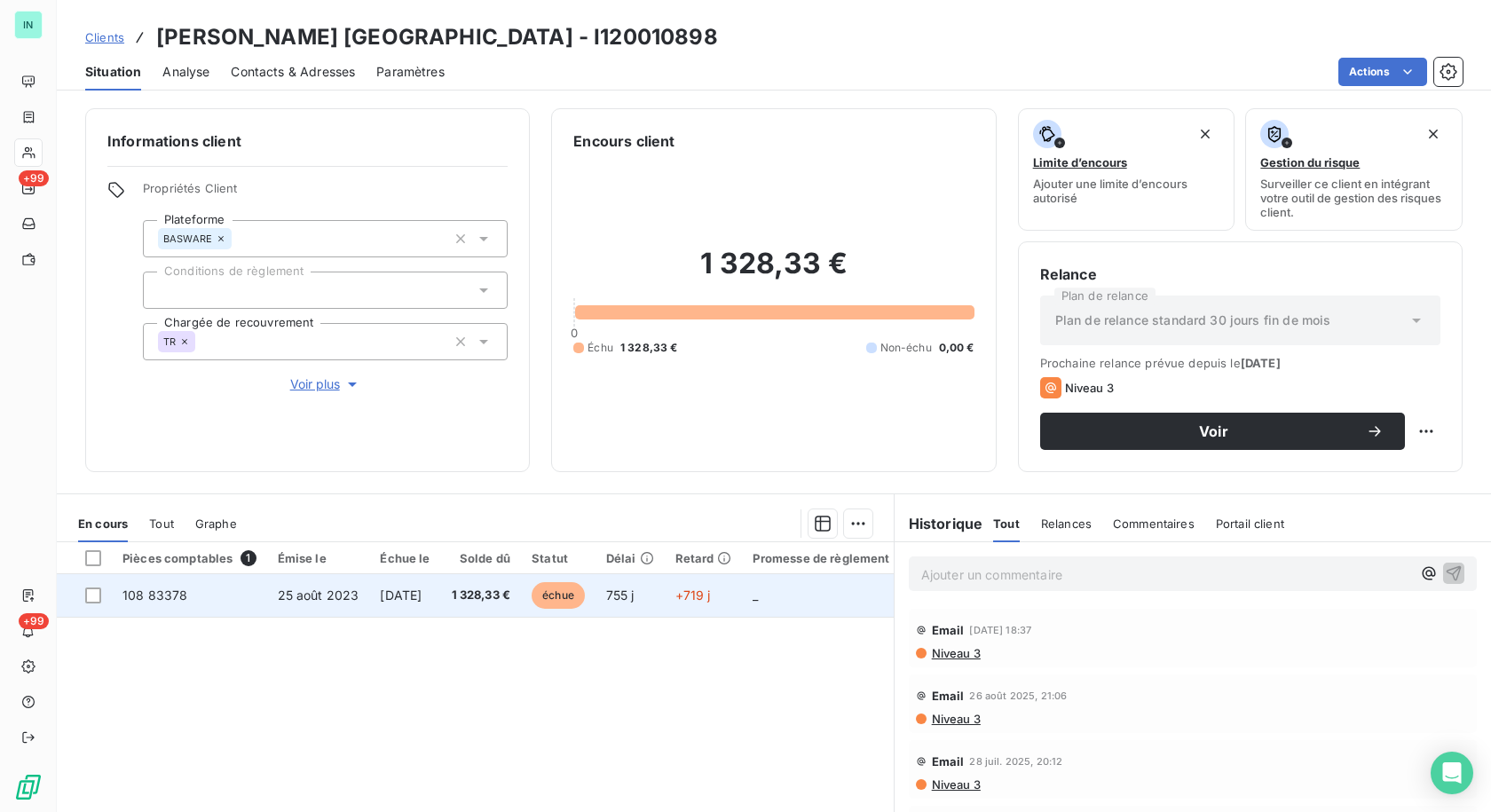
click at [218, 599] on td "108 83378" at bounding box center [189, 595] width 155 height 43
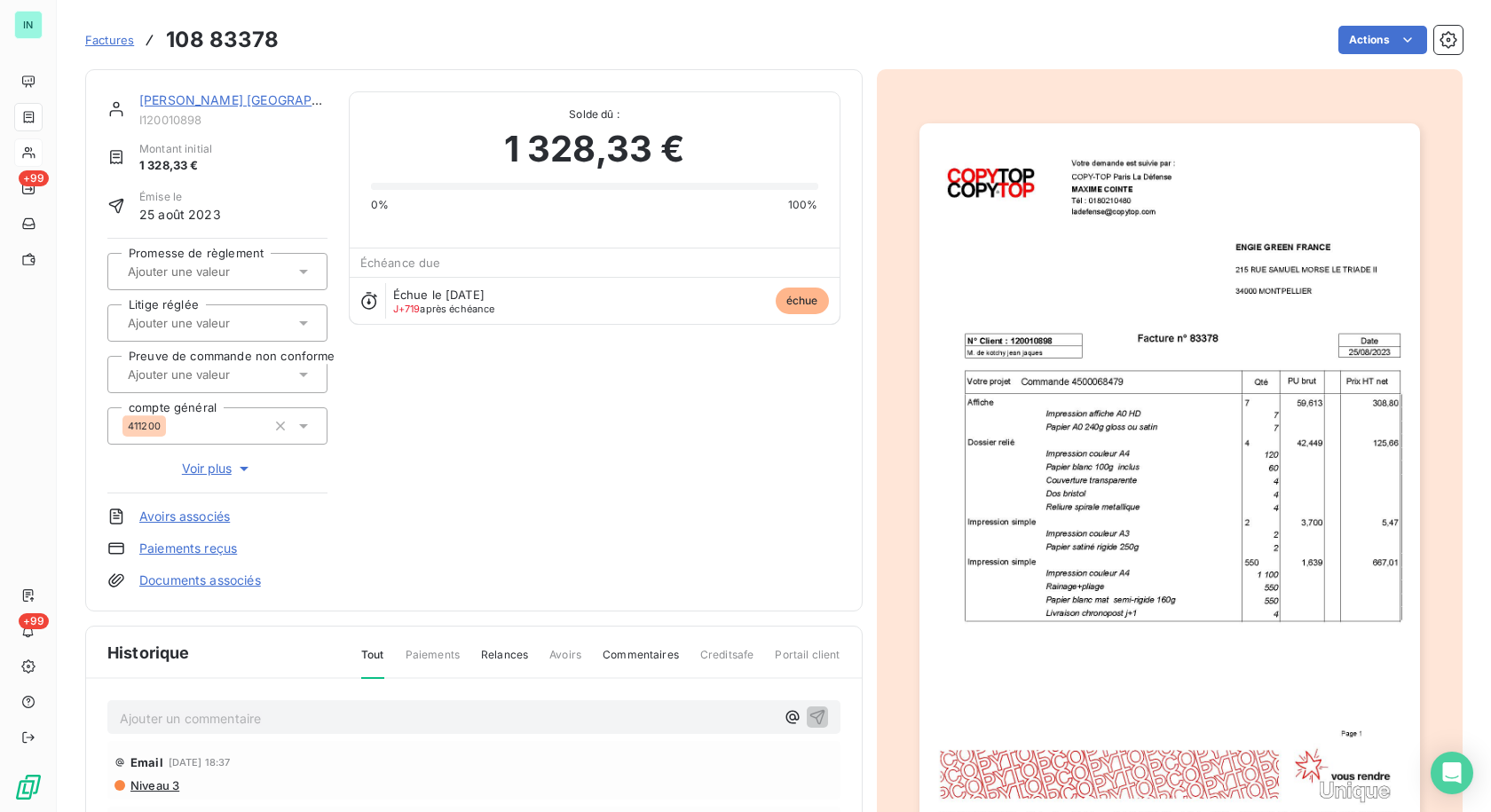
click at [194, 718] on p "Ajouter un commentaire ﻿" at bounding box center [447, 717] width 655 height 22
click at [428, 719] on p "18 09 25 - TR send facture sur basware" at bounding box center [447, 716] width 655 height 20
click at [360, 717] on span "18 09 25 - TR send facture sur basware [EMAIL_ADDRESS][DOMAIN_NAME] ce jour" at bounding box center [370, 716] width 501 height 15
click at [796, 706] on div "18 09 25 - TR send facture sur basware mail [EMAIL_ADDRESS][DOMAIN_NAME] ce jour" at bounding box center [474, 715] width 708 height 22
click at [810, 716] on icon "button" at bounding box center [817, 716] width 15 height 15
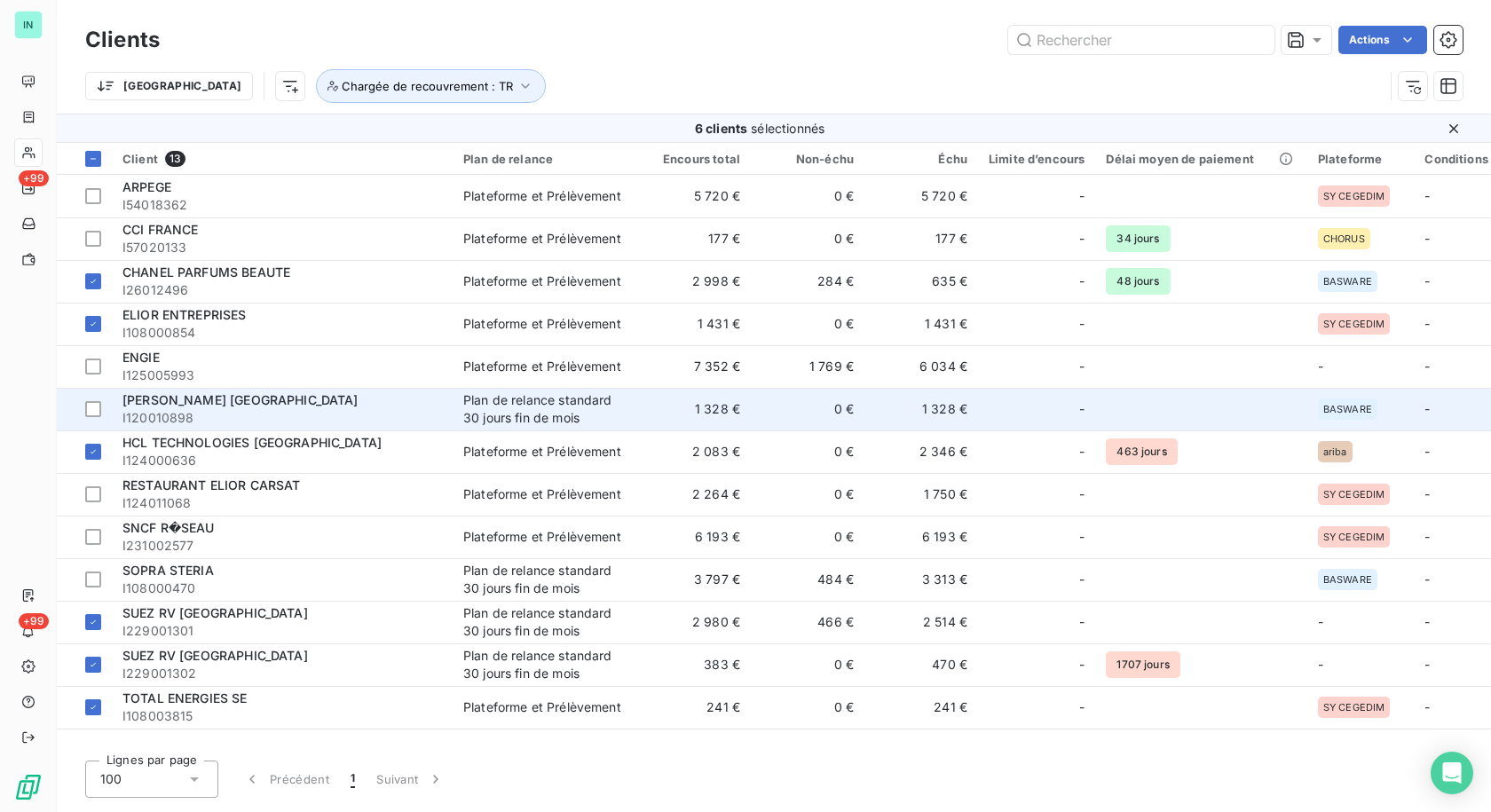
drag, startPoint x: 98, startPoint y: 406, endPoint x: 118, endPoint y: 408, distance: 20.1
click at [98, 406] on div at bounding box center [93, 408] width 16 height 16
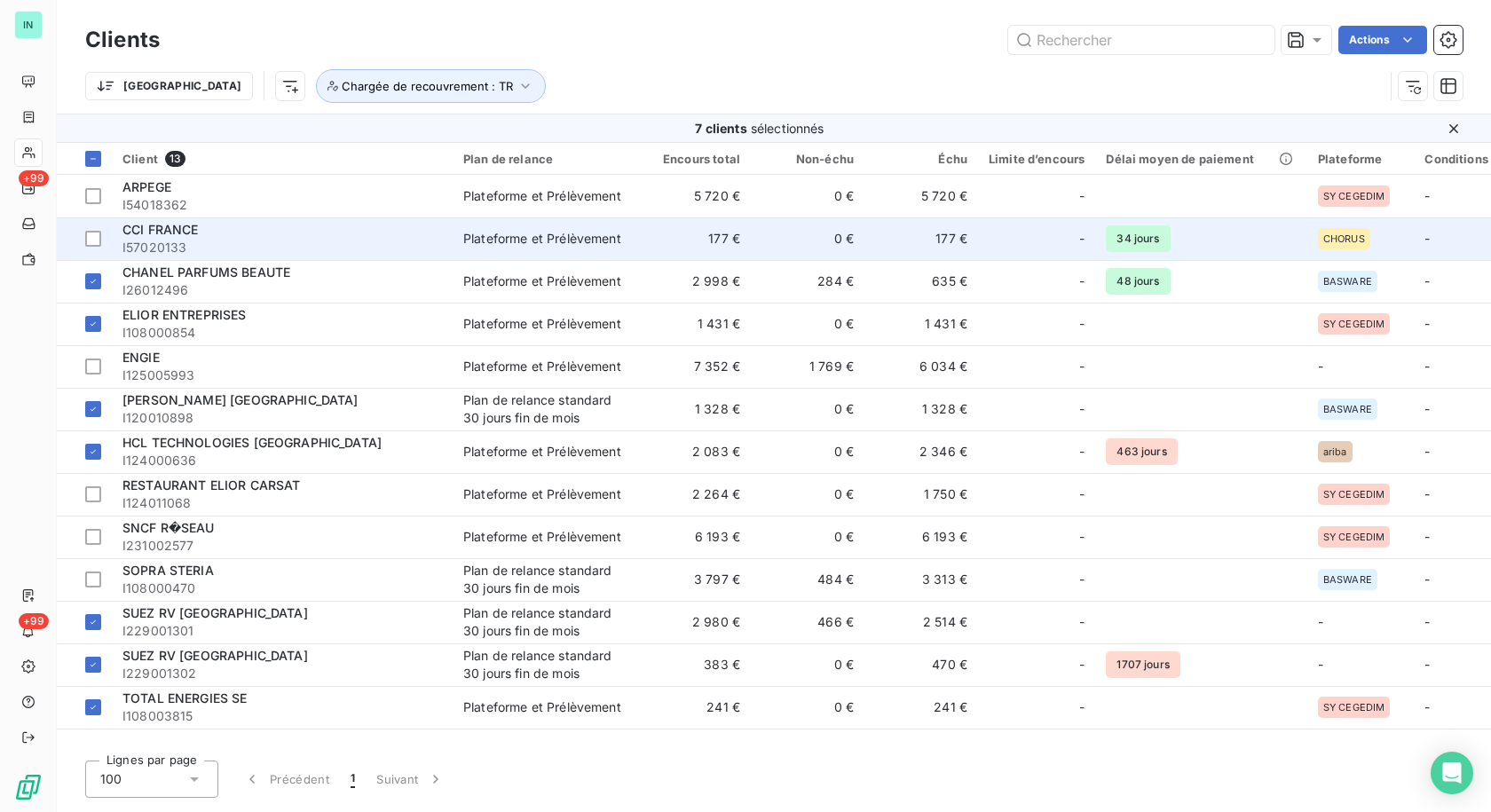
click at [197, 242] on span "I57020133" at bounding box center [282, 247] width 320 height 18
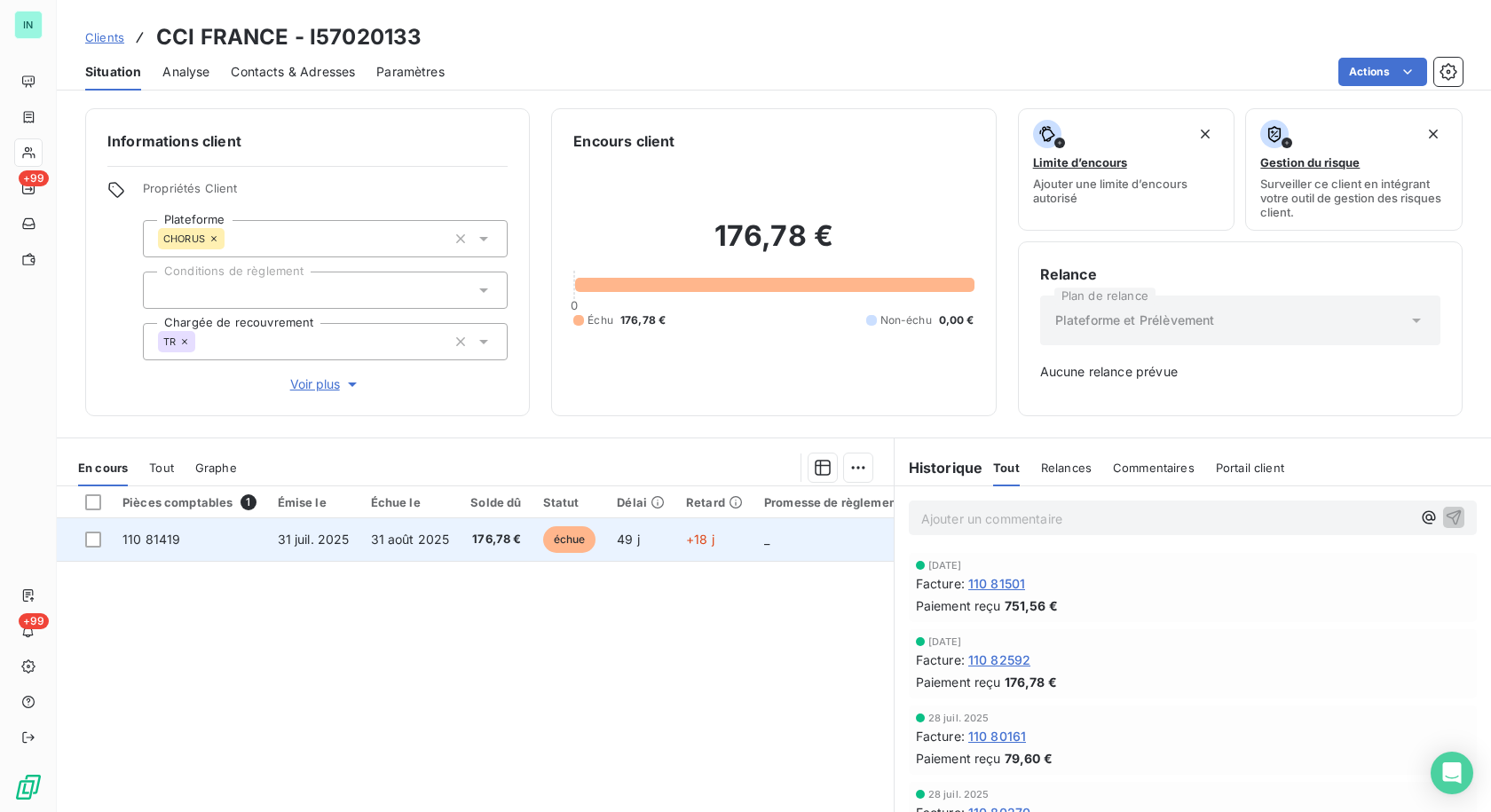
click at [211, 535] on td "110 81419" at bounding box center [189, 539] width 155 height 43
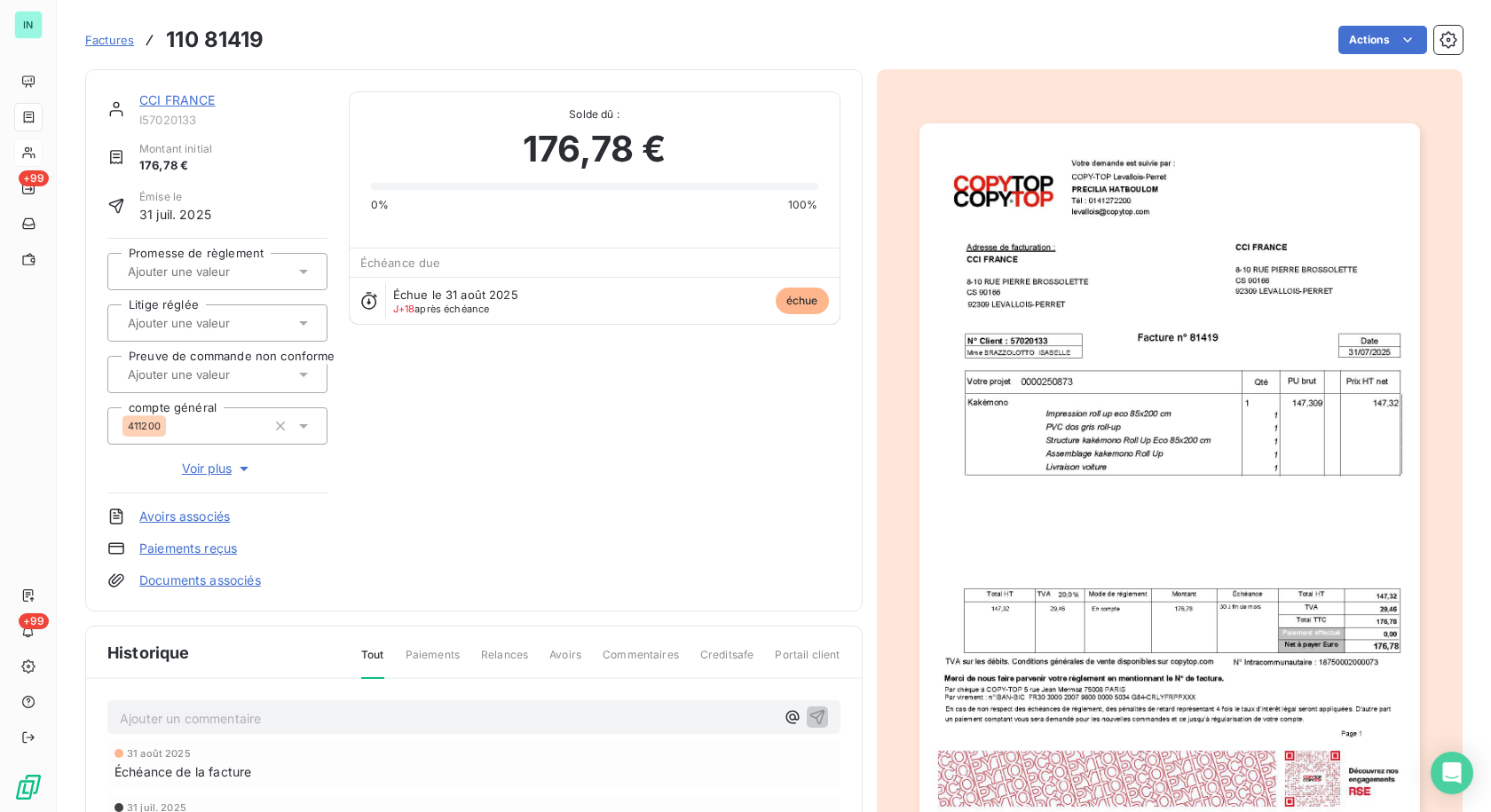
click at [205, 714] on p "Ajouter un commentaire ﻿" at bounding box center [447, 717] width 655 height 22
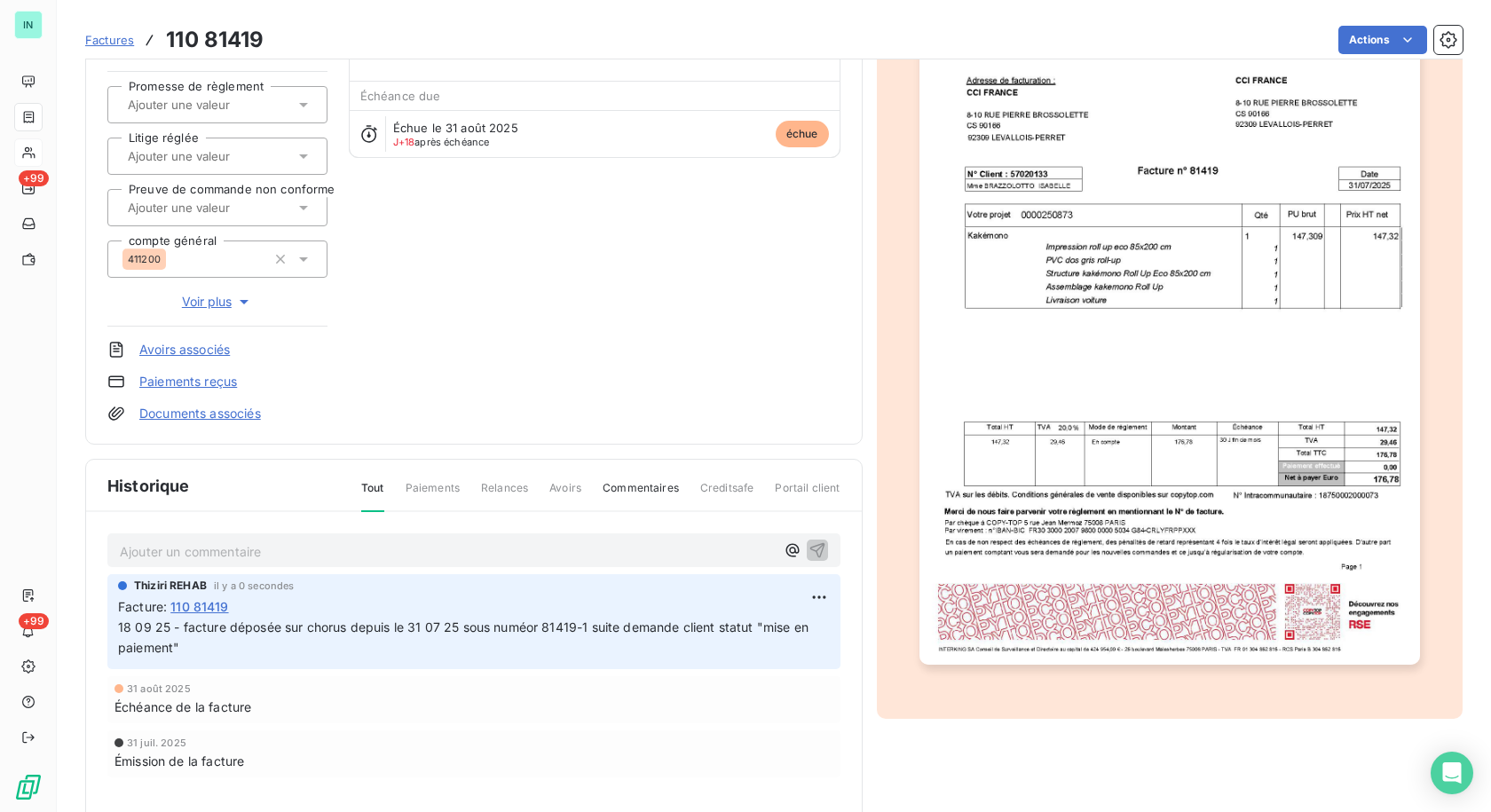
scroll to position [255, 0]
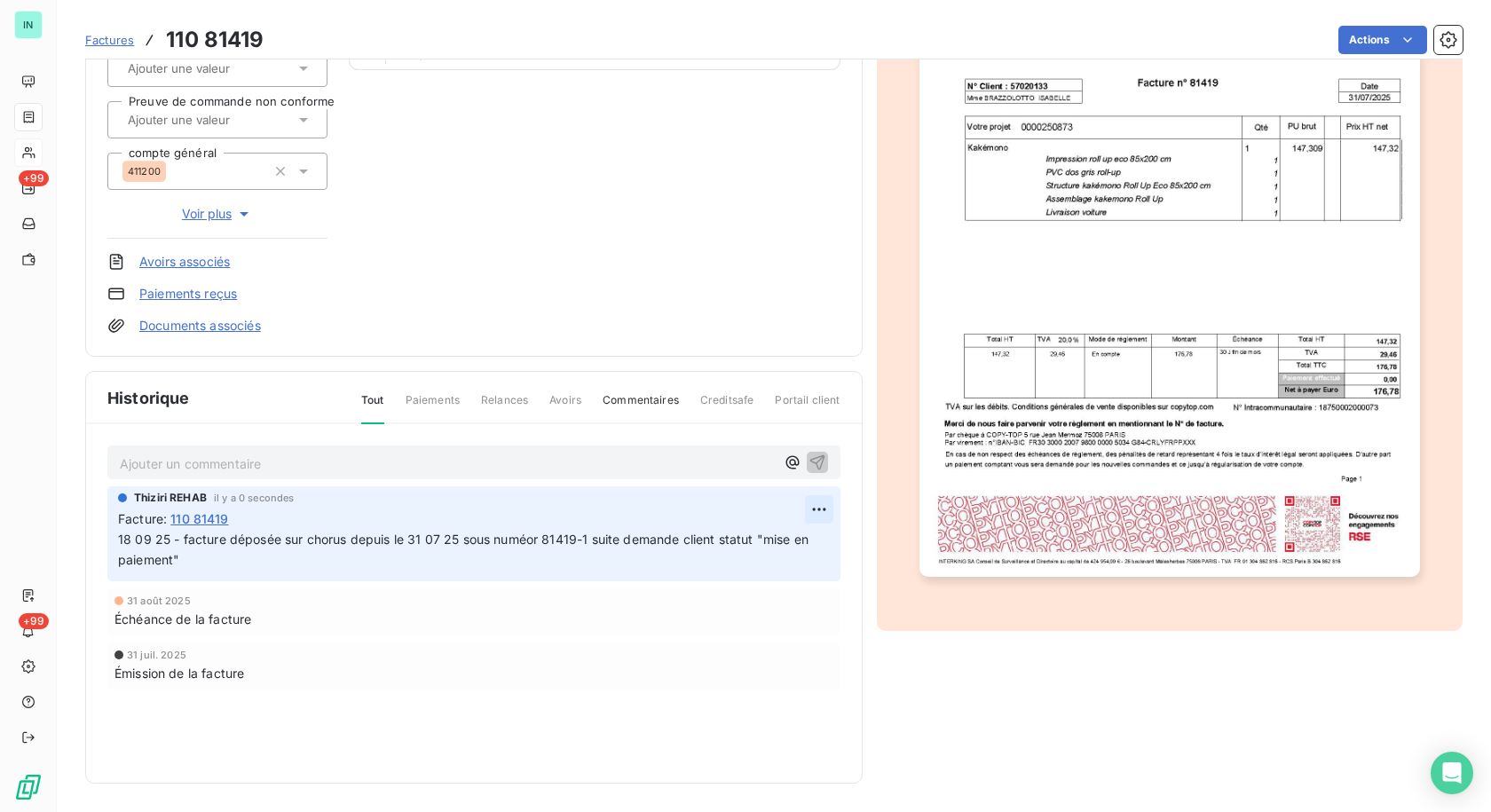
click at [813, 507] on html "IN +99 +99 Factures 110 81419 Actions CCI FRANCE I57020133 Montant initial 176,…" at bounding box center [746, 406] width 1491 height 812
click at [768, 545] on div "Editer" at bounding box center [769, 548] width 100 height 29
click at [629, 541] on span "18 09 25 - facture déposée sur chorus depuis le 31 07 25 sous numéor 81419-1 su…" at bounding box center [456, 549] width 677 height 35
click at [810, 518] on html "IN +99 +99 Factures 110 81419 Actions CCI FRANCE I57020133 Montant initial 176,…" at bounding box center [746, 406] width 1491 height 812
click at [742, 547] on div "Editer" at bounding box center [769, 548] width 100 height 29
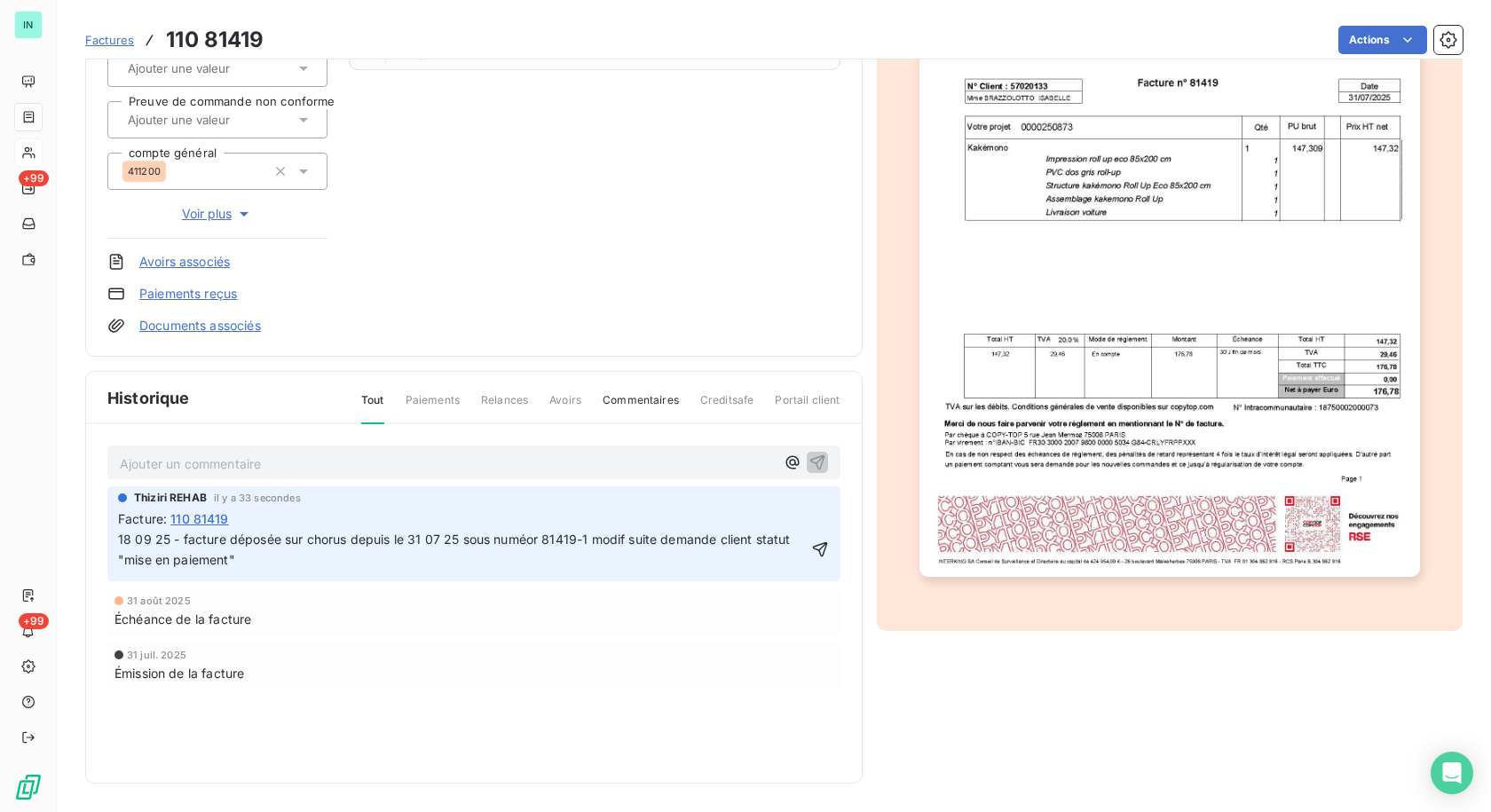
click at [441, 537] on span "18 09 25 - facture déposée sur chorus depuis le 31 07 25 sous numéor 81419-1 mo…" at bounding box center [456, 549] width 677 height 35
click at [545, 539] on span "18 09 25 - facture déposée sur chorus depuis le 01 08 25 sous numéor 81419-1 mo…" at bounding box center [475, 549] width 715 height 35
click at [801, 509] on html "IN +99 +99 Factures 110 81419 Actions CCI FRANCE I57020133 Montant initial 176,…" at bounding box center [746, 406] width 1491 height 812
click at [746, 546] on div "Editer" at bounding box center [769, 548] width 100 height 29
click at [543, 537] on span "18 09 25 - facture déposée sur chorus depuis le 01 08 25 sous numéor 81419-1 mo…" at bounding box center [456, 549] width 678 height 35
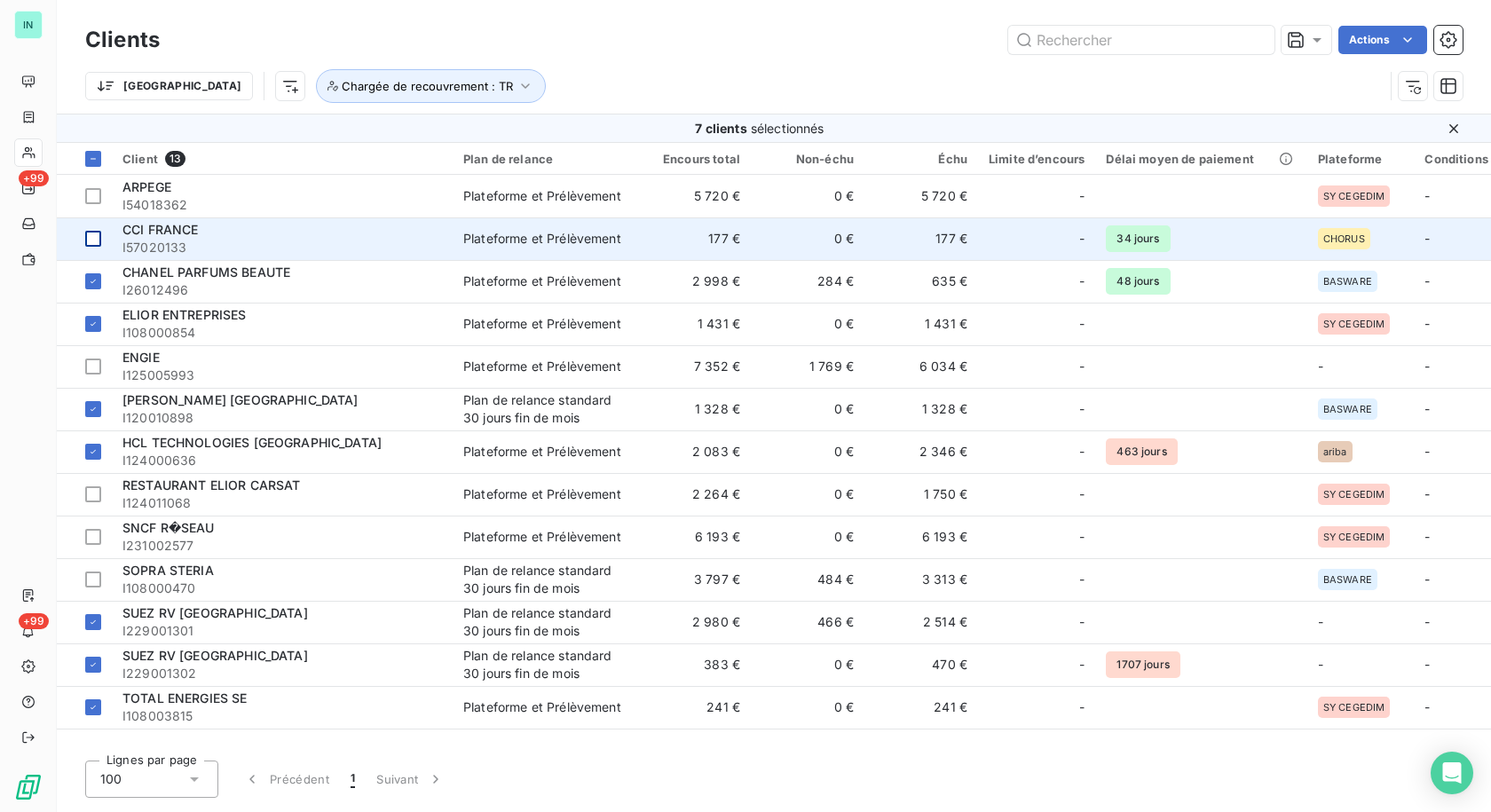
click at [102, 238] on td at bounding box center [83, 238] width 55 height 43
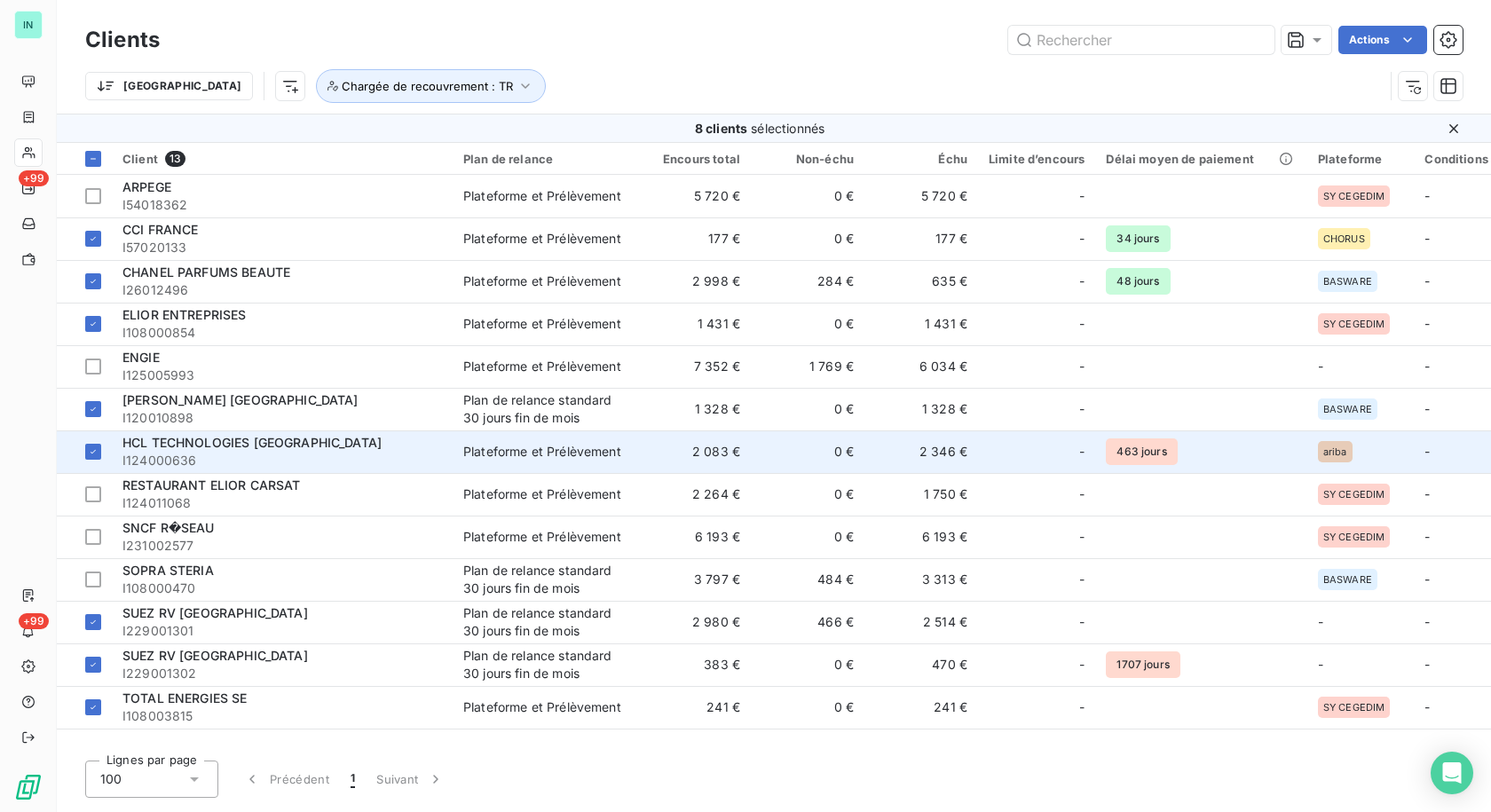
click at [250, 446] on span "HCL TECHNOLOGIES [GEOGRAPHIC_DATA]" at bounding box center [252, 442] width 259 height 15
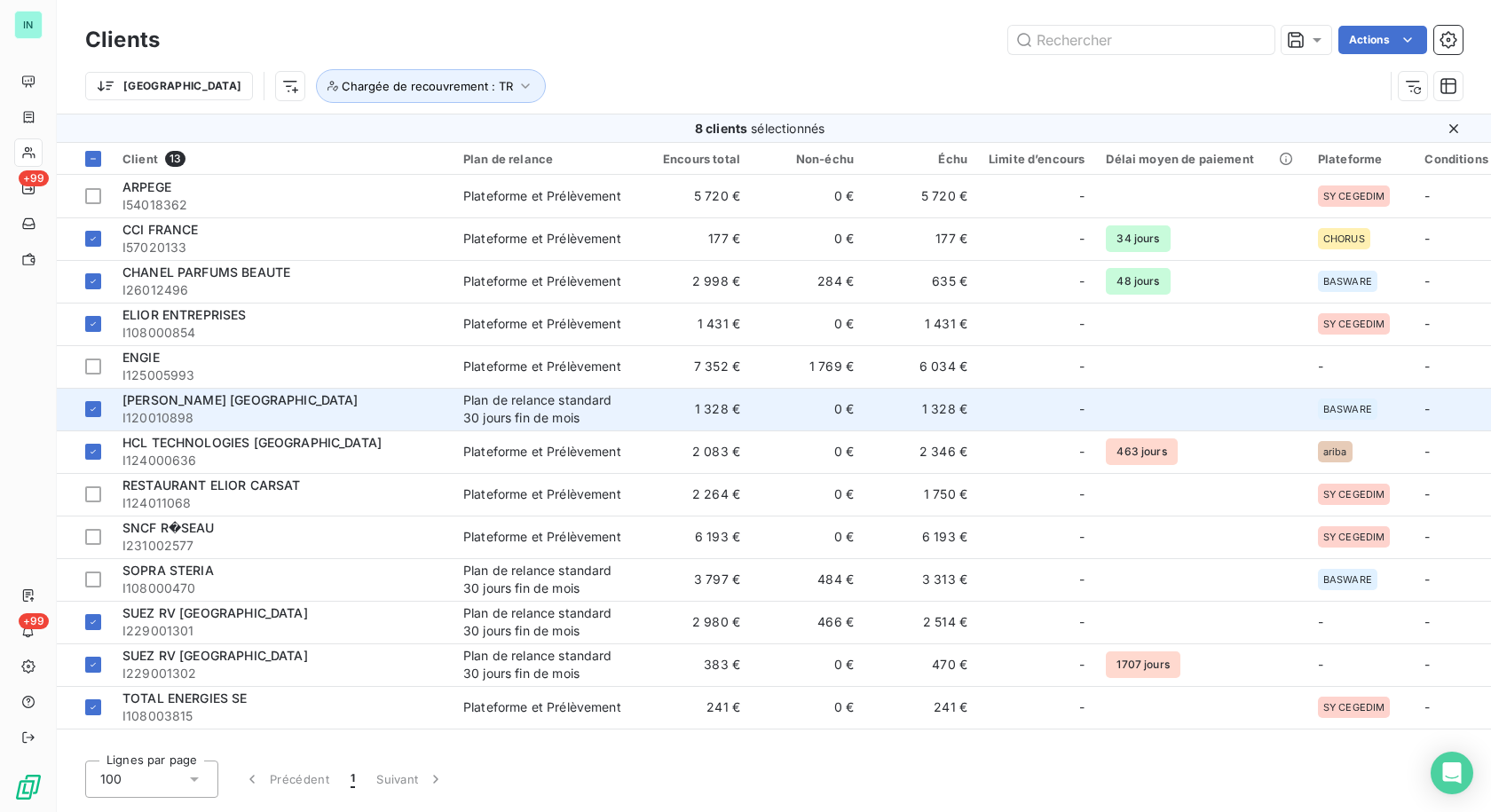
click at [230, 411] on span "I120010898" at bounding box center [282, 418] width 320 height 18
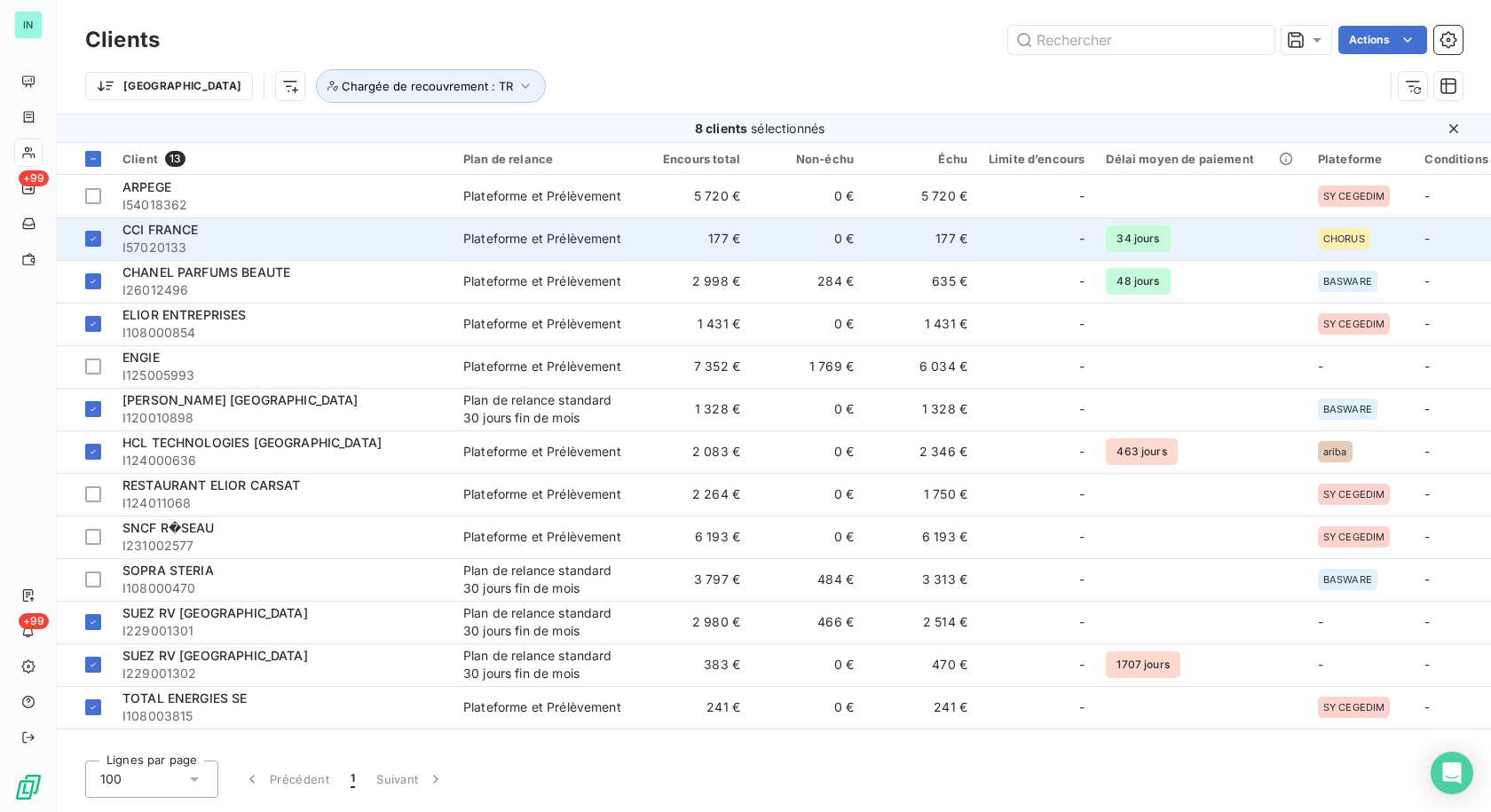
click at [199, 235] on span "CCI FRANCE" at bounding box center [161, 230] width 77 height 15
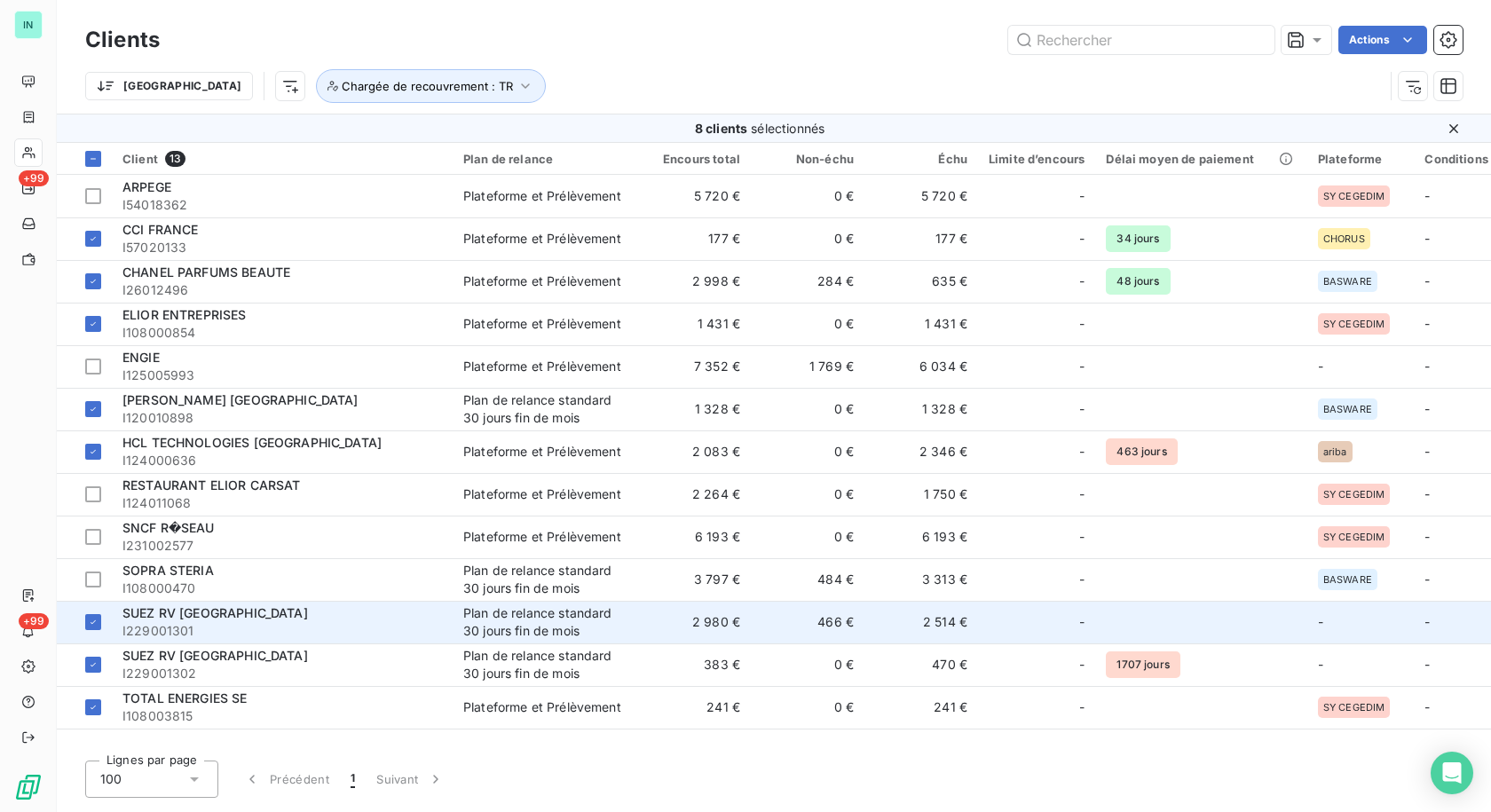
click at [193, 629] on span "I229001301" at bounding box center [282, 630] width 320 height 18
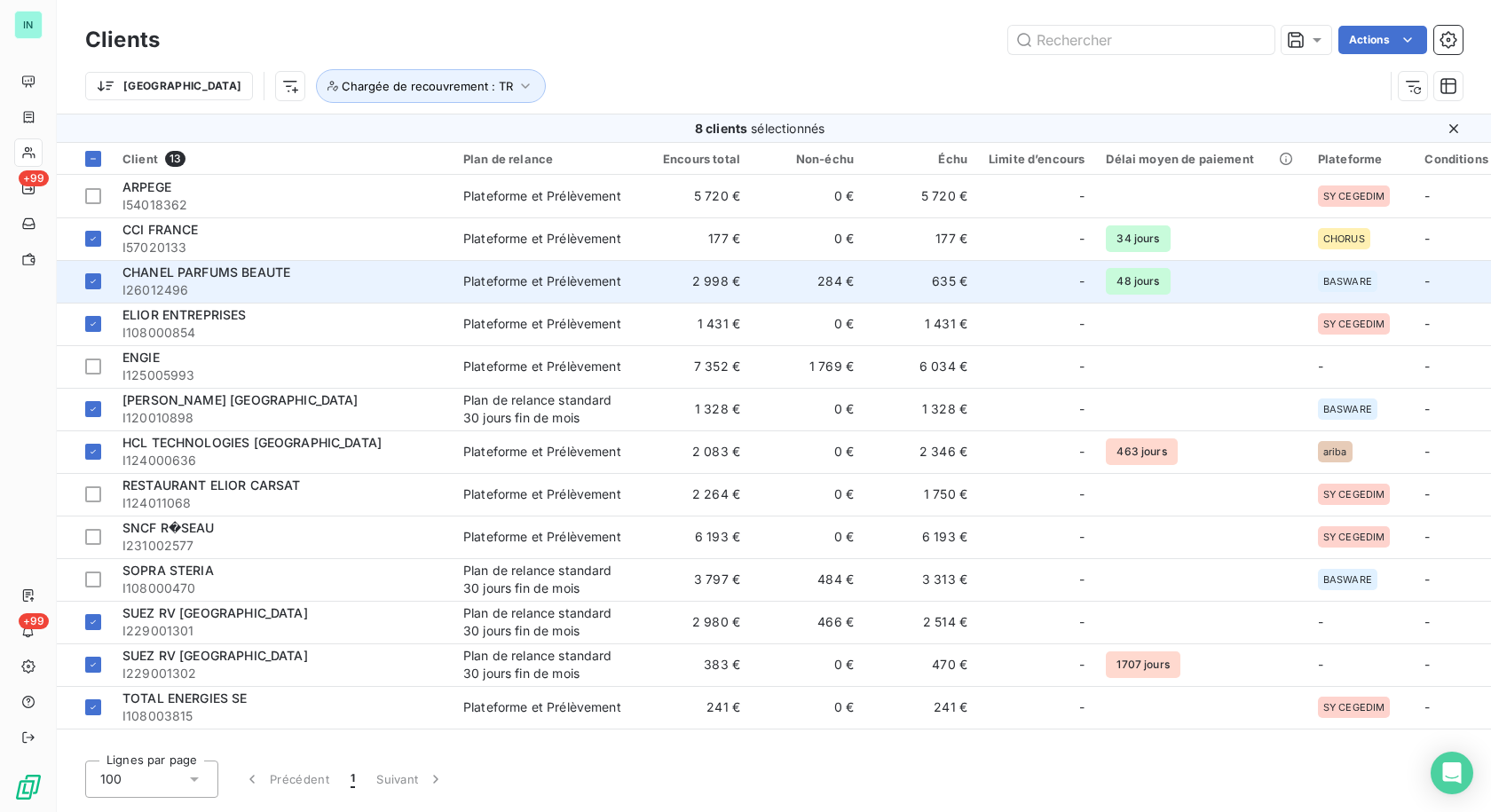
click at [251, 285] on span "I26012496" at bounding box center [282, 290] width 320 height 18
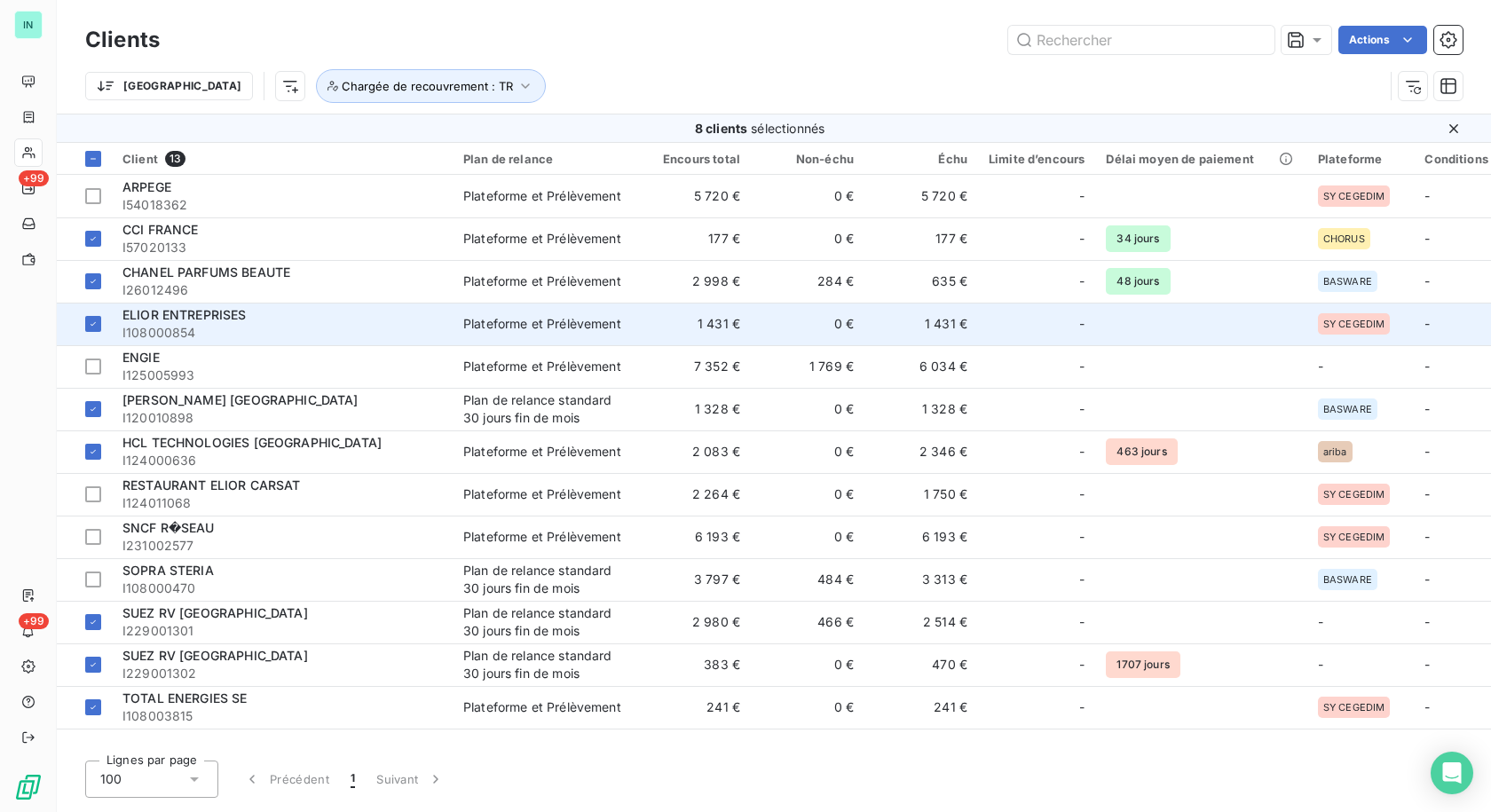
click at [295, 321] on div "ELIOR ENTREPRISES" at bounding box center [282, 315] width 320 height 18
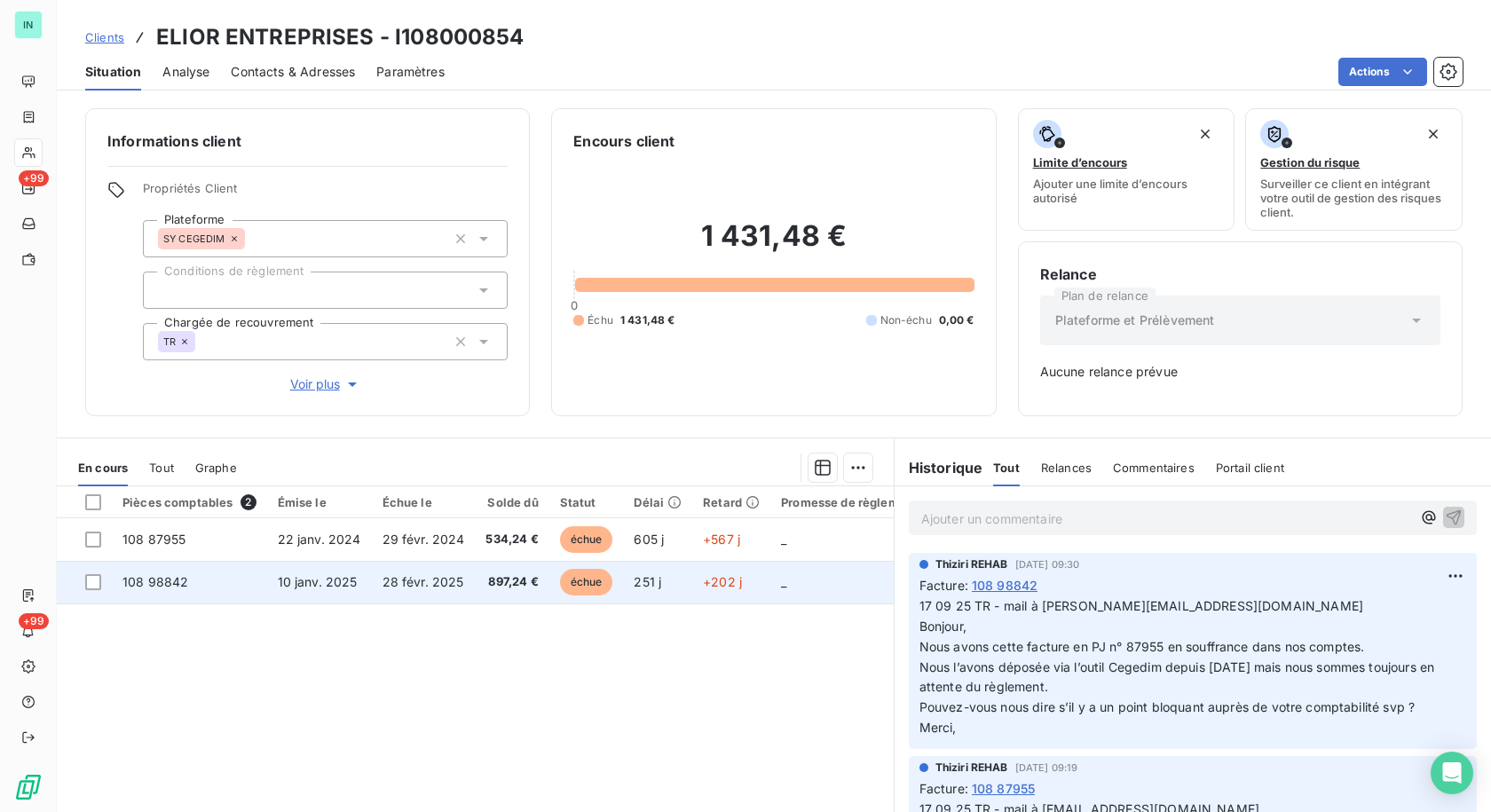
click at [212, 582] on td "108 98842" at bounding box center [189, 582] width 155 height 43
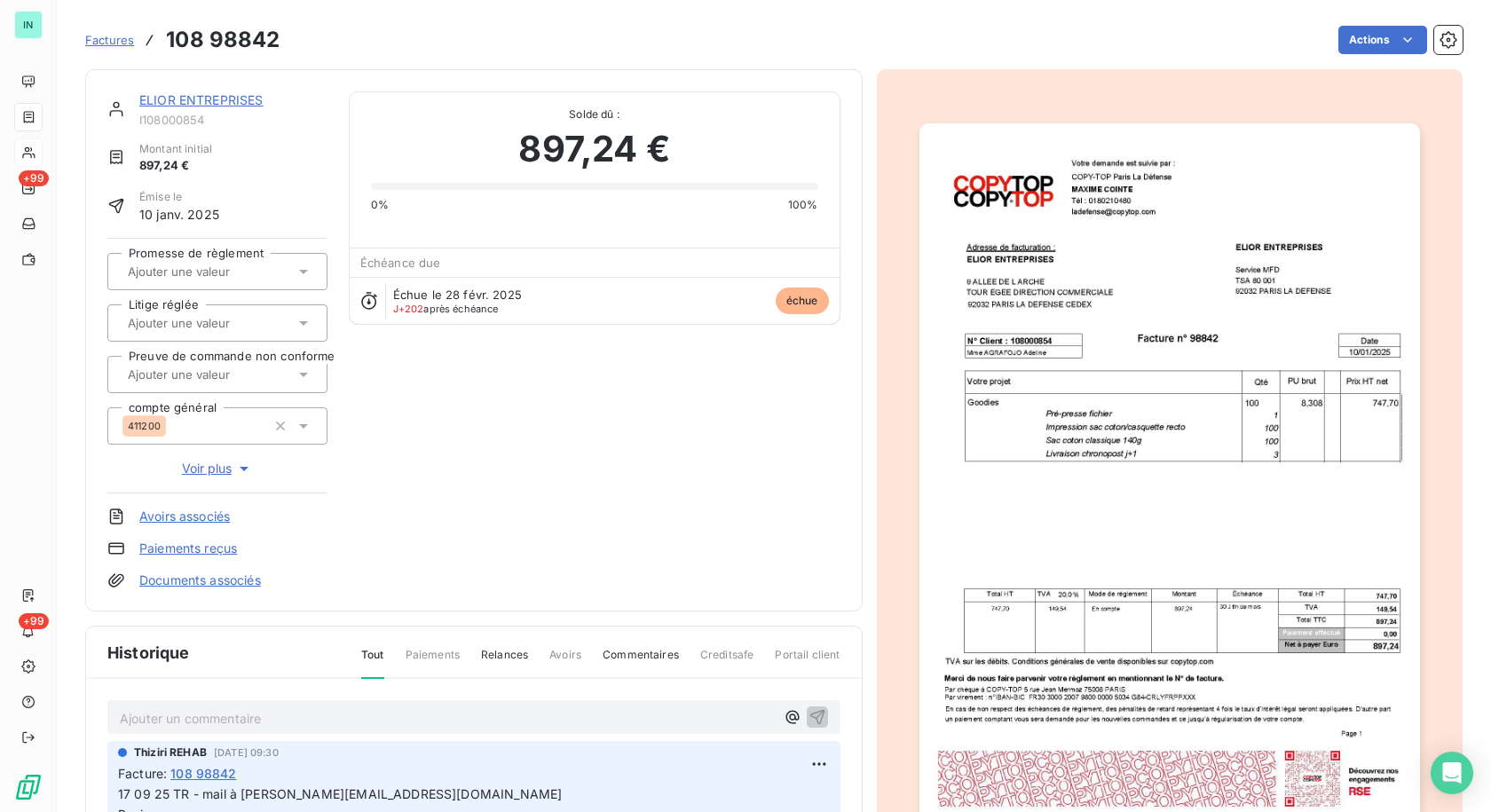
click at [235, 713] on p "Ajouter un commentaire ﻿" at bounding box center [447, 717] width 655 height 22
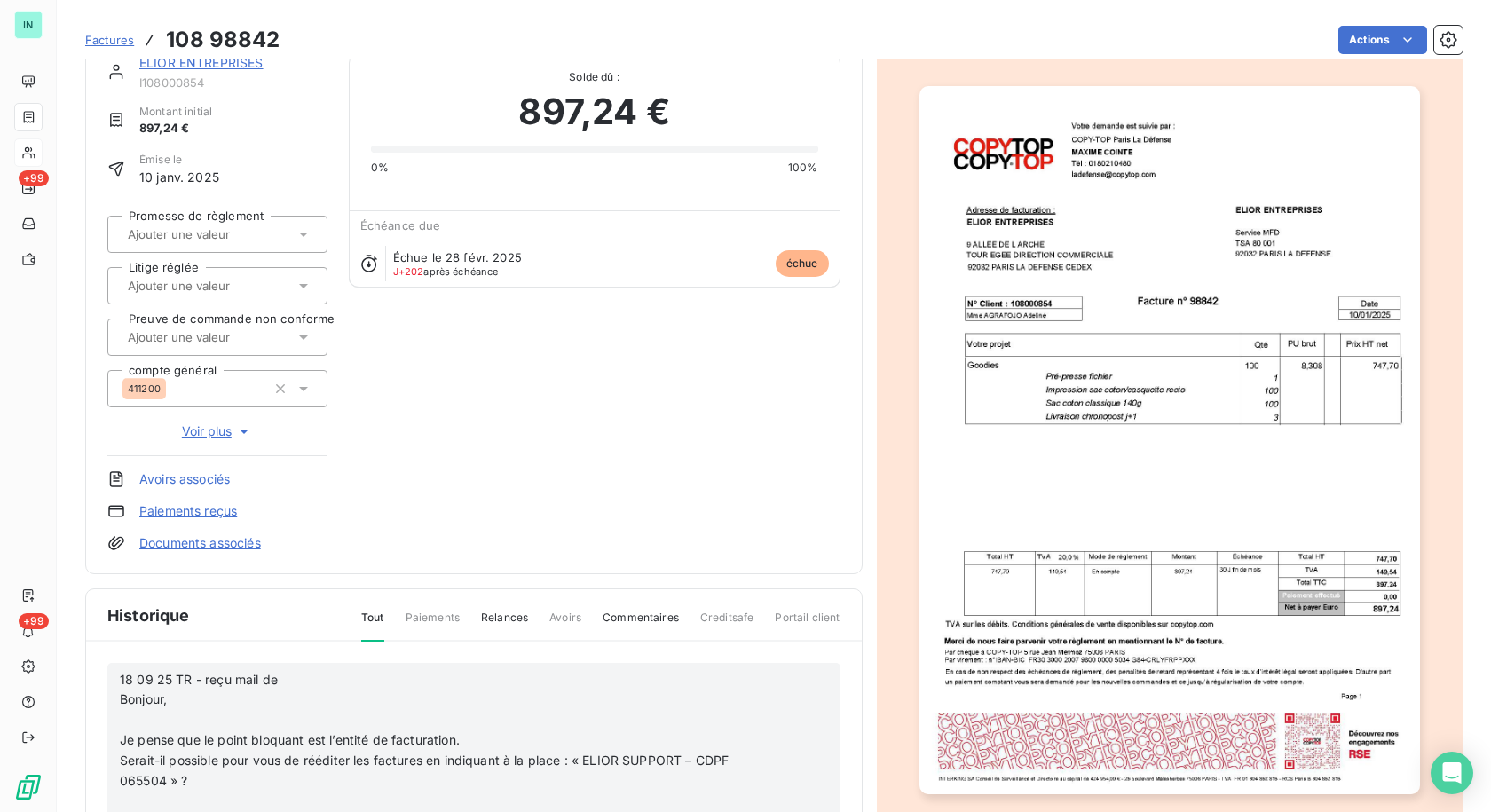
scroll to position [255, 0]
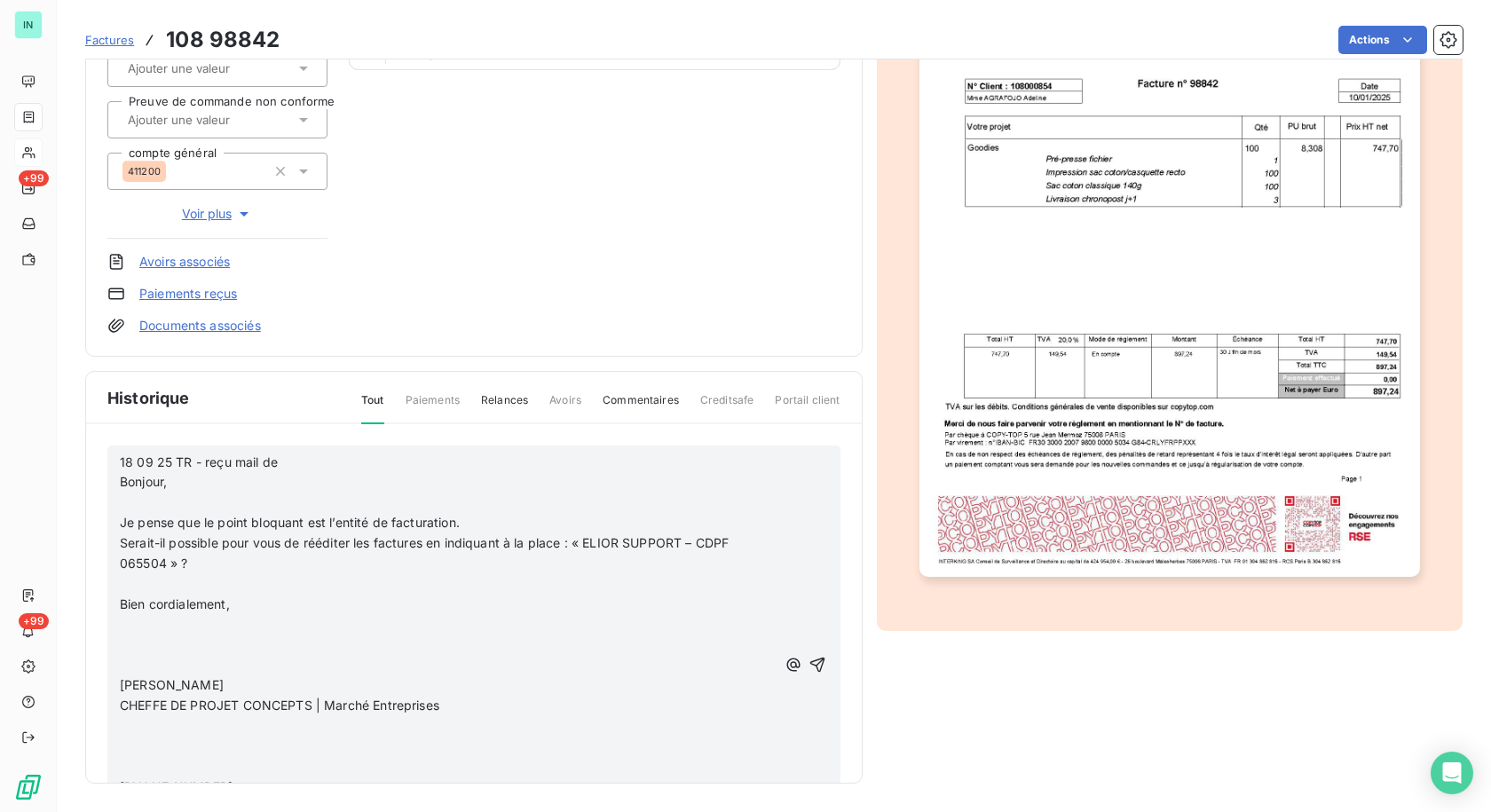
click at [147, 501] on p "﻿" at bounding box center [447, 502] width 656 height 20
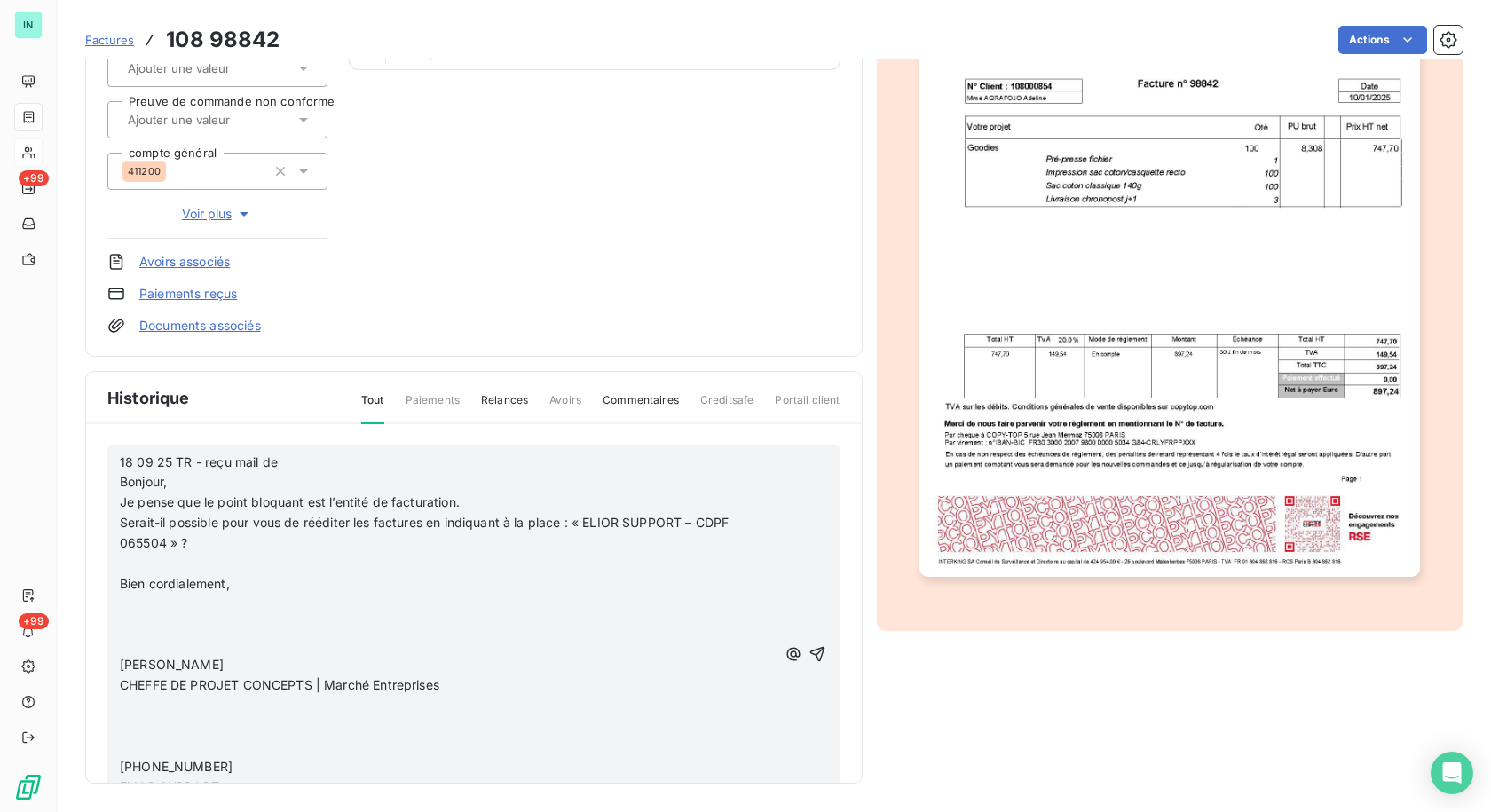
scroll to position [235, 0]
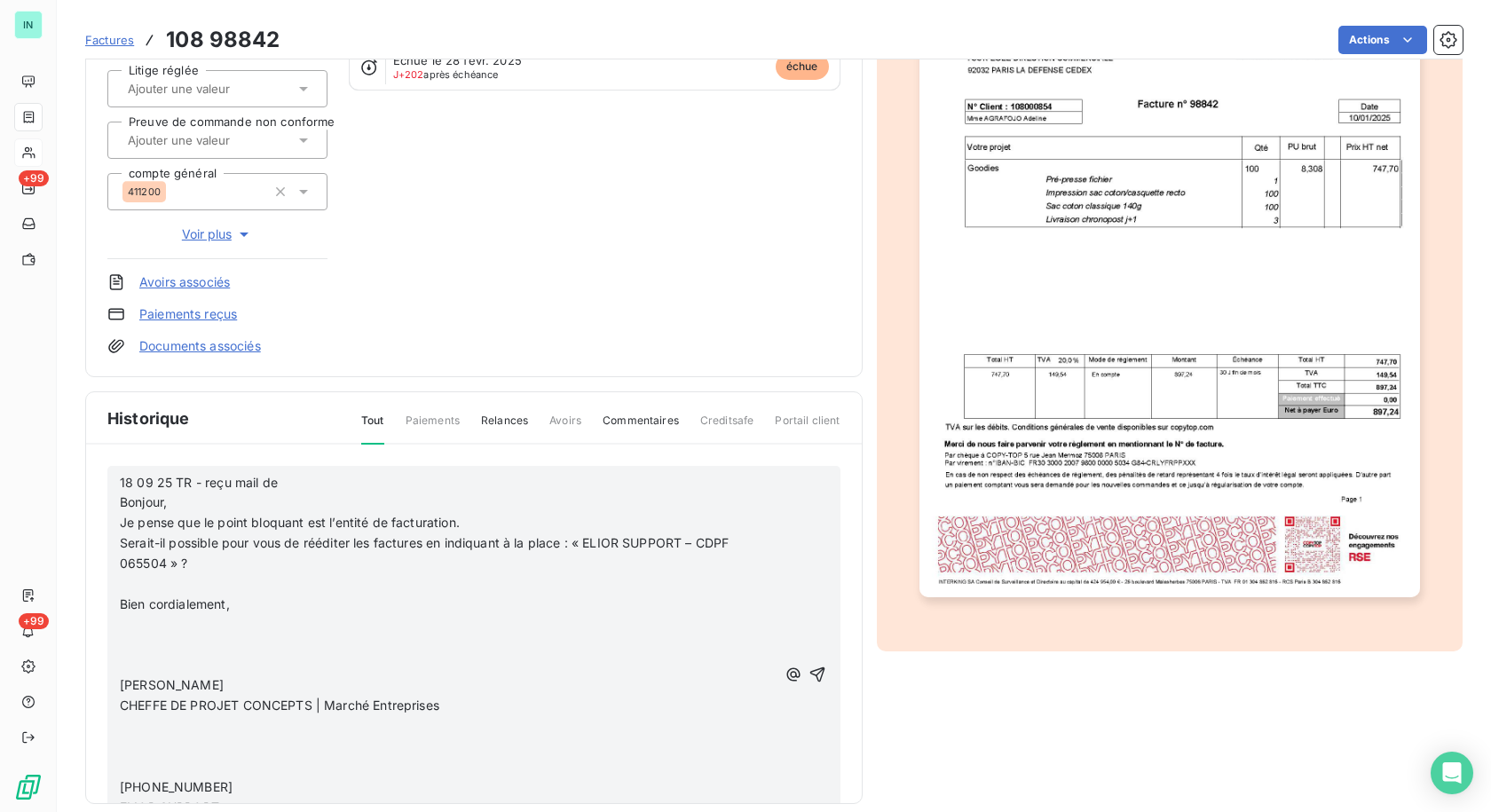
click at [132, 582] on p "﻿" at bounding box center [447, 583] width 656 height 20
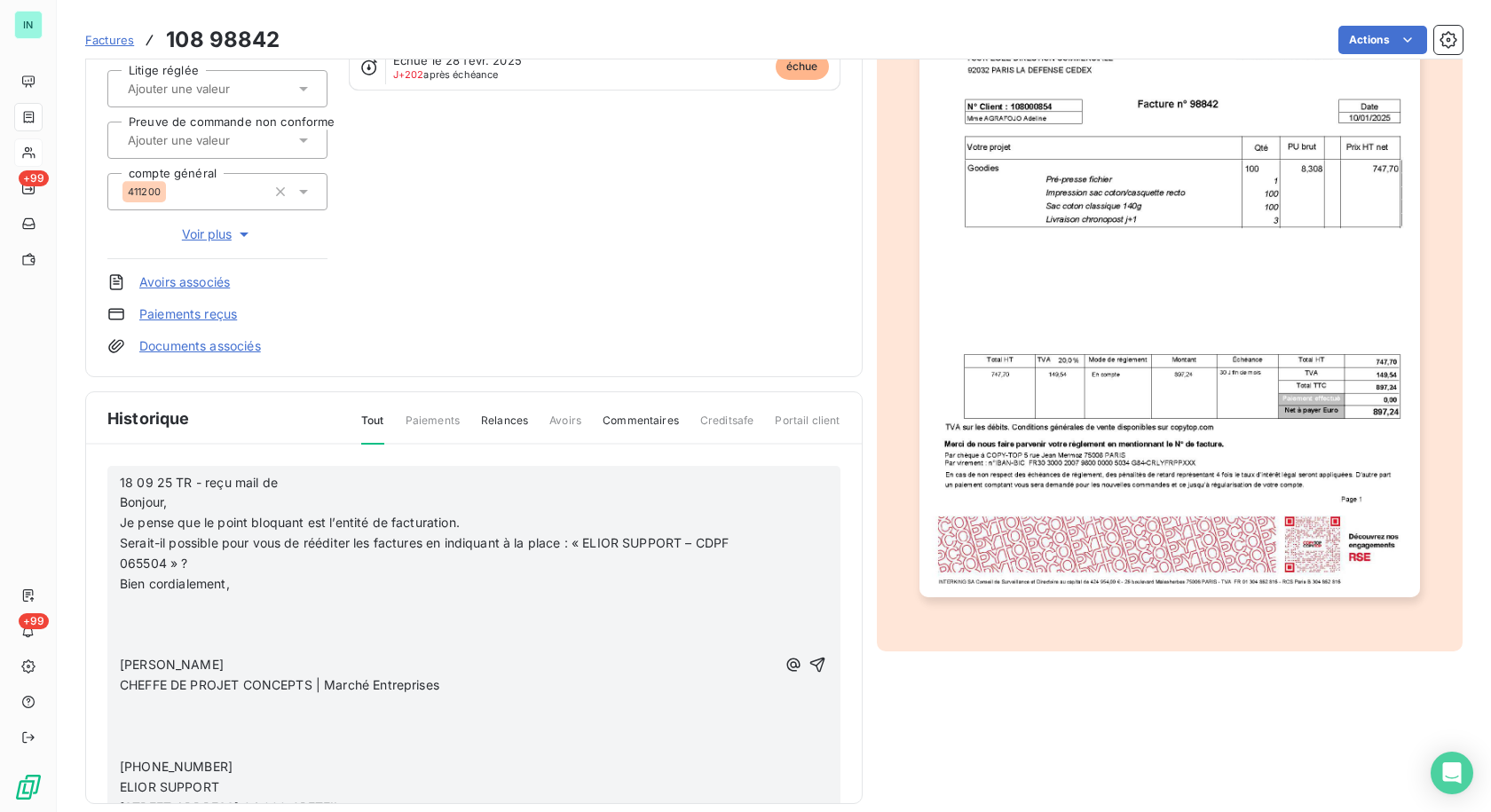
click at [128, 604] on p "﻿" at bounding box center [447, 604] width 656 height 20
click at [123, 640] on span at bounding box center [122, 645] width 4 height 15
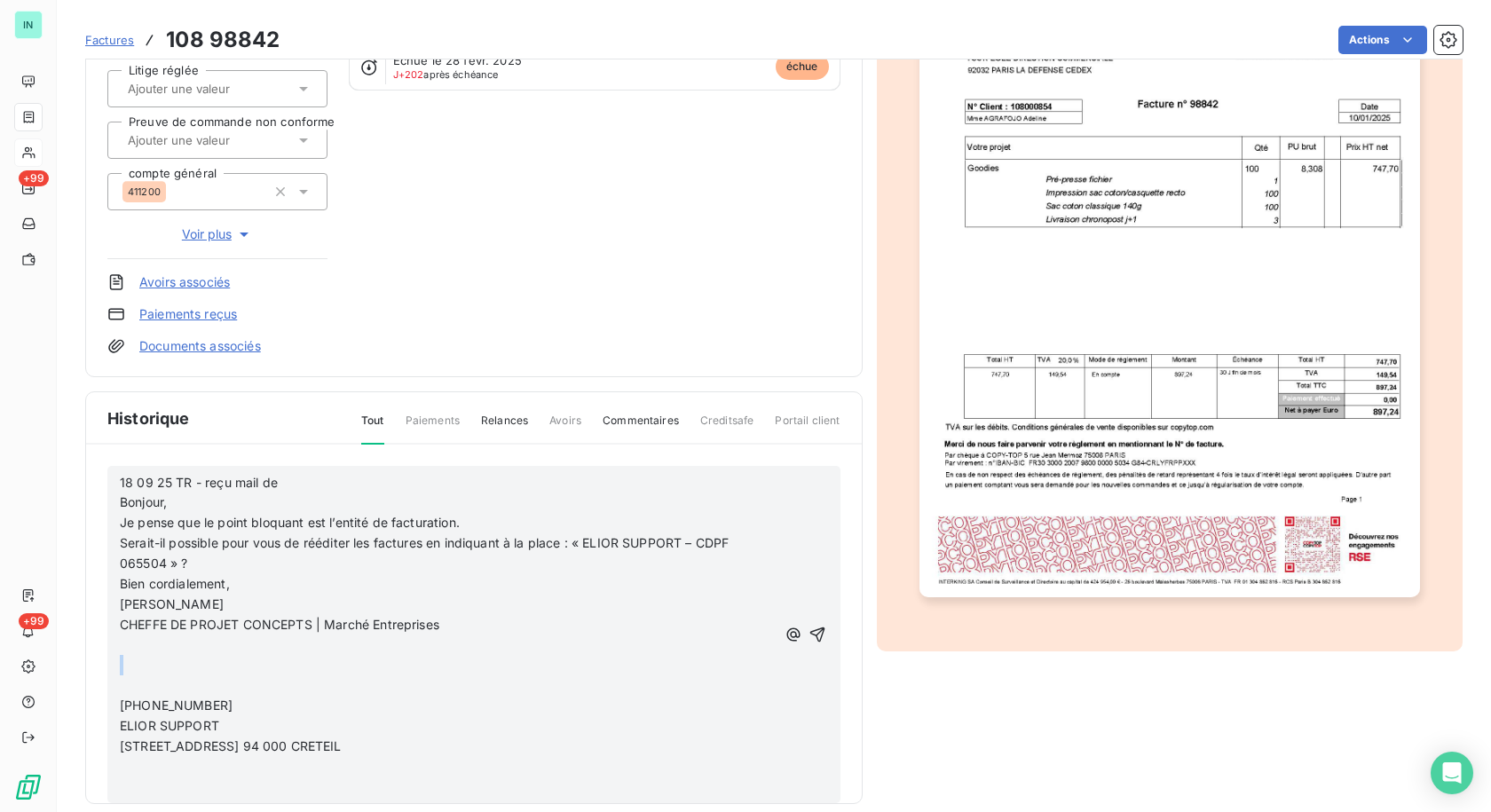
click at [122, 663] on span at bounding box center [122, 664] width 4 height 15
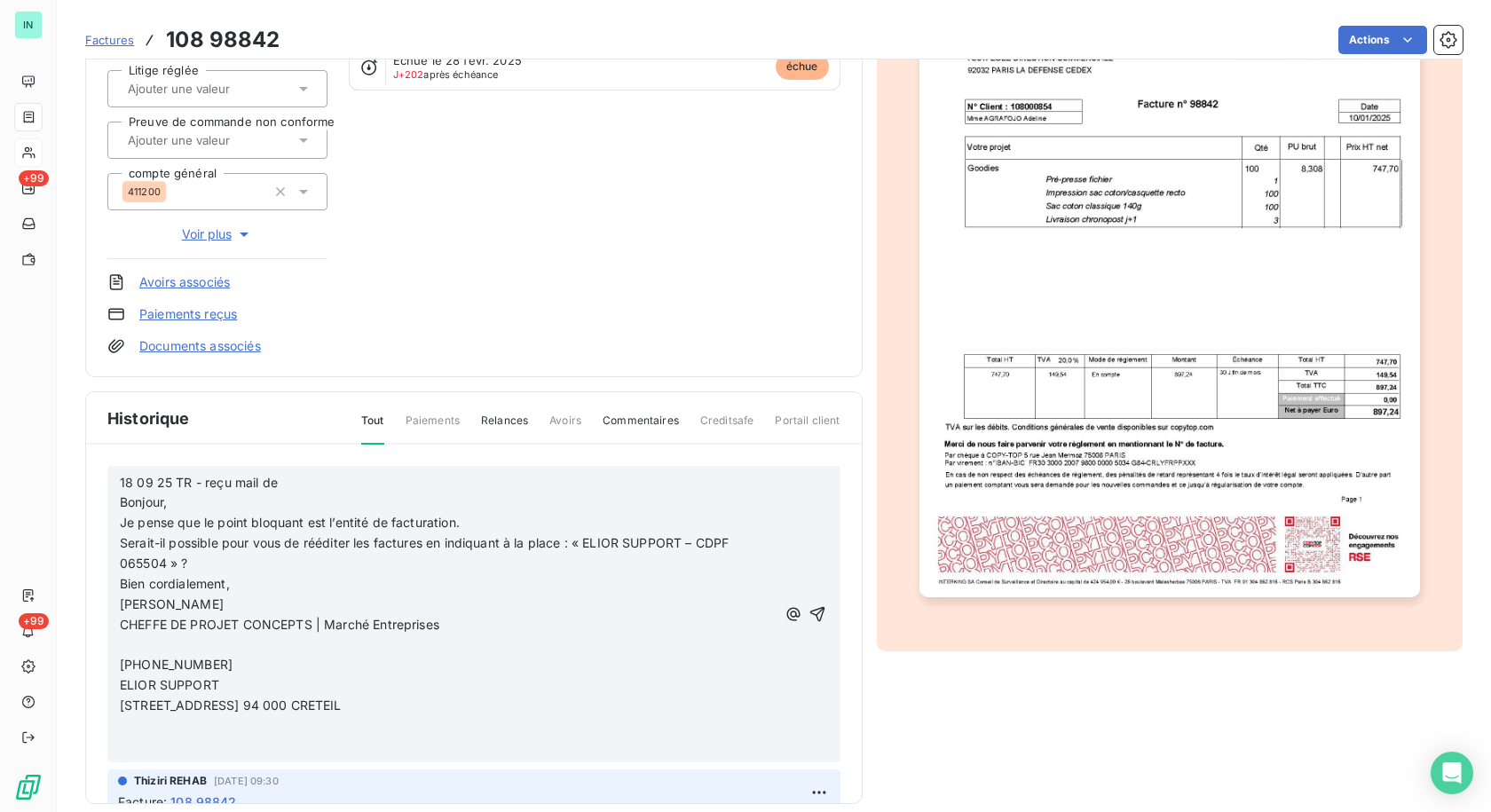
click at [126, 647] on p "﻿" at bounding box center [447, 645] width 656 height 20
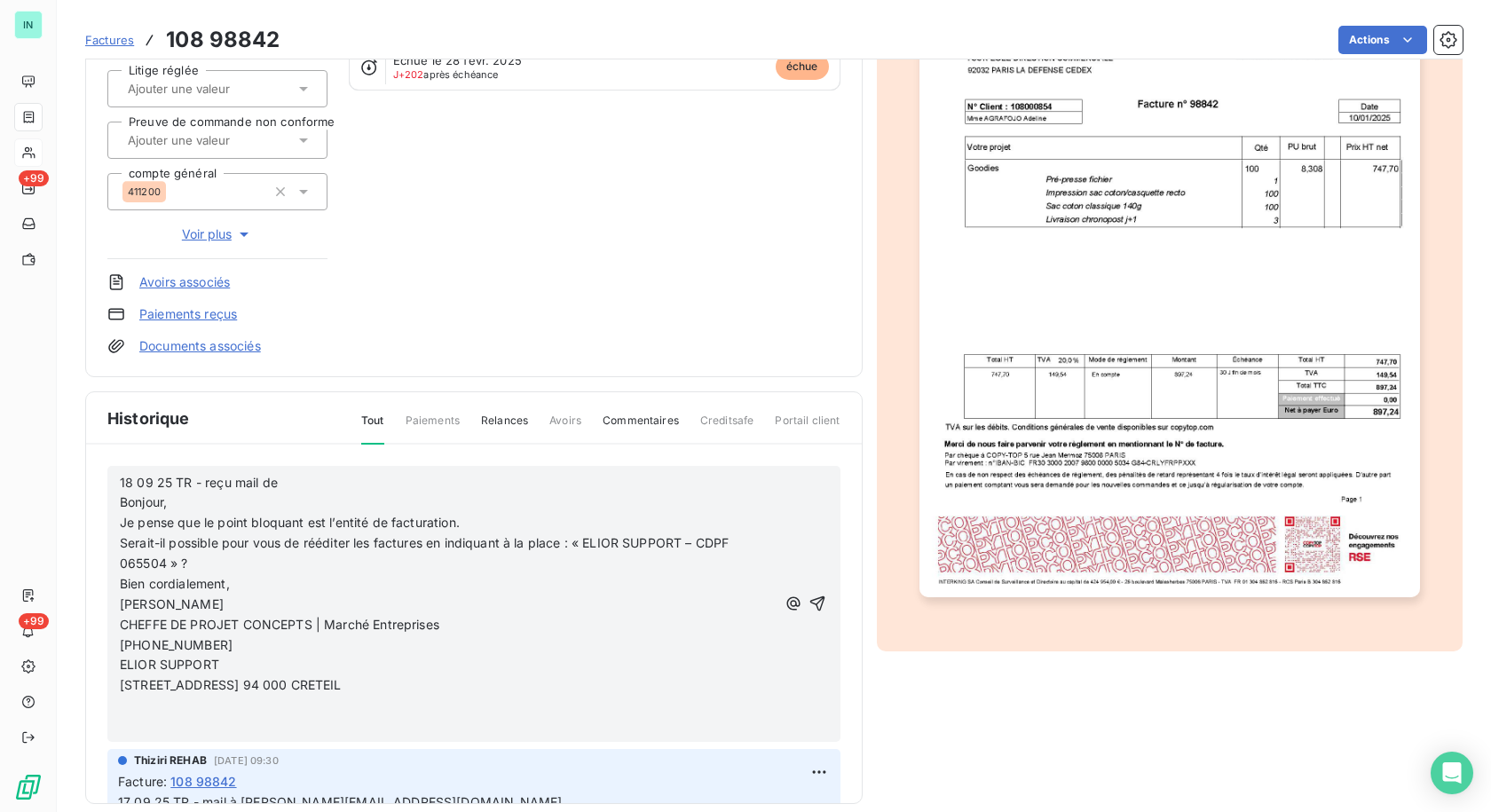
click at [124, 722] on p "﻿" at bounding box center [447, 725] width 656 height 20
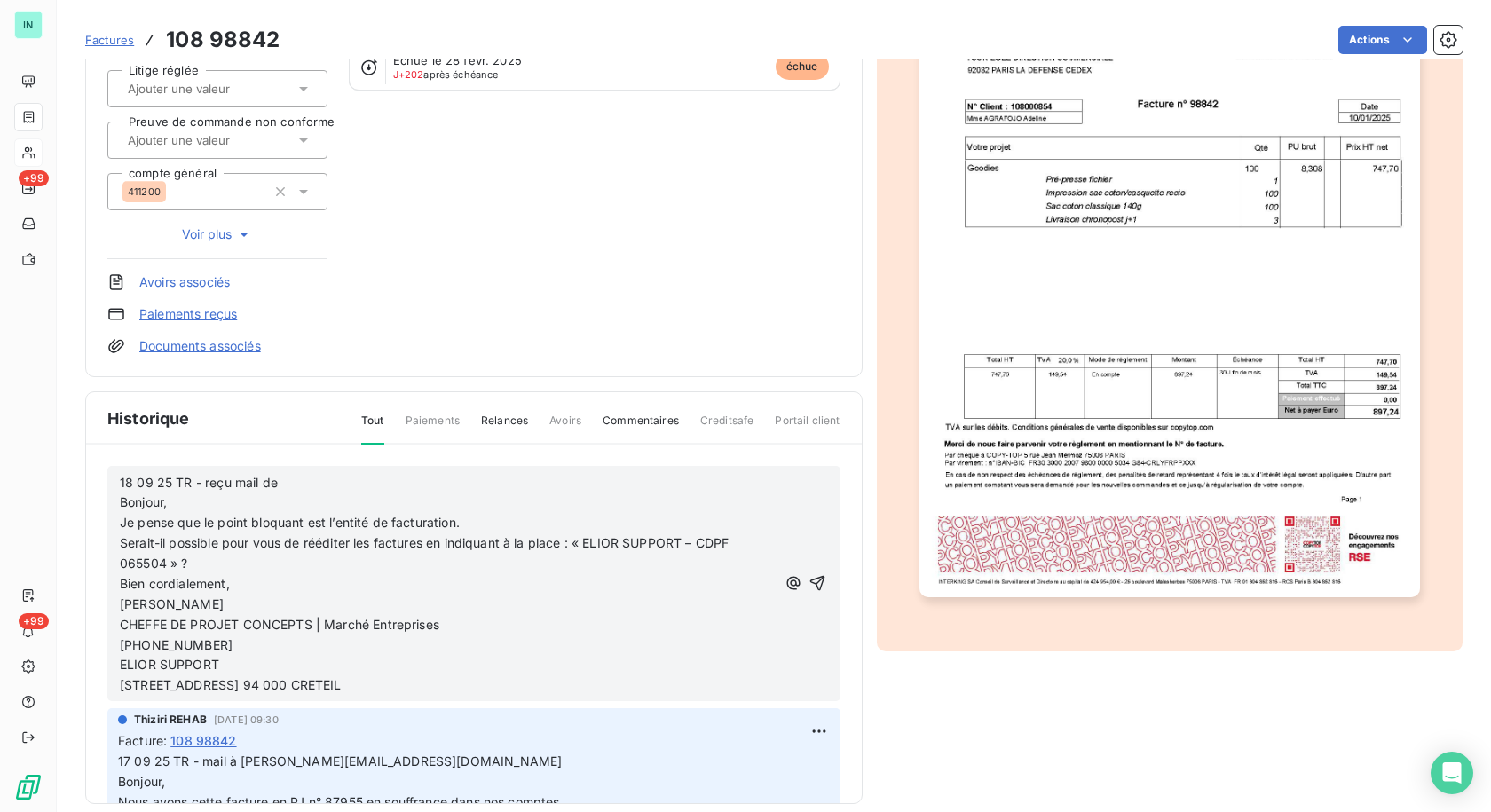
click at [308, 487] on p "18 09 25 TR - reçu mail de Bonjour," at bounding box center [447, 493] width 656 height 41
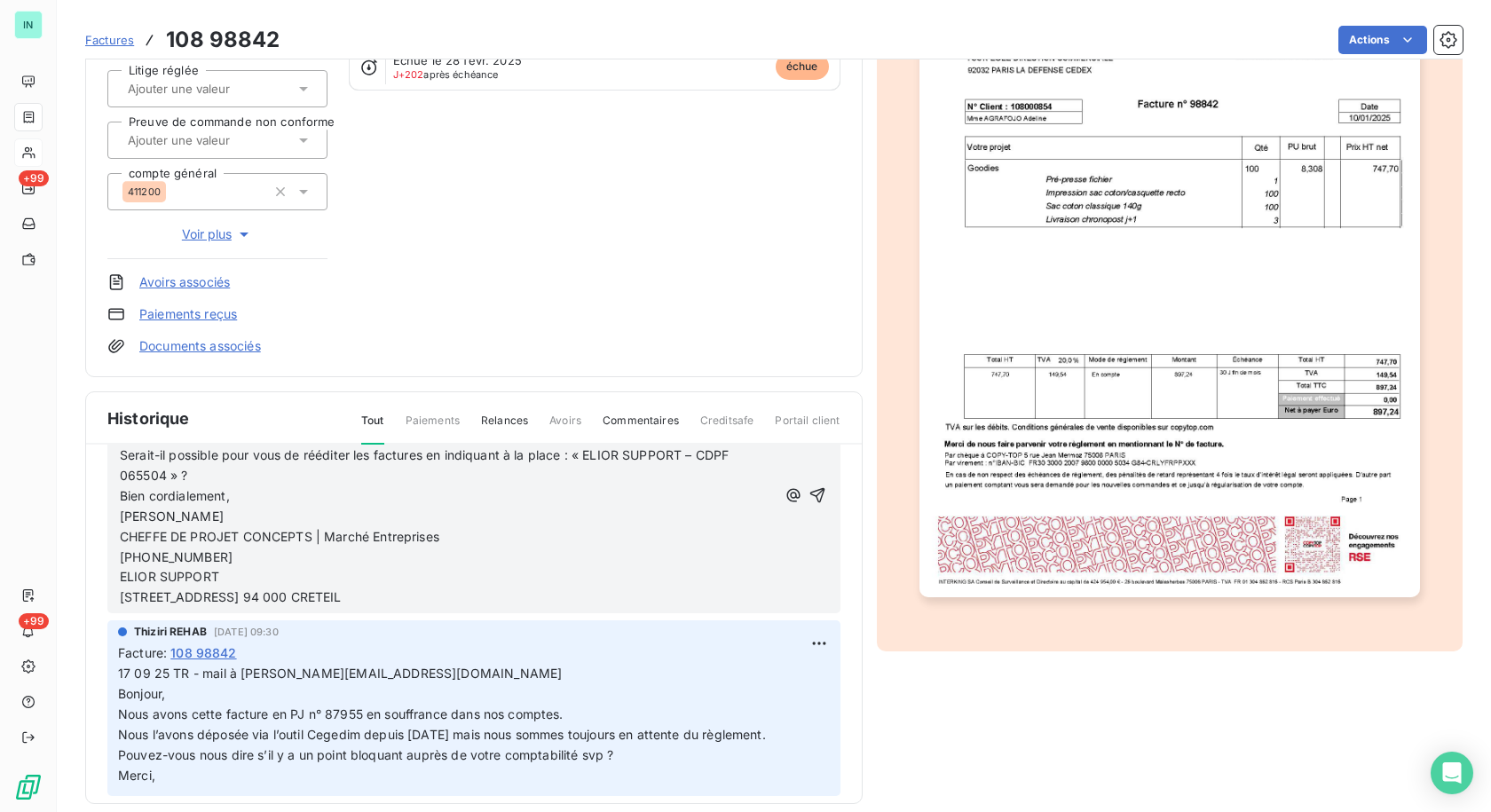
scroll to position [89, 0]
drag, startPoint x: 392, startPoint y: 675, endPoint x: 200, endPoint y: 676, distance: 192.0
click at [200, 676] on p "17 09 25 TR - mail à [PERSON_NAME][EMAIL_ADDRESS][DOMAIN_NAME] Bonjour, Nous av…" at bounding box center [474, 723] width 712 height 121
copy span "mail à [PERSON_NAME][EMAIL_ADDRESS][DOMAIN_NAME]"
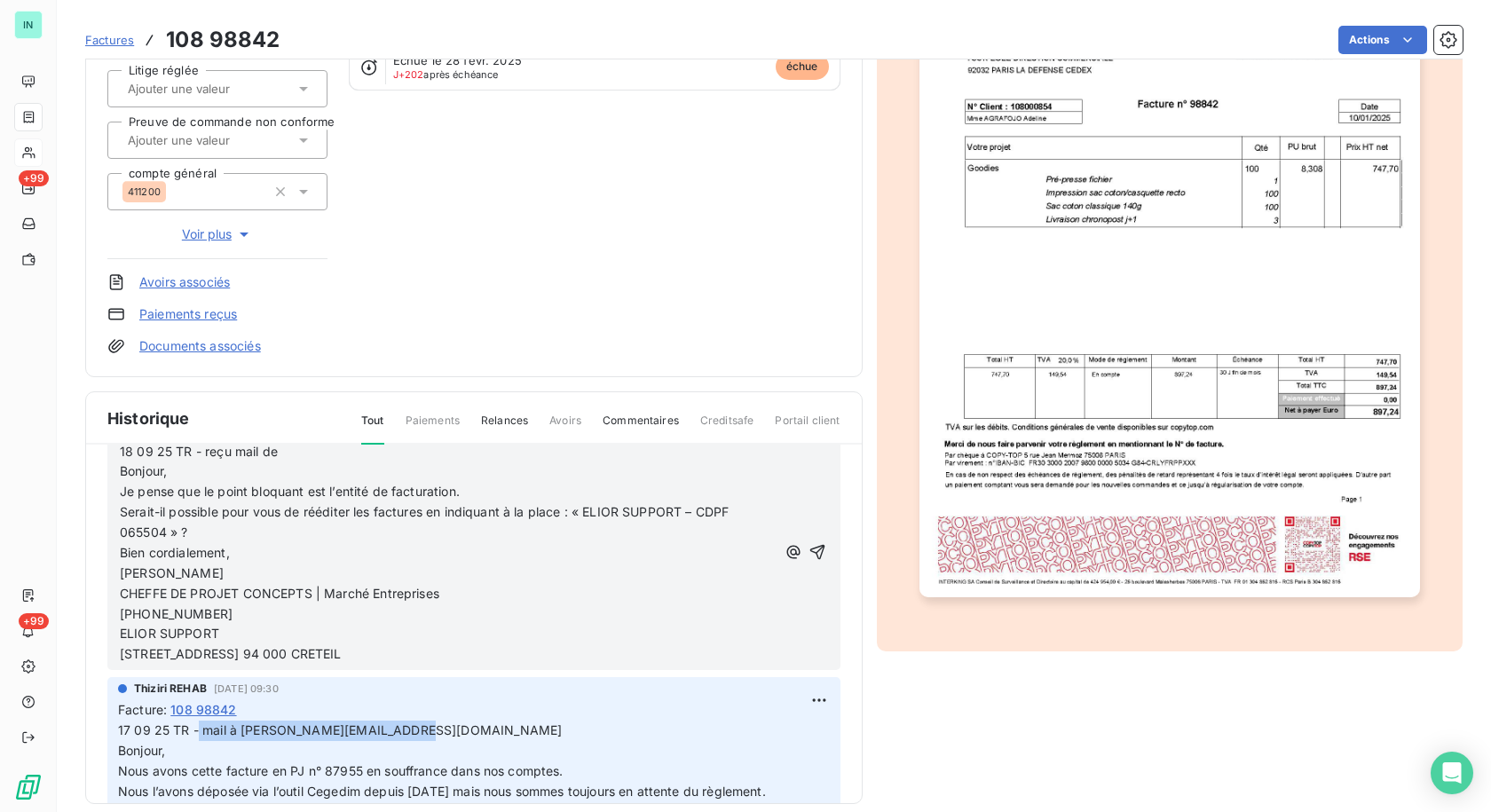
scroll to position [0, 0]
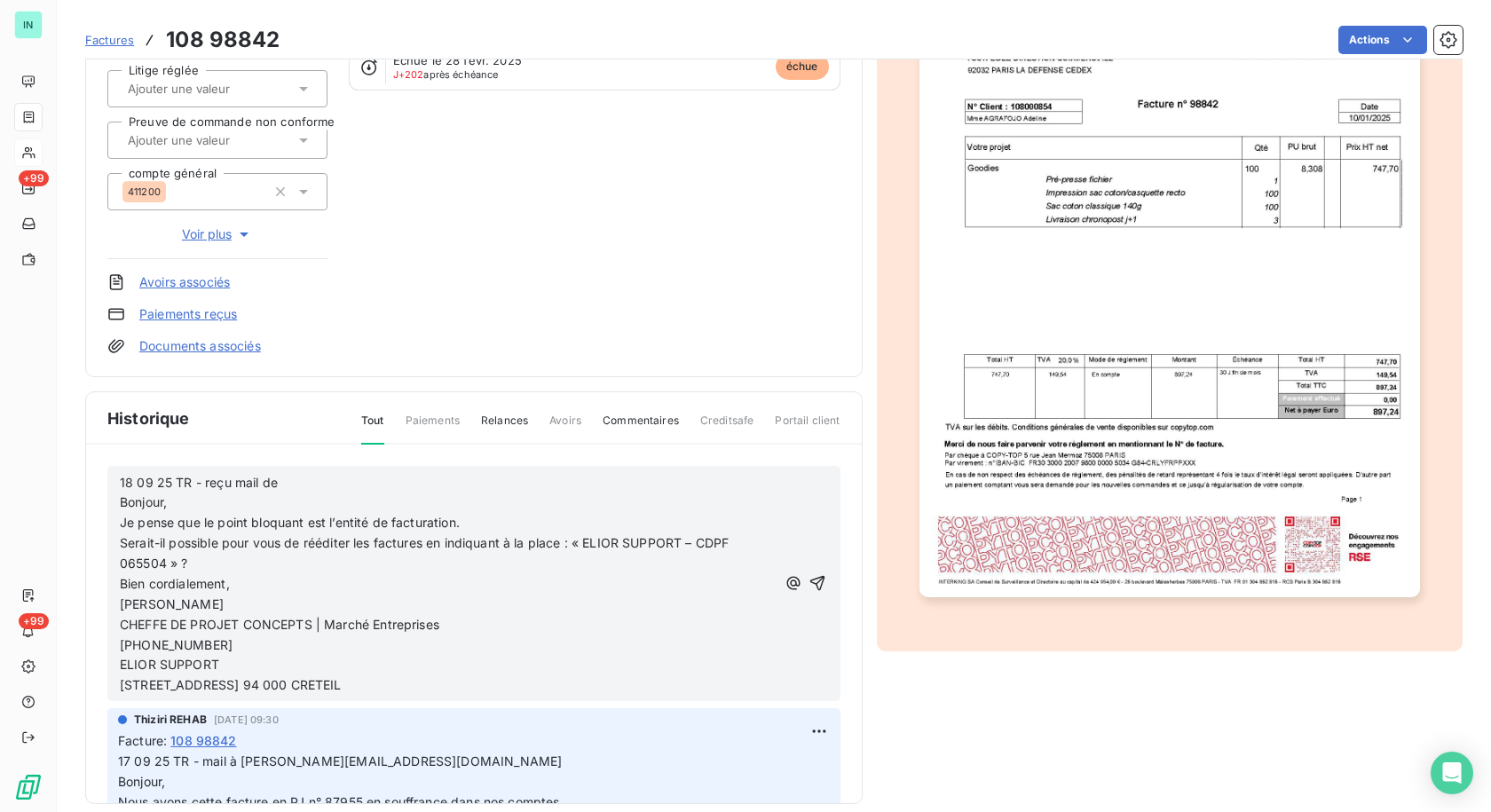
click at [310, 478] on p "18 09 25 TR - reçu mail de Bonjour," at bounding box center [447, 493] width 656 height 41
click at [321, 483] on span "18 09 25 TR - reçu mail de mail à [PERSON_NAME][EMAIL_ADDRESS][DOMAIN_NAME] [PE…" at bounding box center [382, 492] width 524 height 35
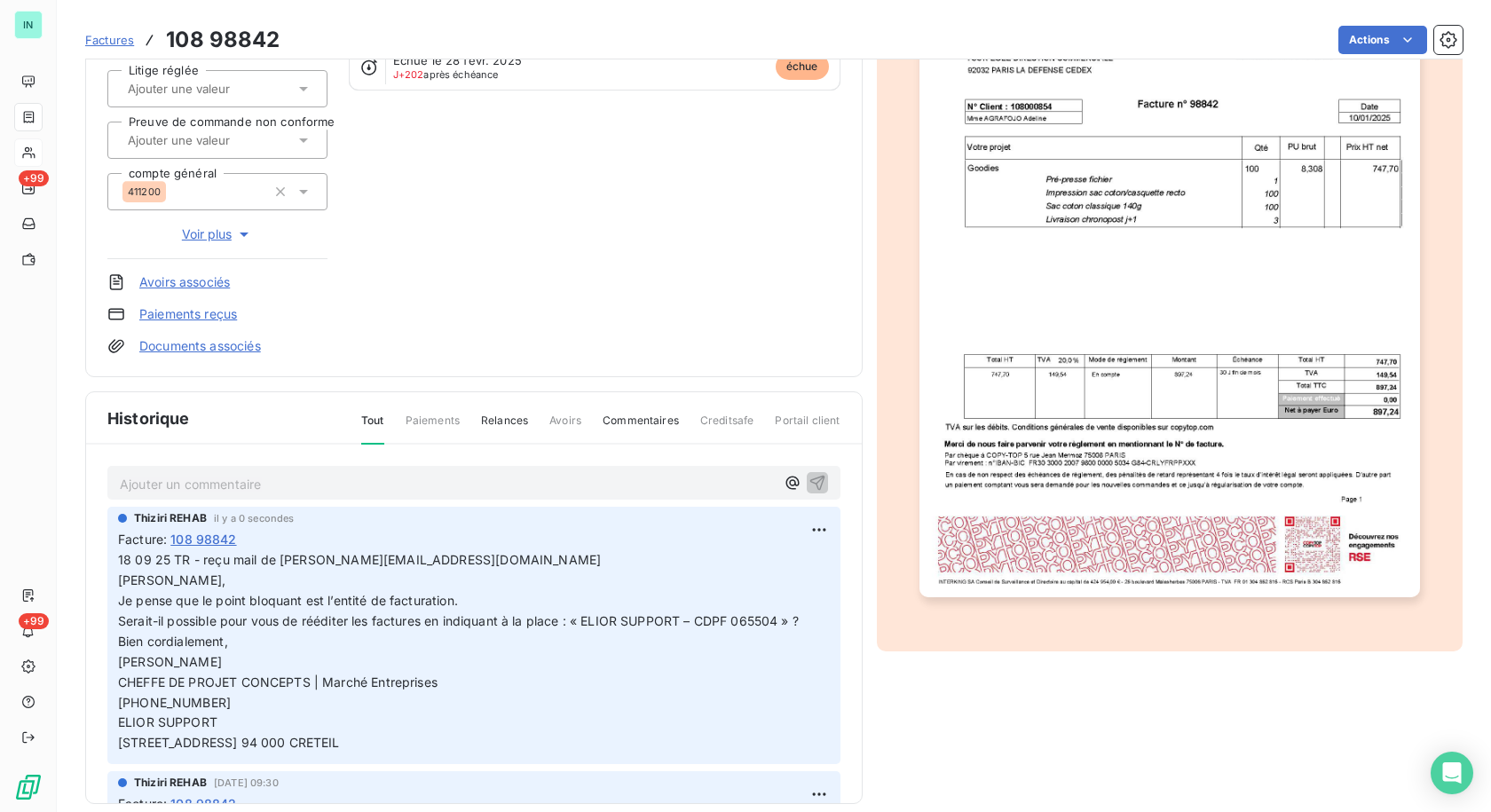
click at [214, 485] on p "Ajouter un commentaire ﻿" at bounding box center [447, 483] width 655 height 22
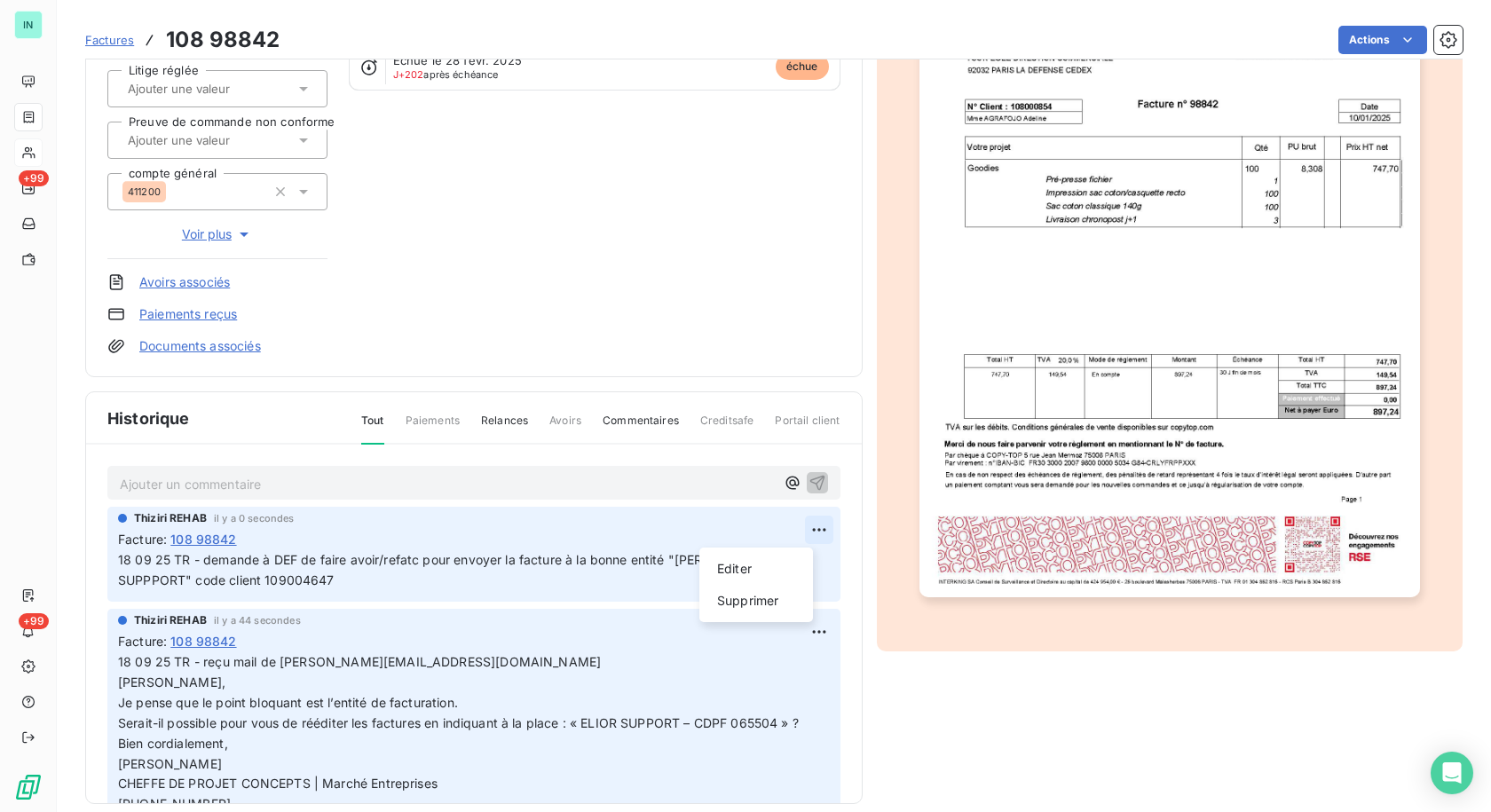
click at [790, 532] on html "IN +99 +99 Factures 108 98842 Actions ELIOR ENTREPRISES I108000854 Montant init…" at bounding box center [746, 406] width 1491 height 812
click at [736, 574] on div "Editer" at bounding box center [756, 569] width 100 height 29
drag, startPoint x: 298, startPoint y: 560, endPoint x: 365, endPoint y: 560, distance: 67.0
click at [298, 560] on span "18 09 25 TR - demande à DEF de faire avoir/refatc pour envoyer la facture à la …" at bounding box center [450, 569] width 664 height 35
click at [414, 560] on span "18 09 25 TR - demande à DEF de faire avoir/refatc pour envoyer la facture à la …" at bounding box center [450, 569] width 664 height 35
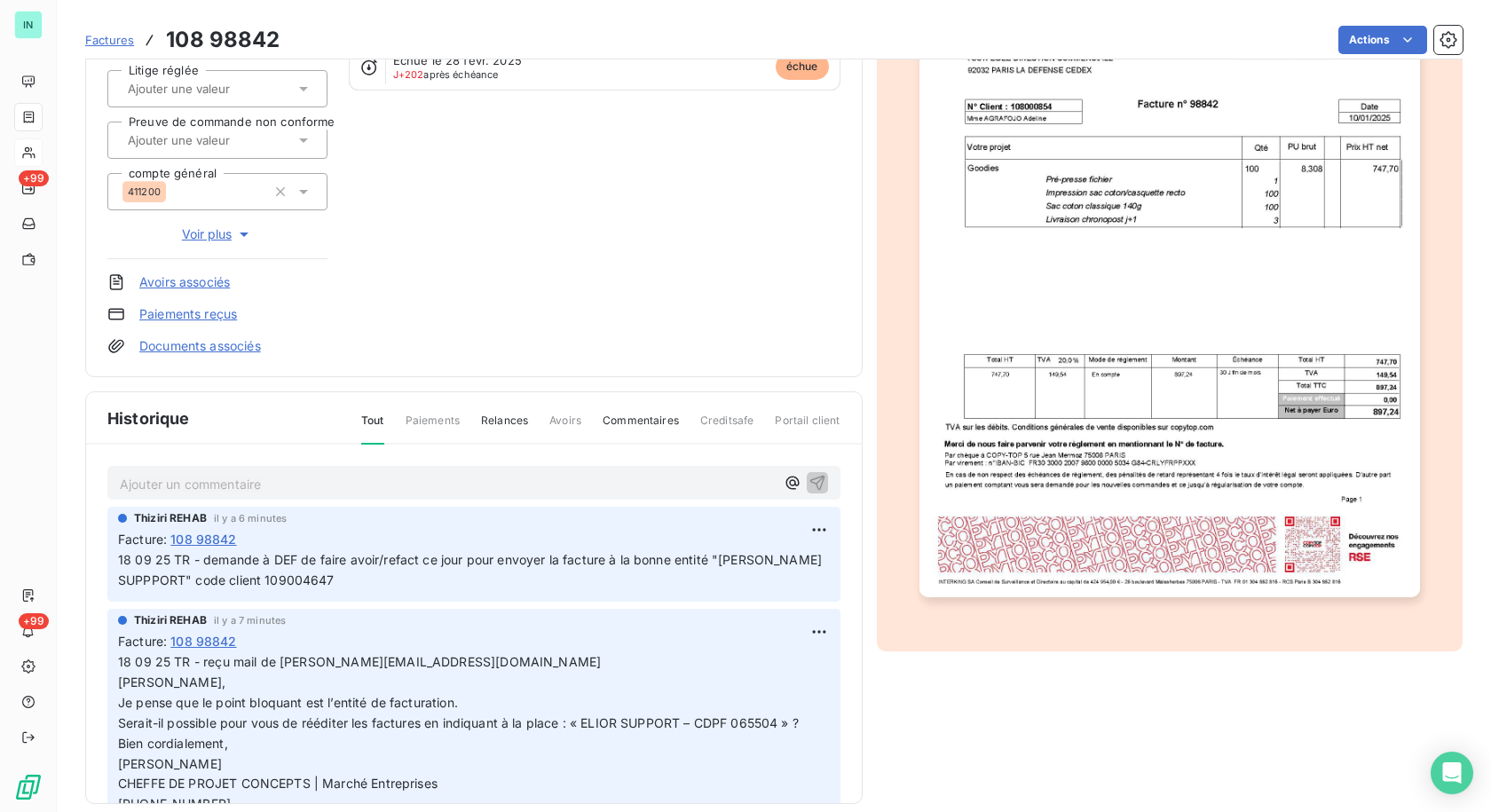
click at [202, 480] on p "Ajouter un commentaire ﻿" at bounding box center [447, 483] width 655 height 22
drag, startPoint x: 252, startPoint y: 472, endPoint x: 269, endPoint y: 480, distance: 18.8
click at [269, 480] on p "18 09 25 TR -" at bounding box center [447, 482] width 655 height 20
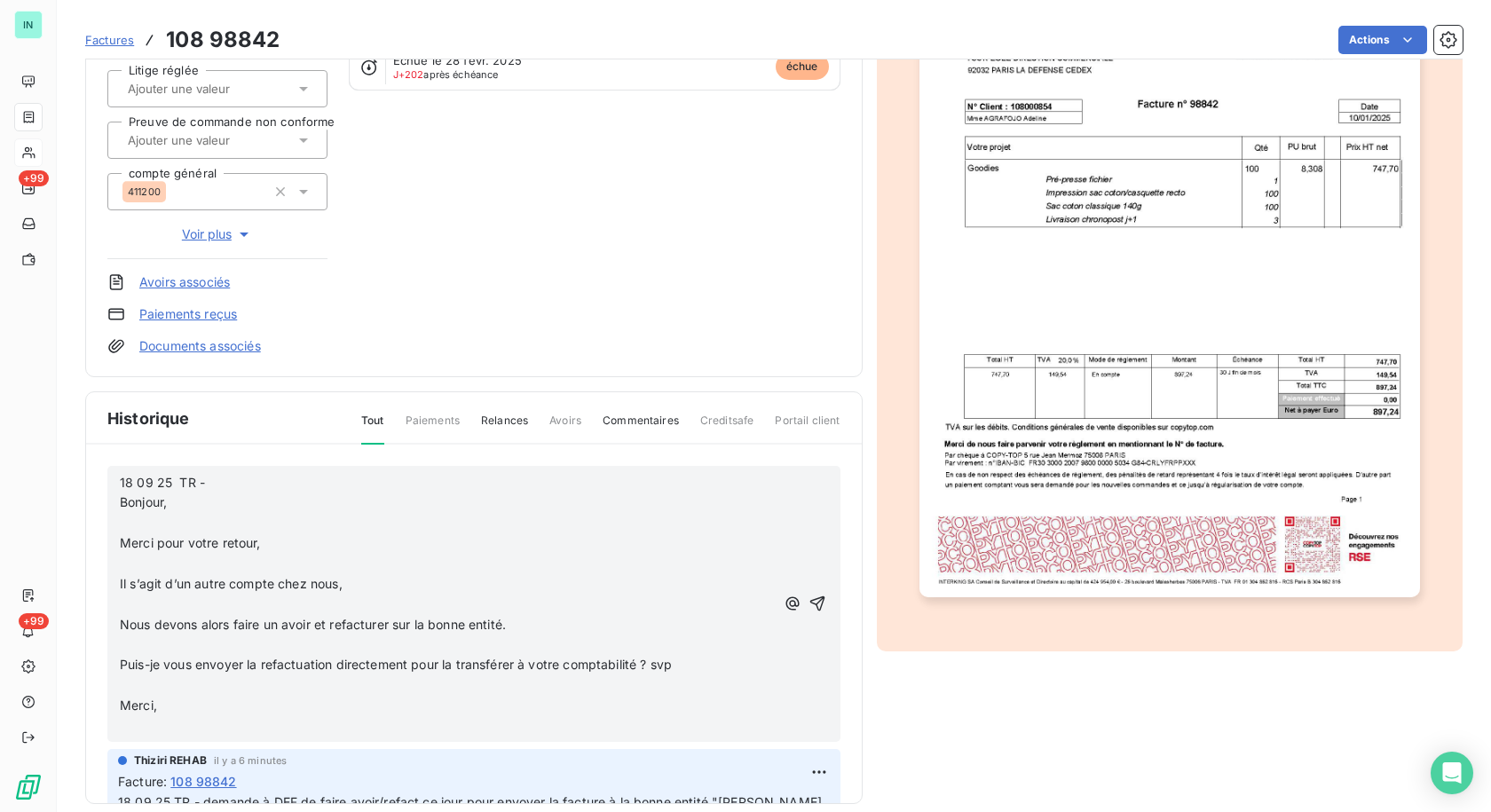
click at [157, 525] on p "﻿" at bounding box center [447, 522] width 655 height 20
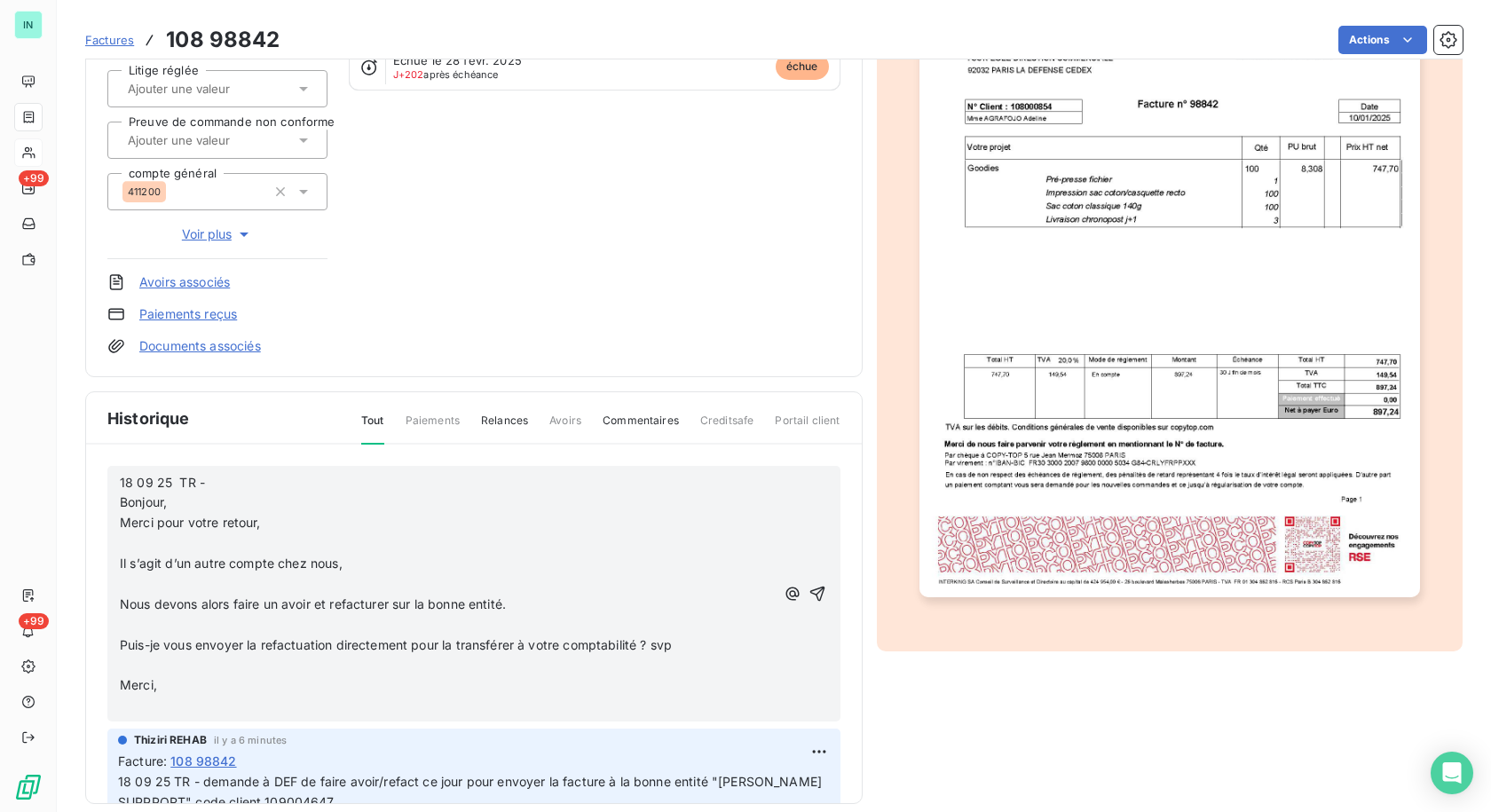
click at [133, 549] on p "﻿" at bounding box center [447, 542] width 655 height 20
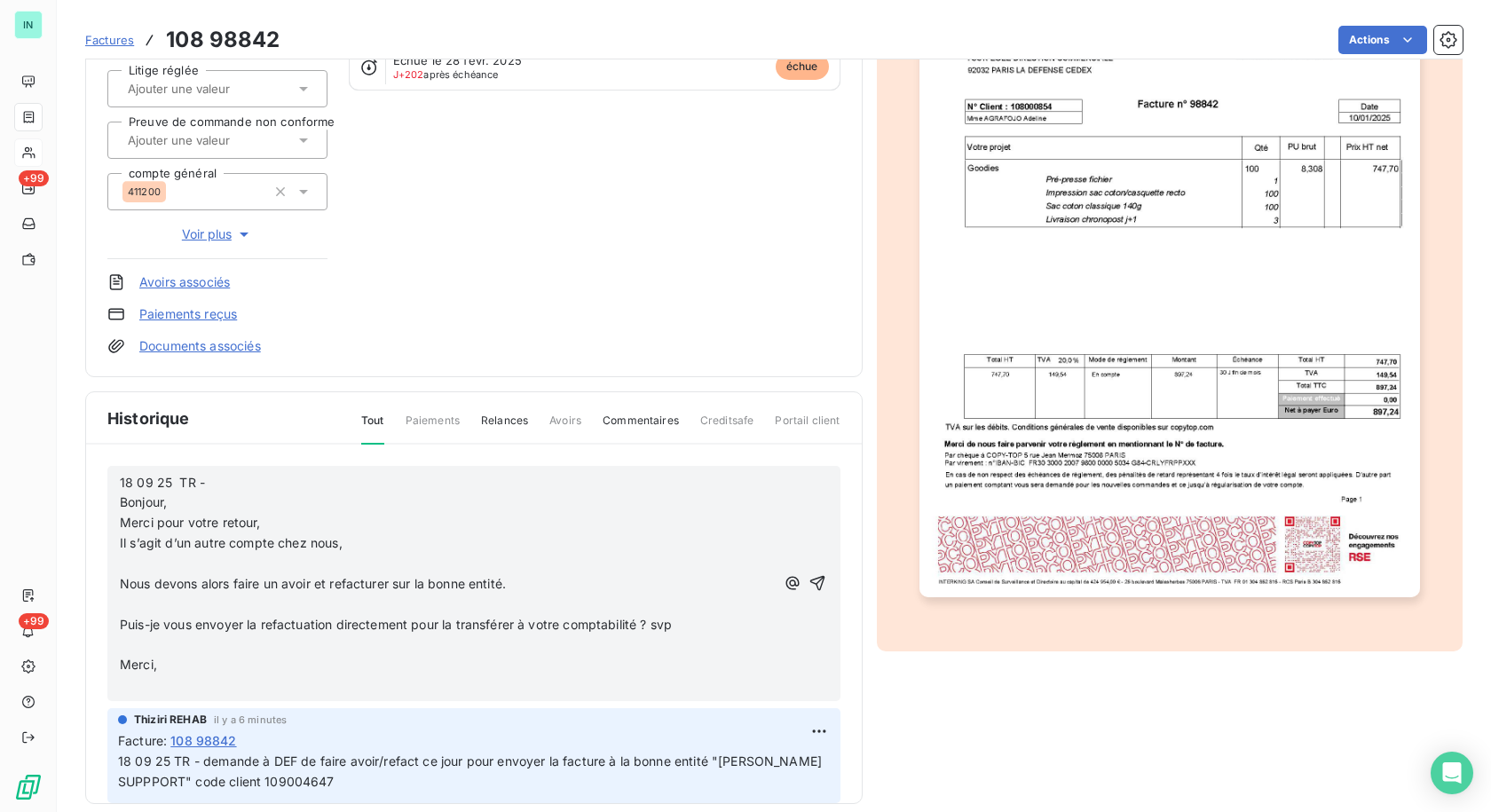
click at [128, 562] on p "﻿" at bounding box center [447, 563] width 655 height 20
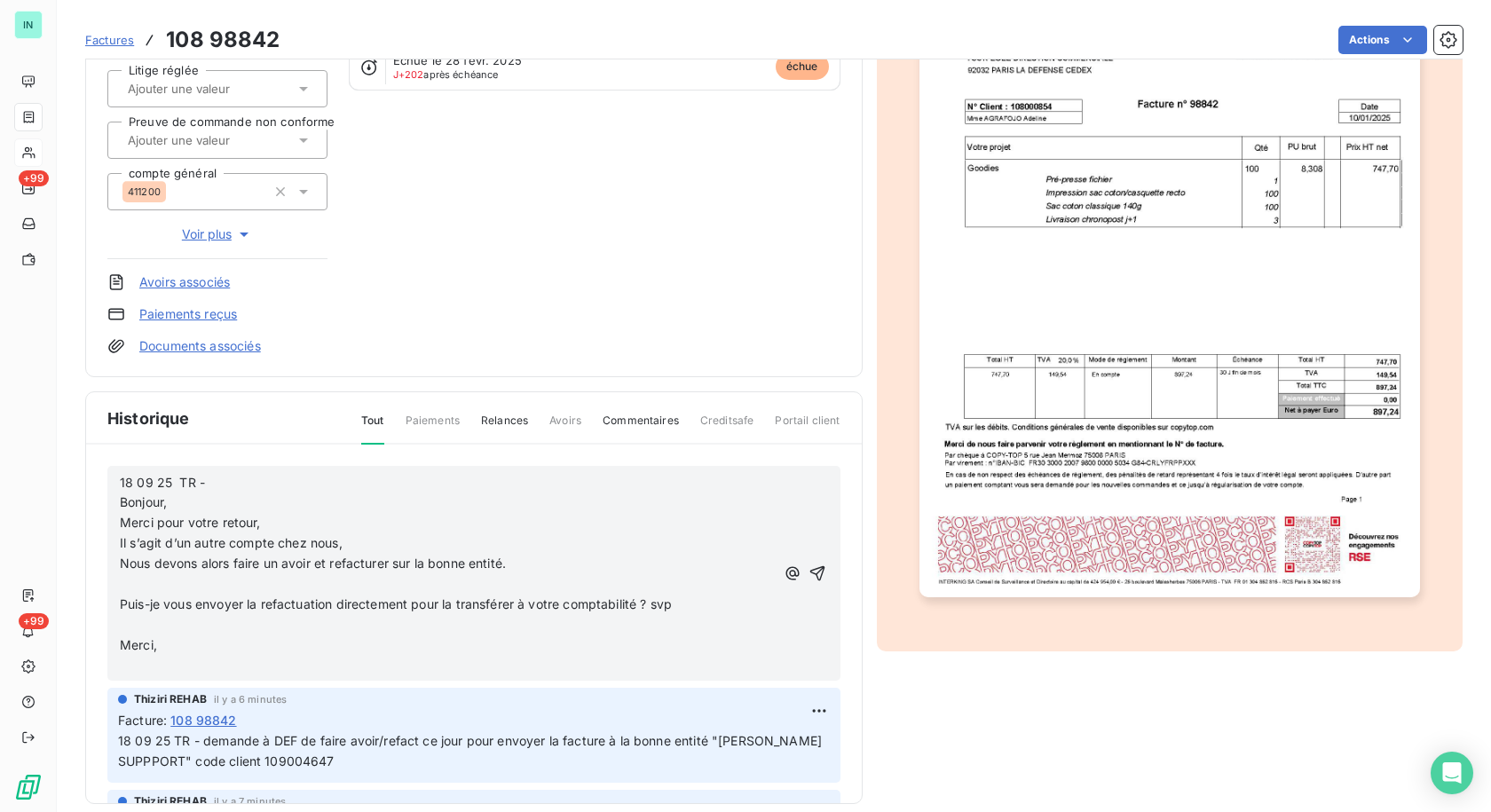
click at [127, 582] on p "﻿" at bounding box center [447, 583] width 655 height 20
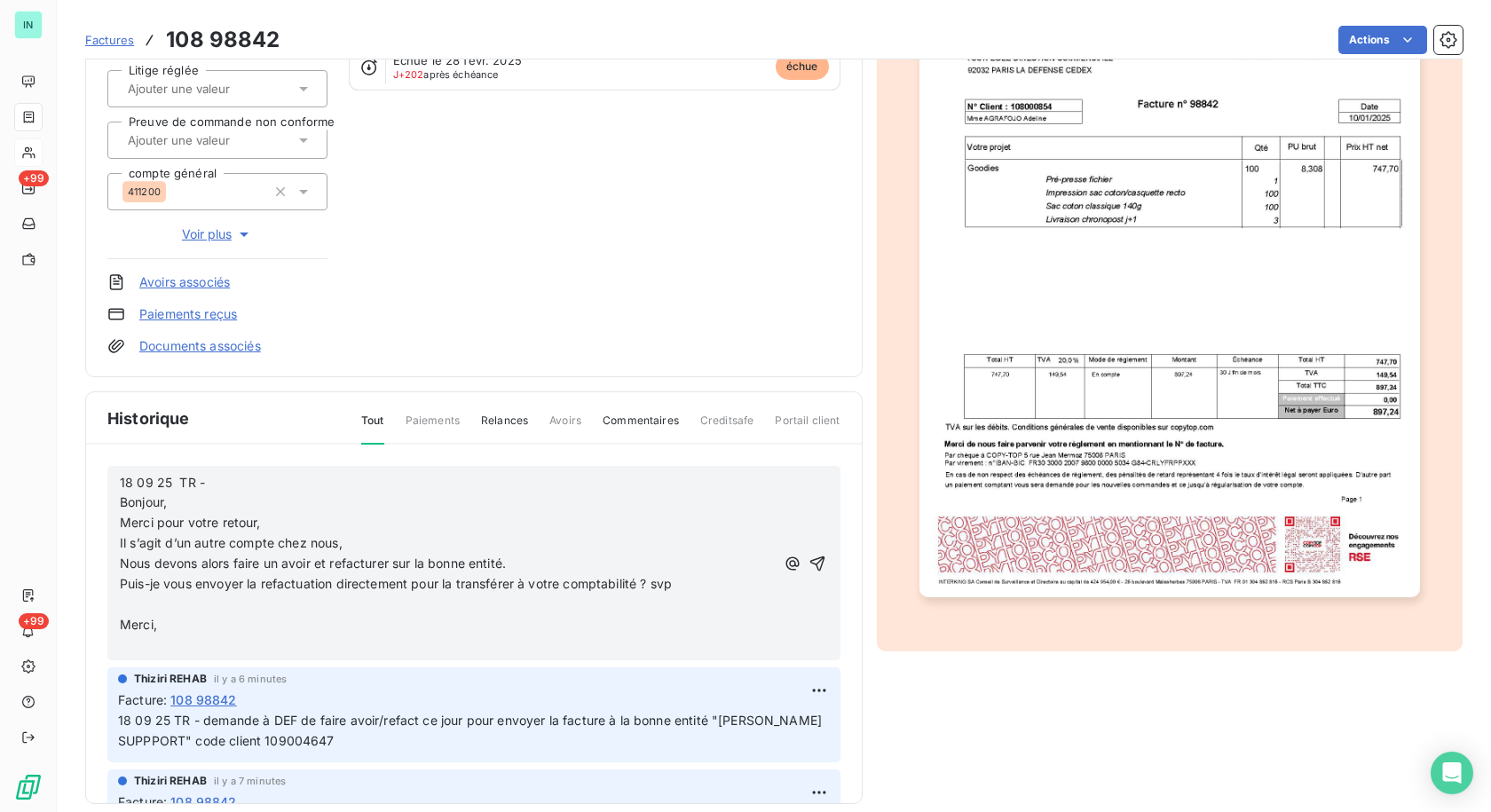
click at [133, 608] on p "﻿" at bounding box center [447, 604] width 655 height 20
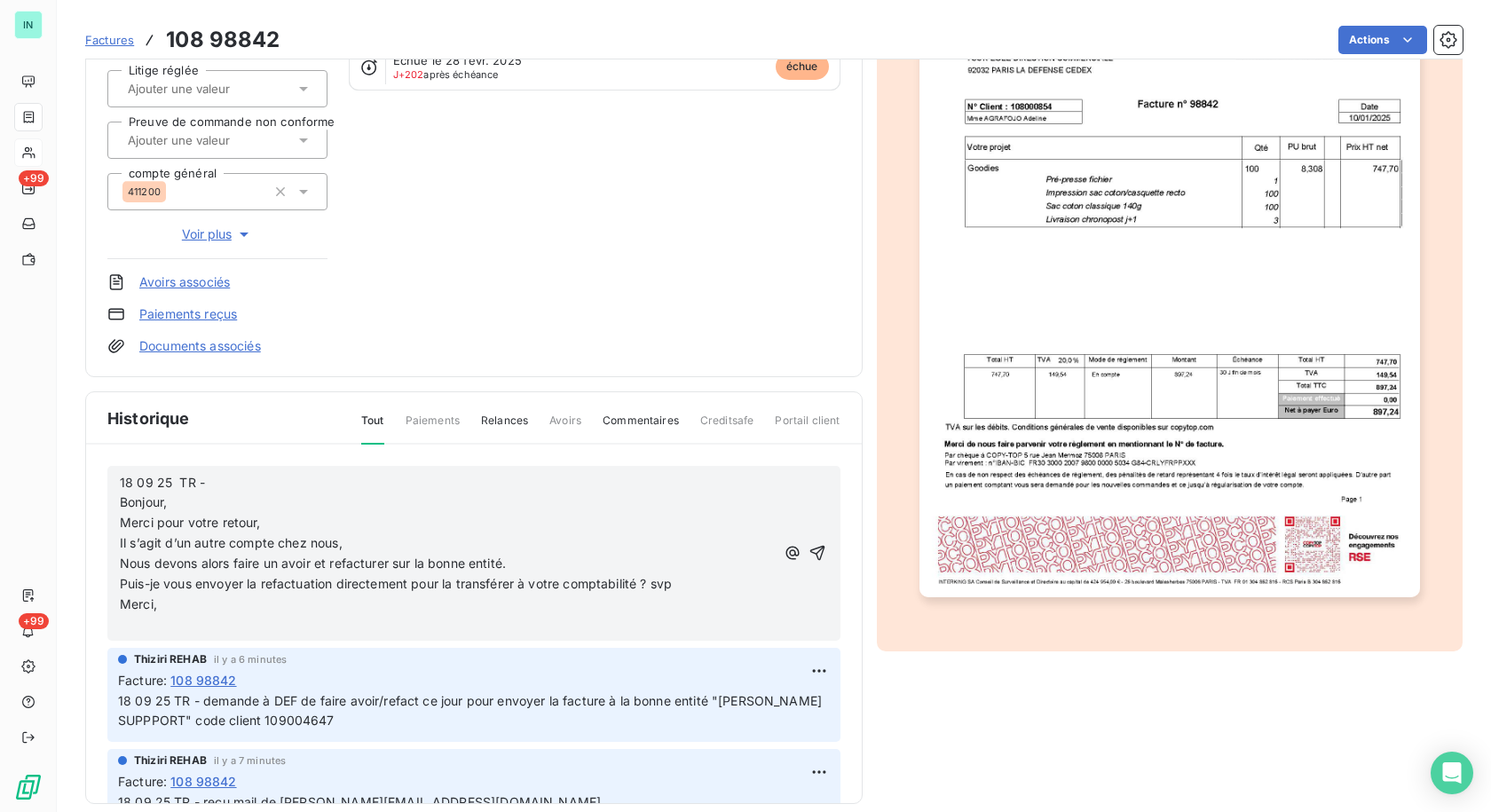
click at [126, 625] on p "﻿" at bounding box center [447, 625] width 655 height 20
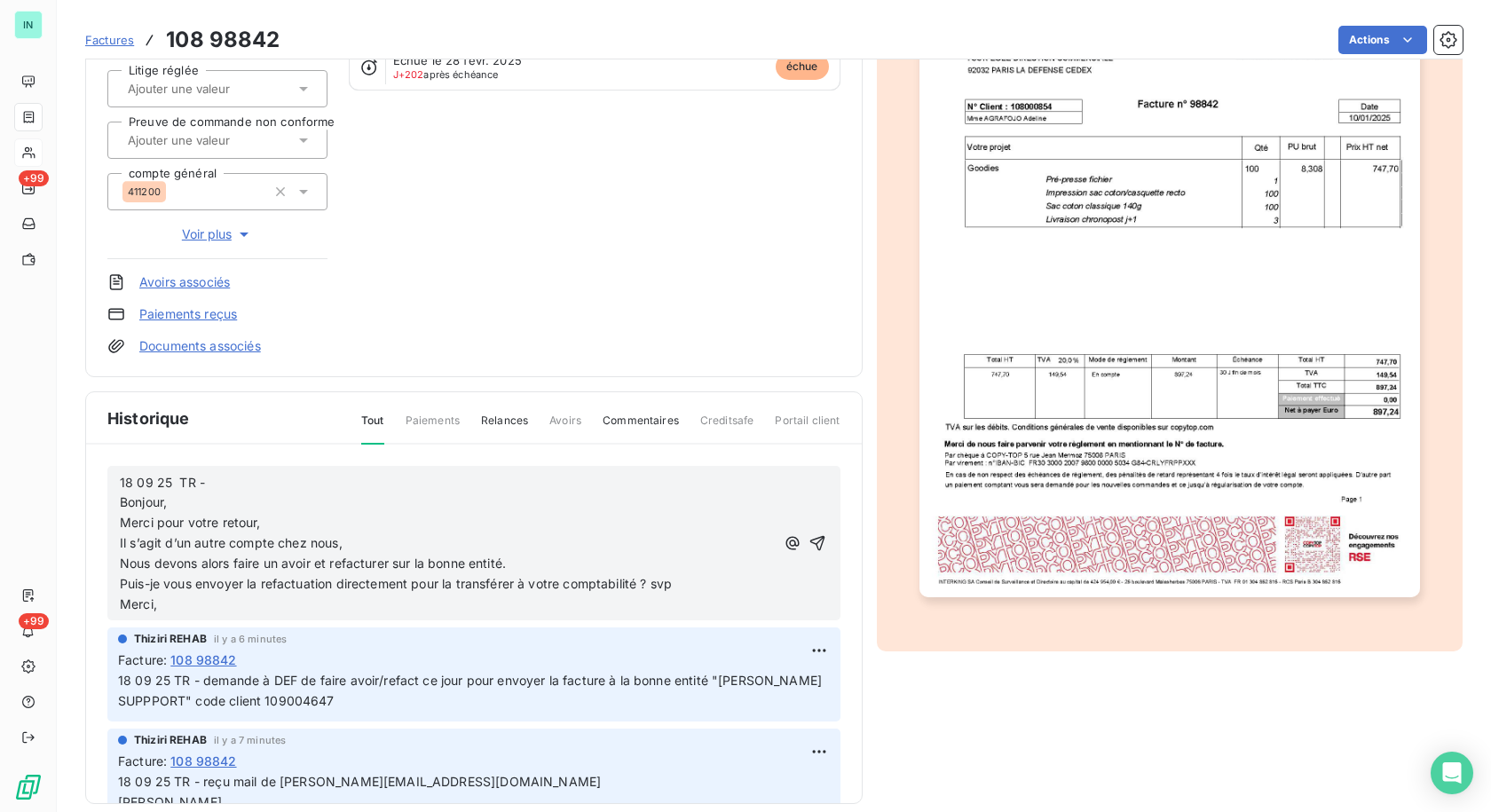
click at [207, 484] on span "18 09 25 TR - Bonjour," at bounding box center [164, 492] width 89 height 35
drag, startPoint x: 442, startPoint y: 776, endPoint x: 278, endPoint y: 785, distance: 164.2
copy span "[PERSON_NAME][EMAIL_ADDRESS][DOMAIN_NAME]"
click at [292, 481] on p "18 09 25 TR - répondu à Bonjour," at bounding box center [447, 493] width 655 height 41
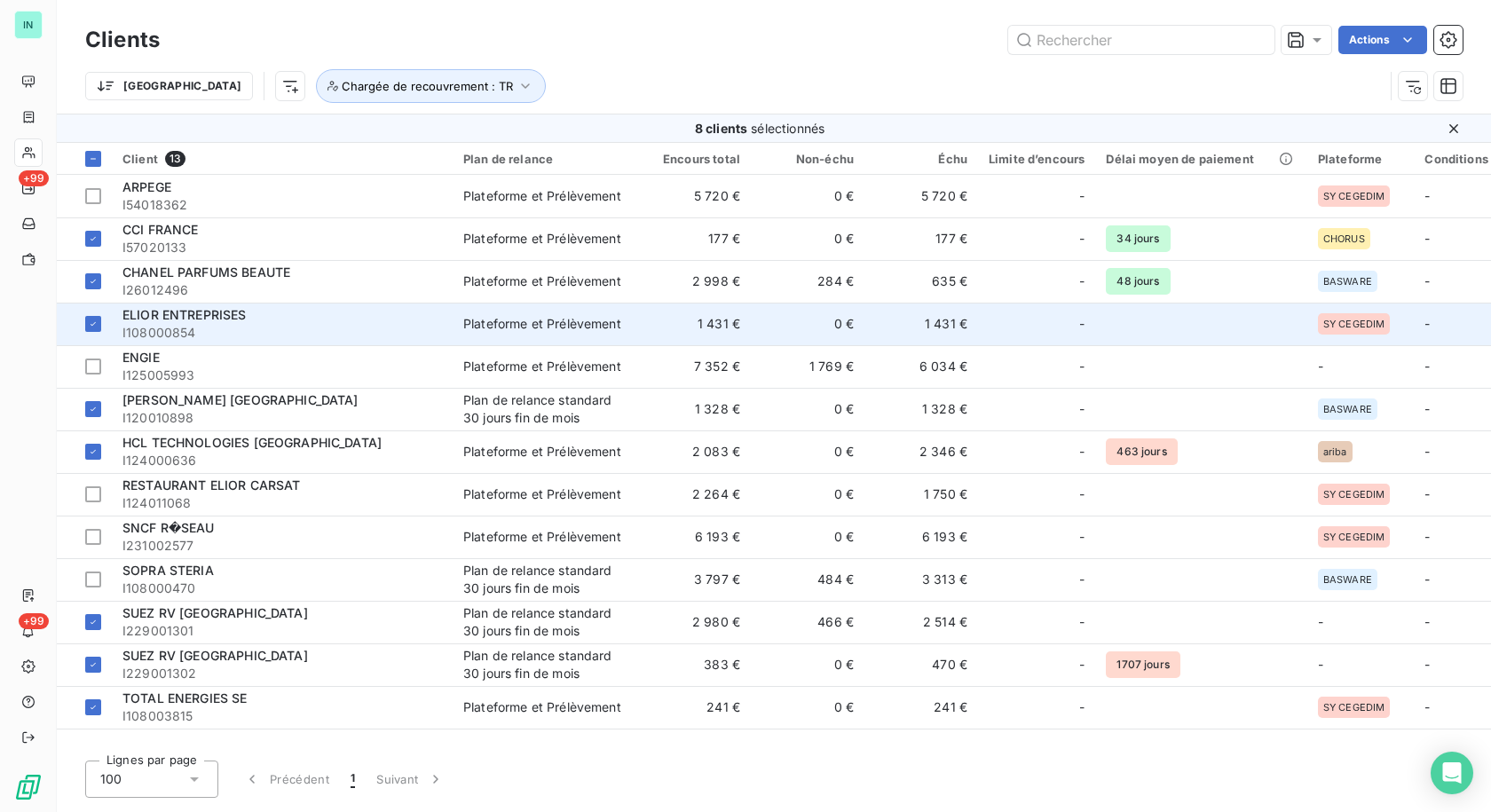
click at [206, 316] on span "ELIOR ENTREPRISES" at bounding box center [185, 315] width 124 height 15
